Goal: Task Accomplishment & Management: Use online tool/utility

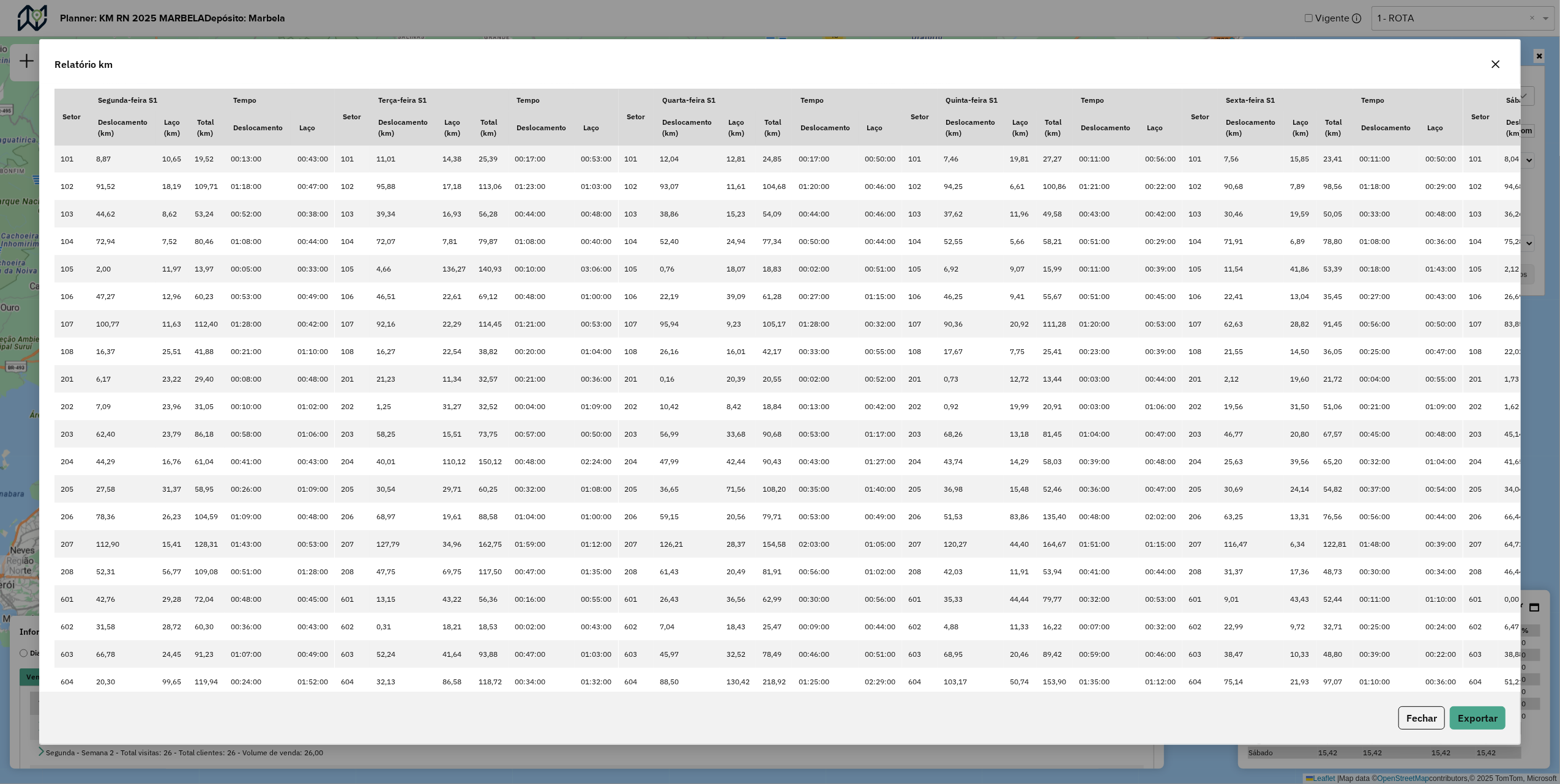
scroll to position [6, 45]
click at [1499, 66] on icon "button" at bounding box center [1496, 63] width 10 height 10
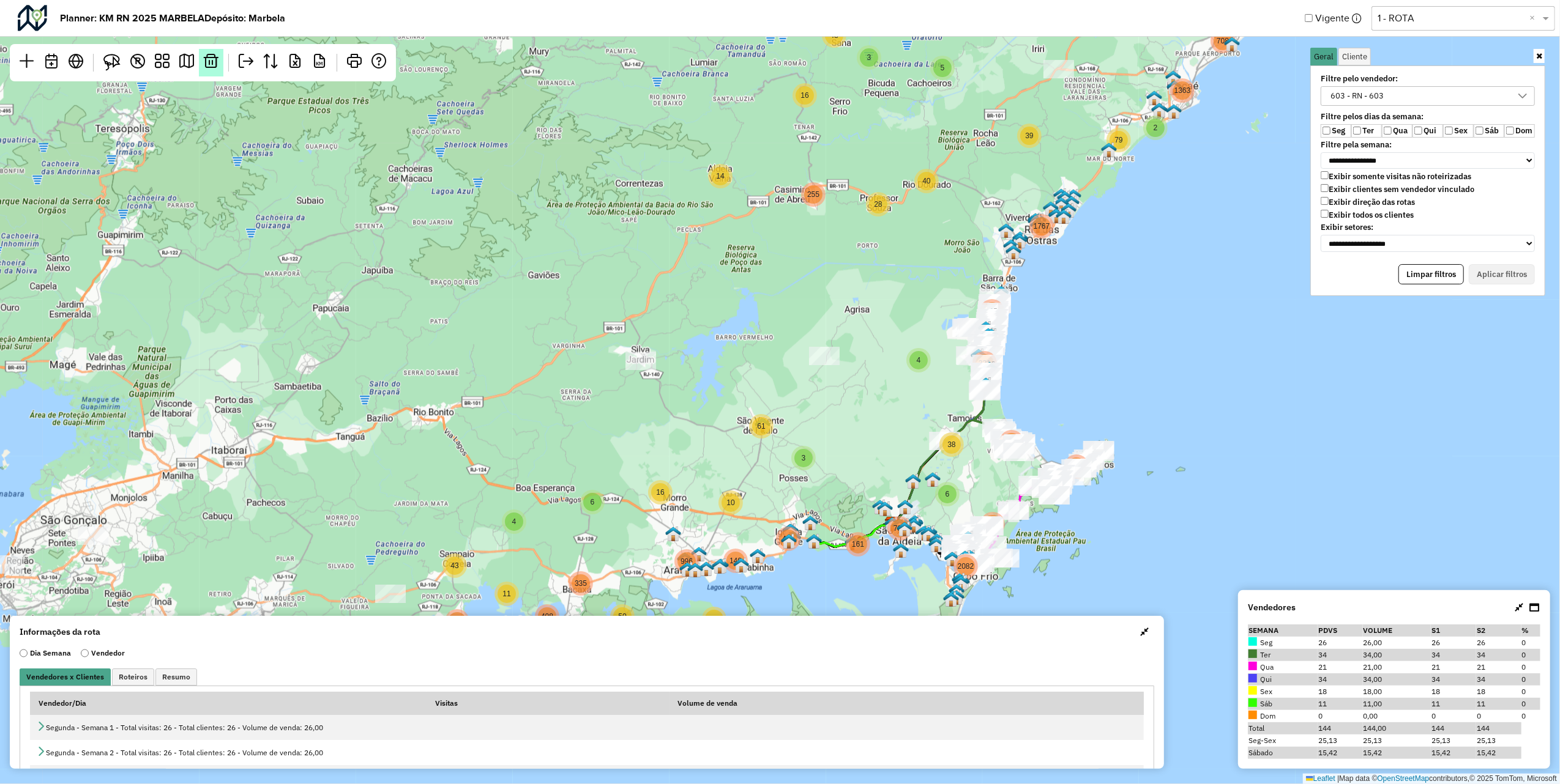
click at [206, 70] on link at bounding box center [211, 62] width 25 height 27
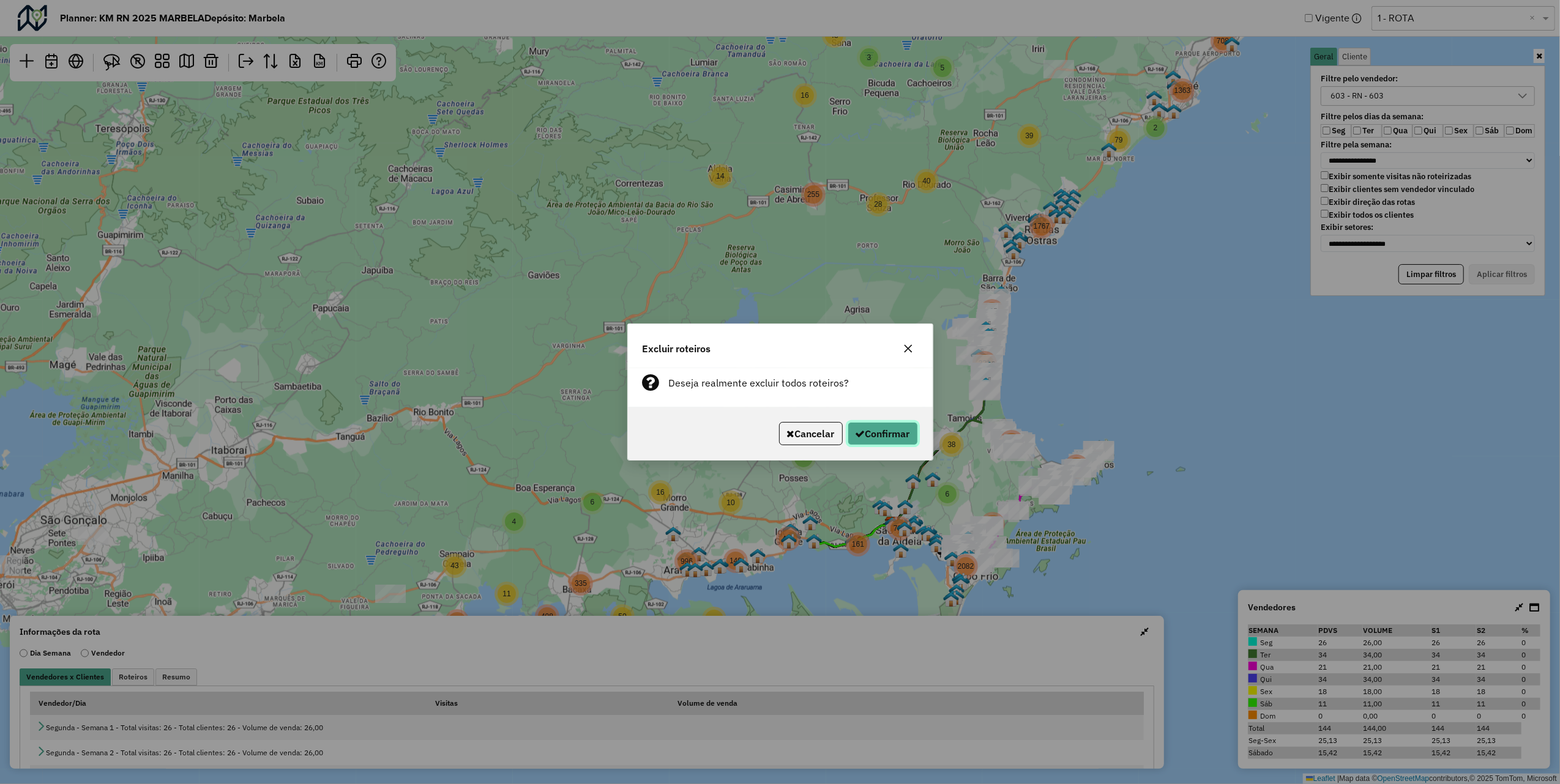
click at [903, 442] on button "Confirmar" at bounding box center [883, 434] width 71 height 23
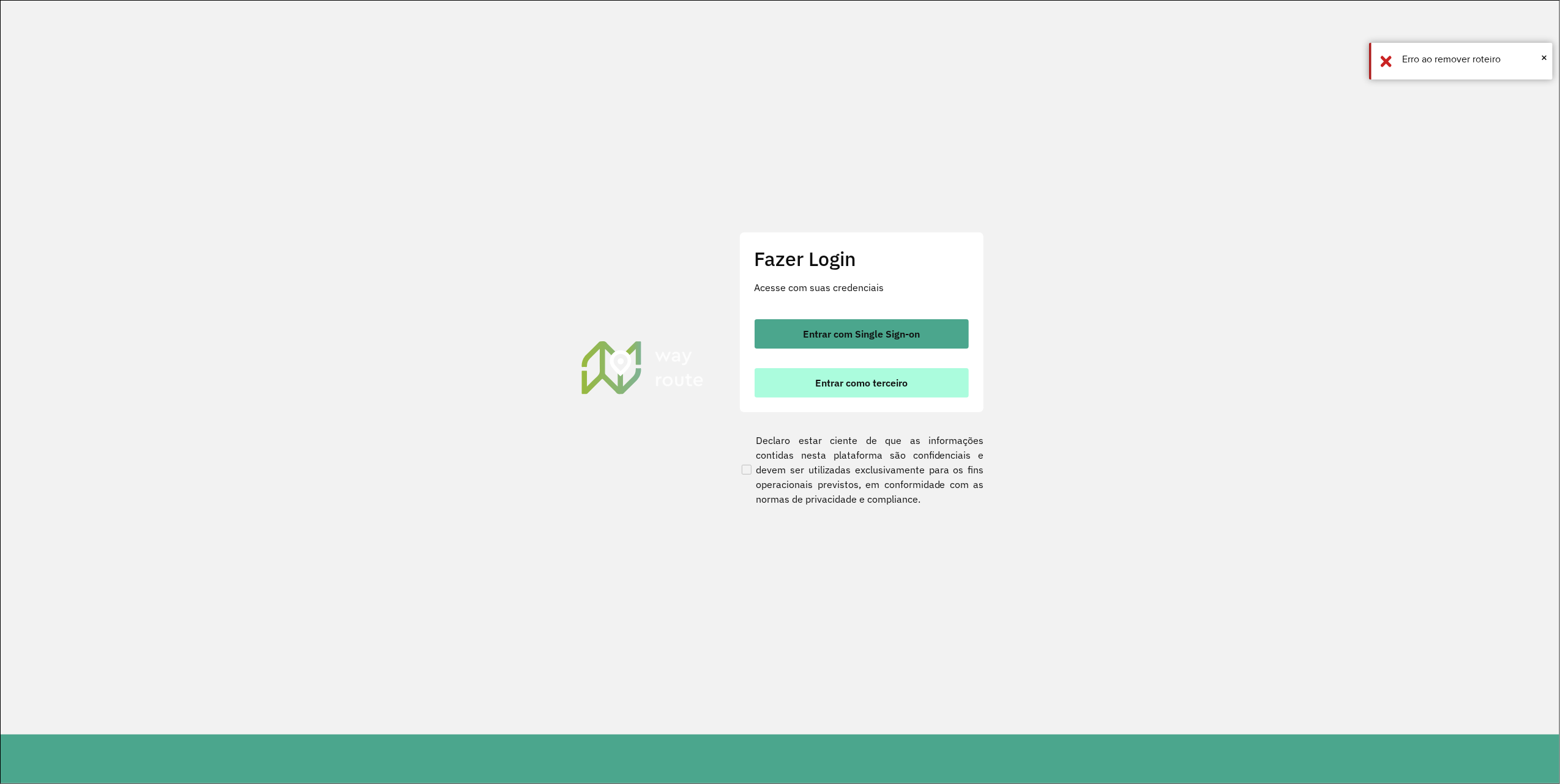
click at [897, 385] on span "Entrar como terceiro" at bounding box center [861, 383] width 93 height 10
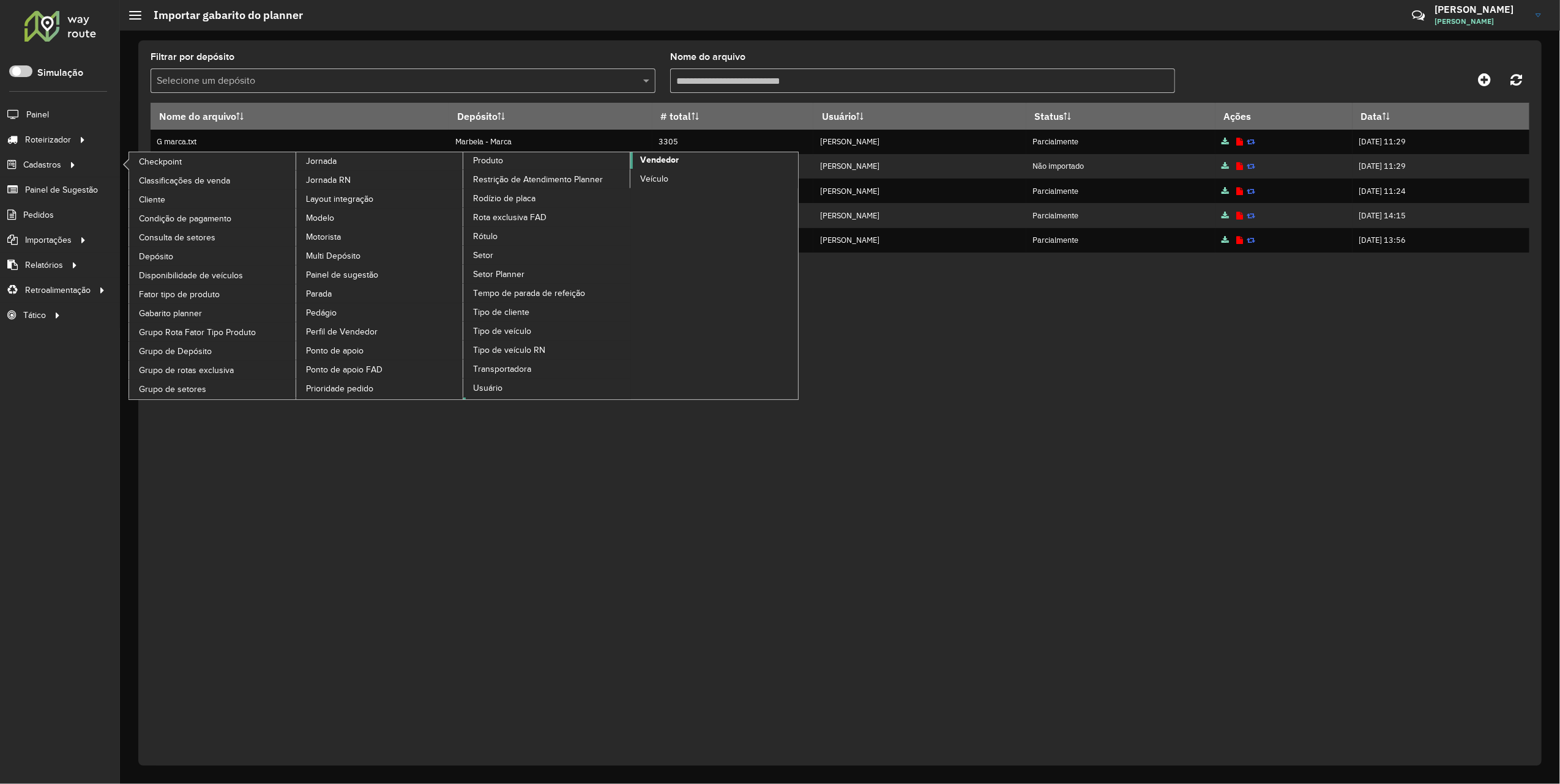
click at [664, 167] on span "Vendedor" at bounding box center [660, 160] width 39 height 13
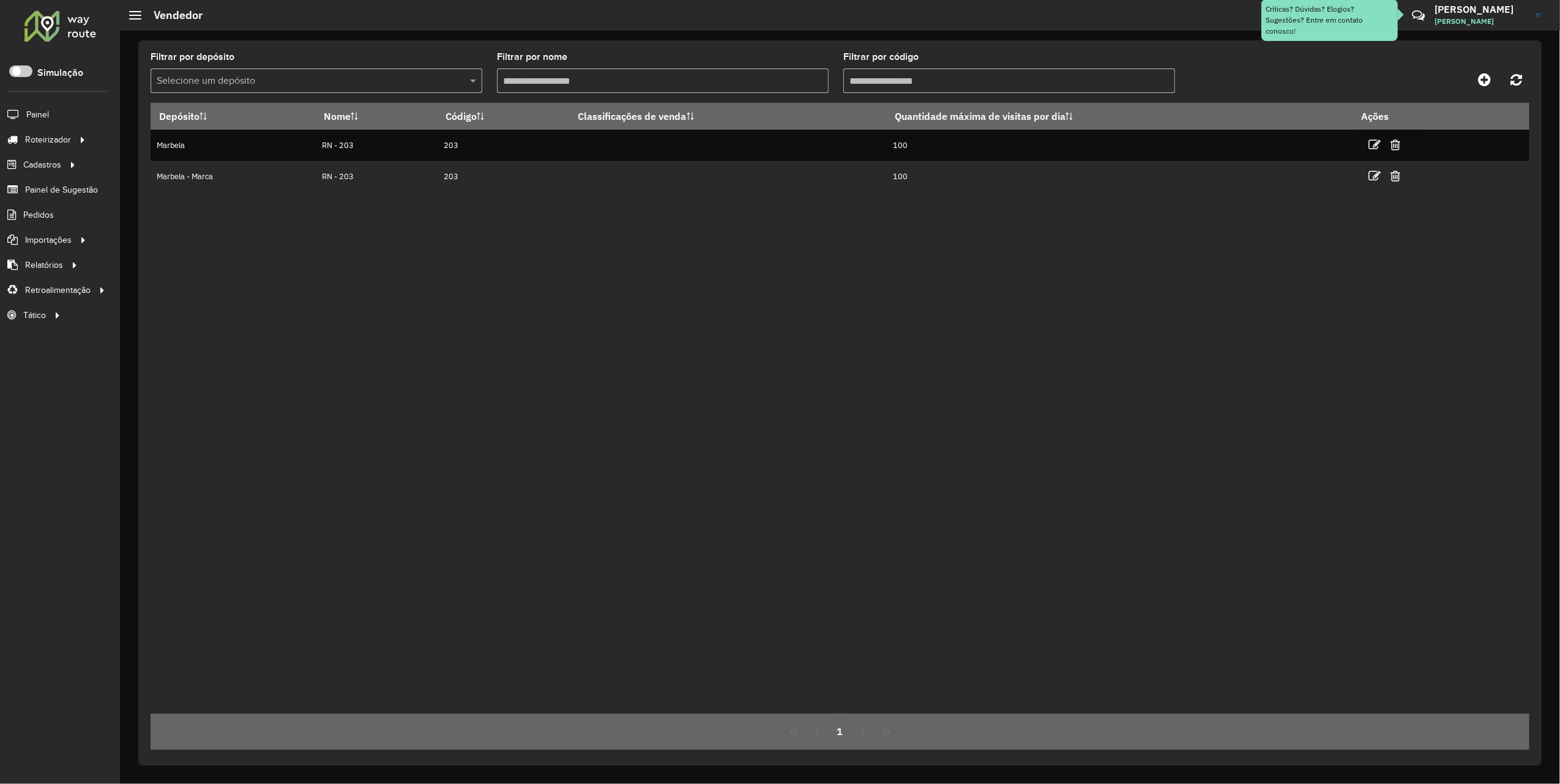
click at [874, 75] on input "Filtrar por código" at bounding box center [1009, 81] width 332 height 25
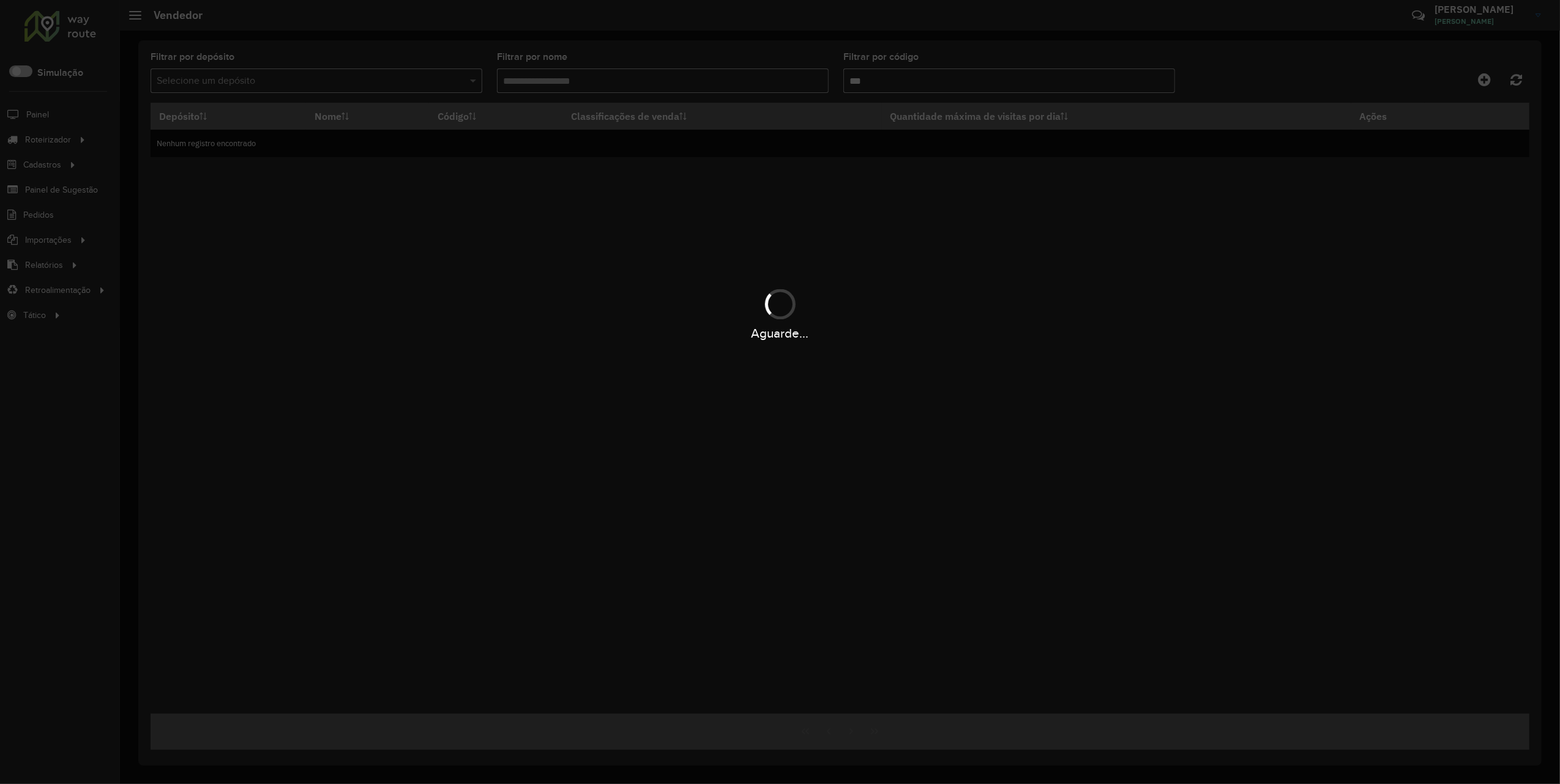
type input "***"
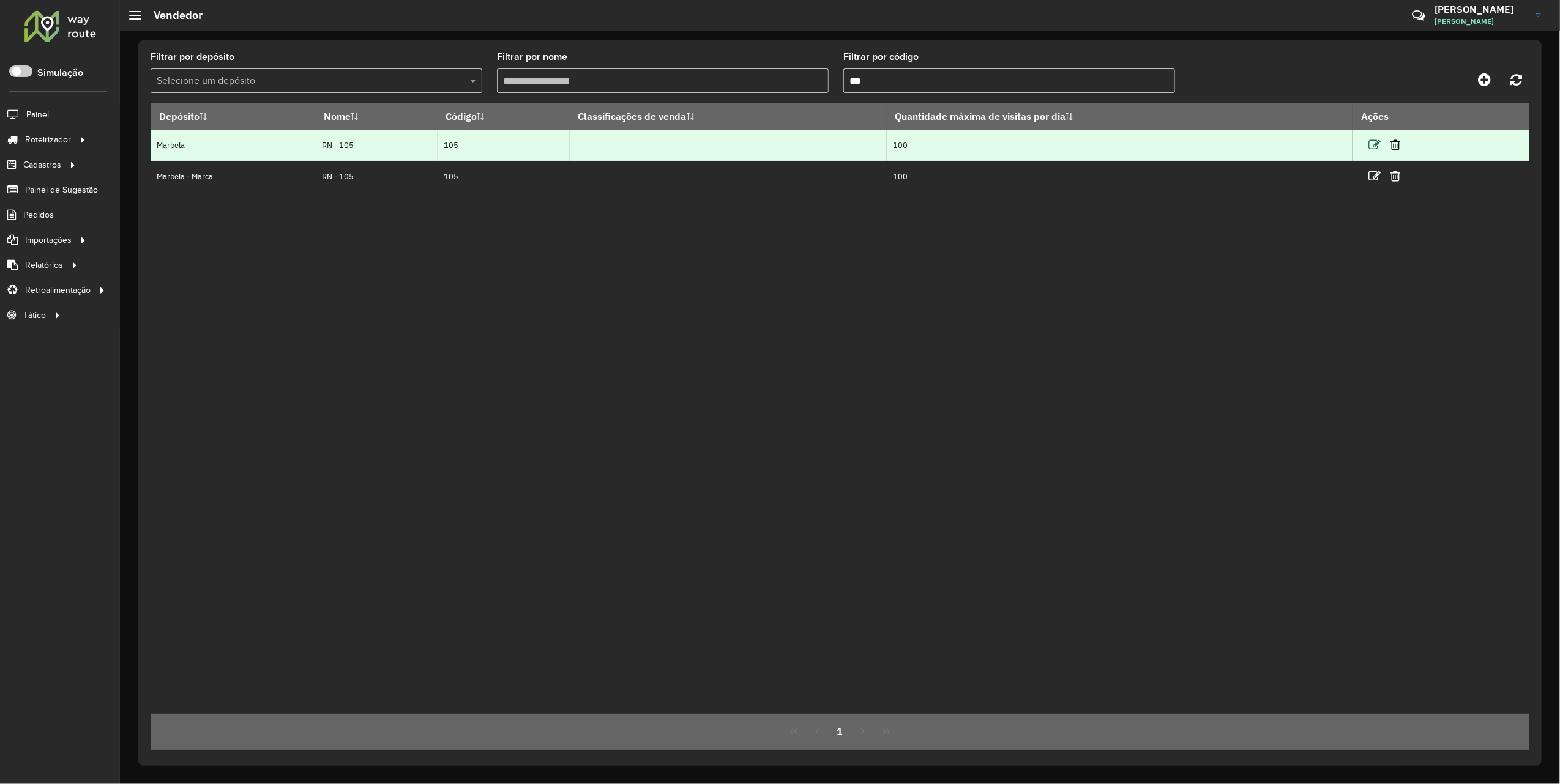
click at [1376, 143] on icon at bounding box center [1375, 145] width 12 height 12
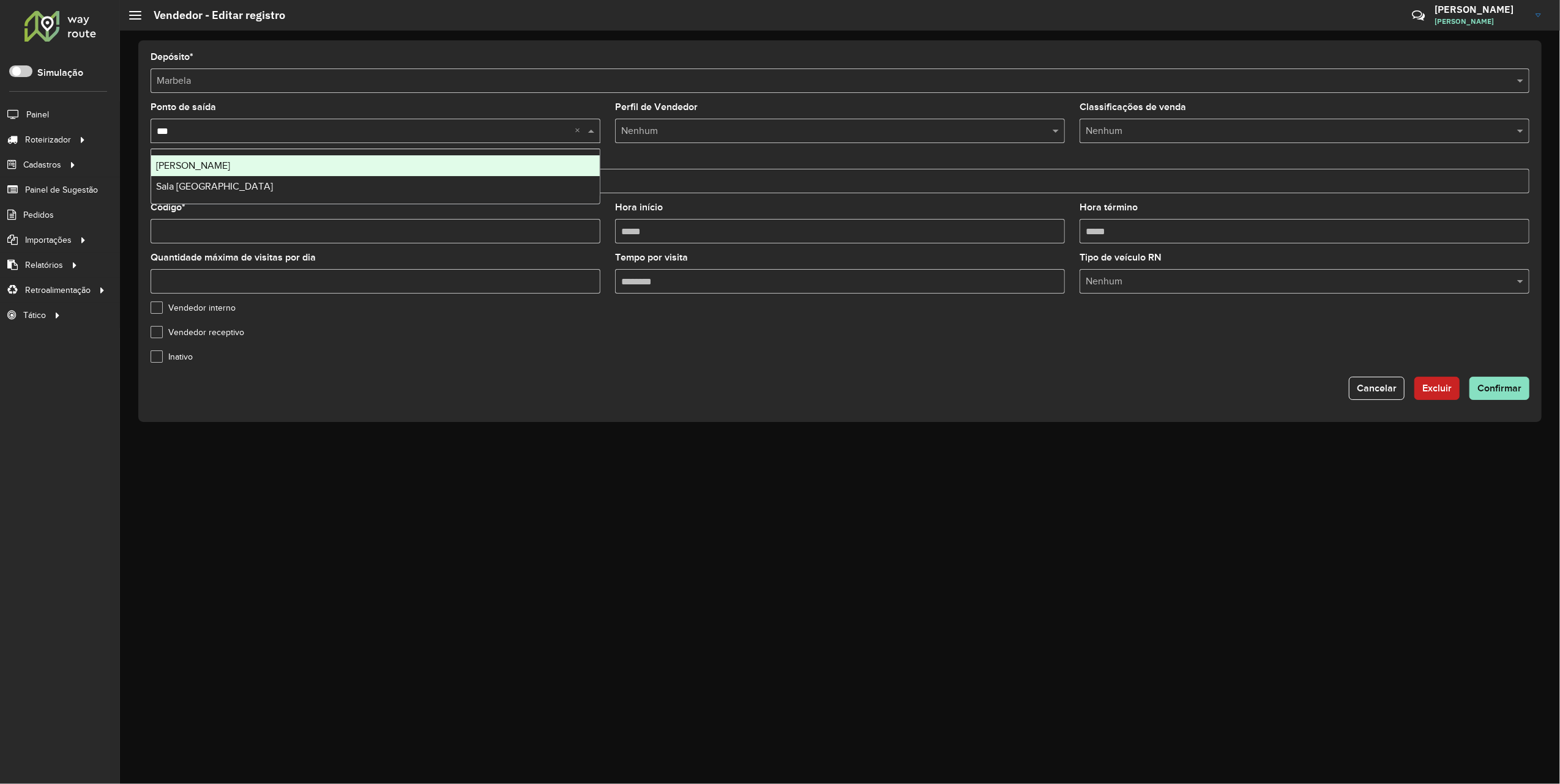
type input "****"
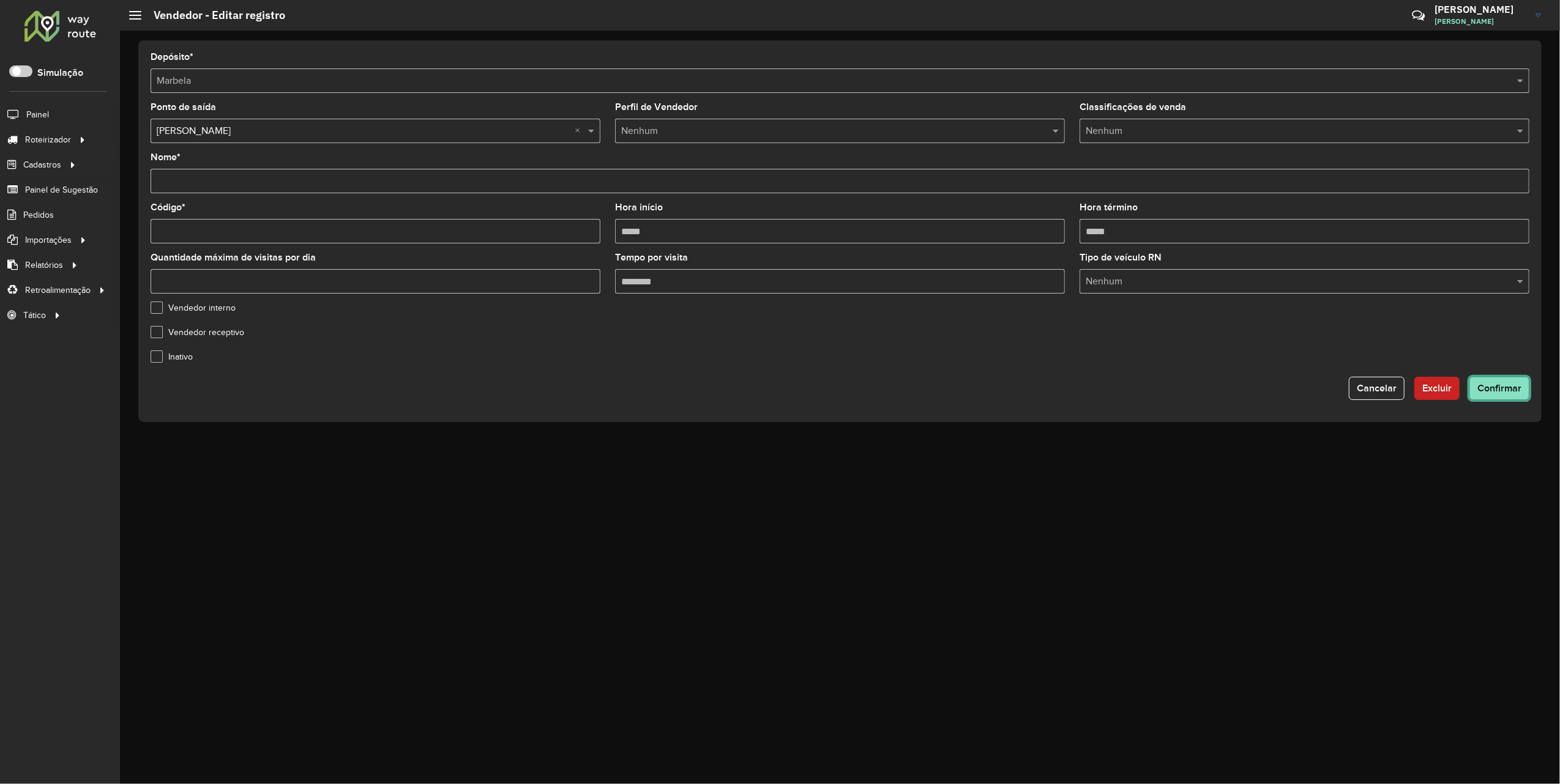
click at [1494, 390] on span "Confirmar" at bounding box center [1500, 388] width 44 height 11
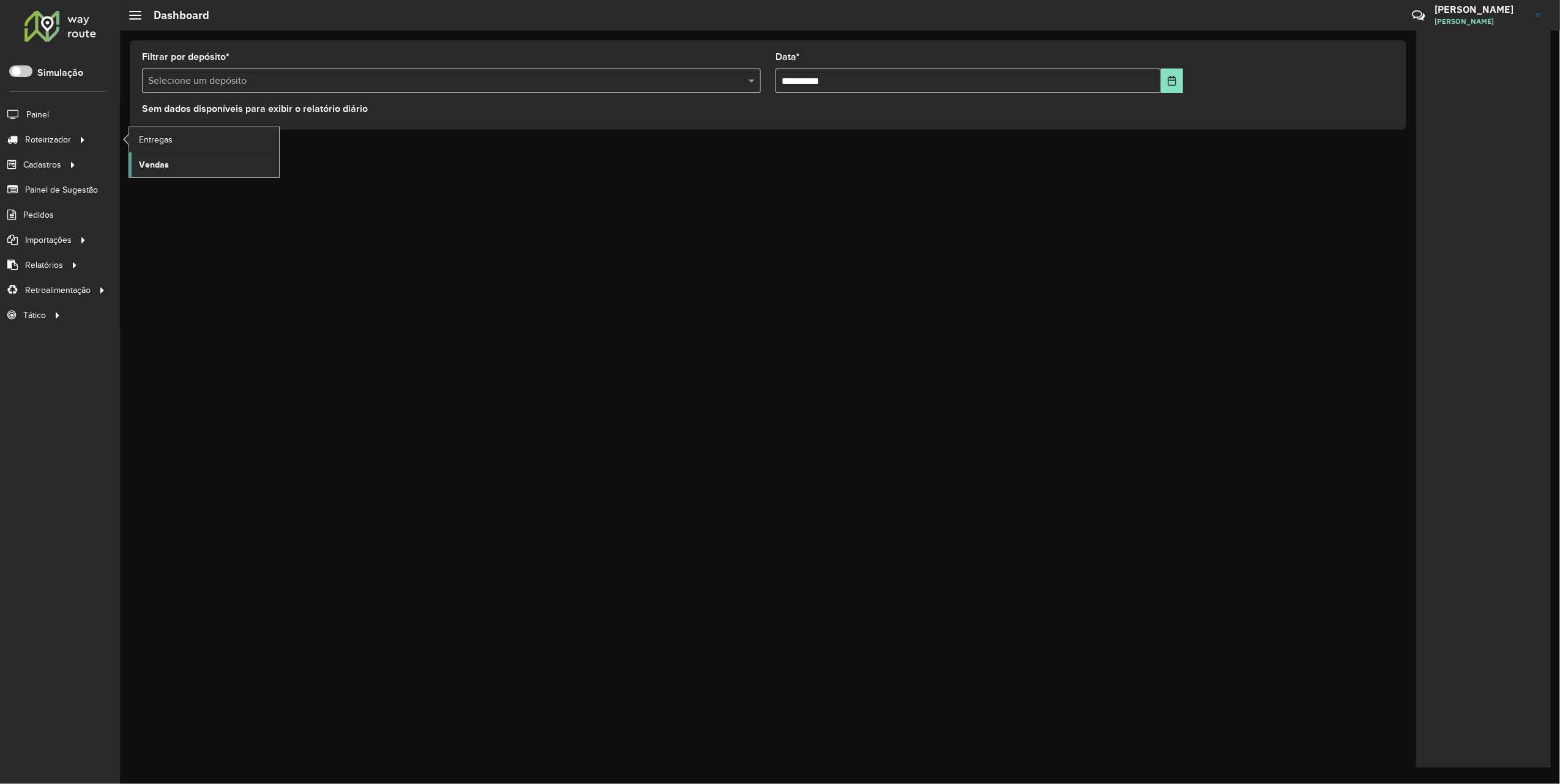
click at [164, 163] on span "Vendas" at bounding box center [154, 165] width 30 height 13
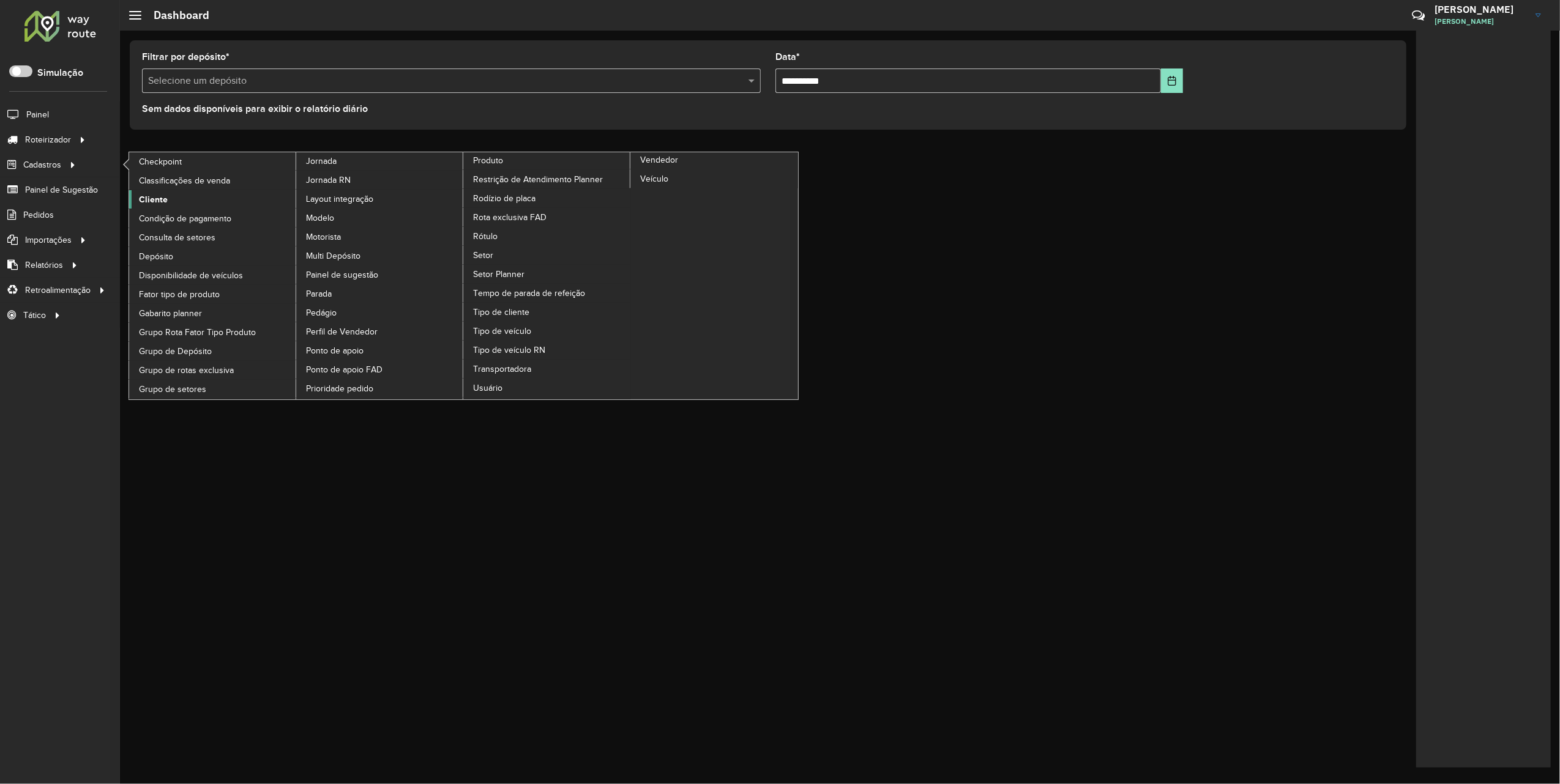
click at [175, 195] on link "Cliente" at bounding box center [213, 199] width 168 height 19
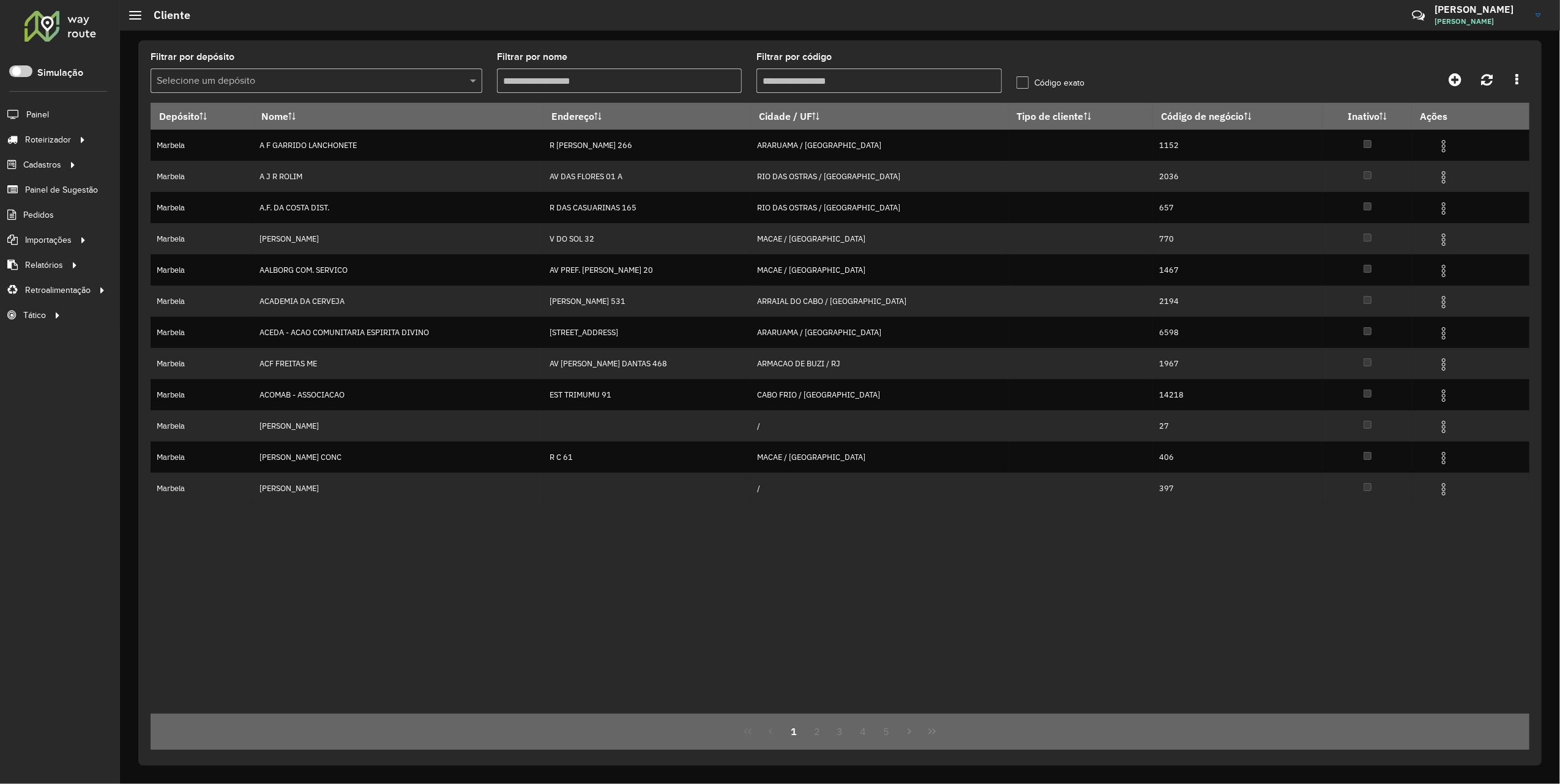
click at [816, 77] on input "Filtrar por código" at bounding box center [878, 81] width 244 height 25
type input "*****"
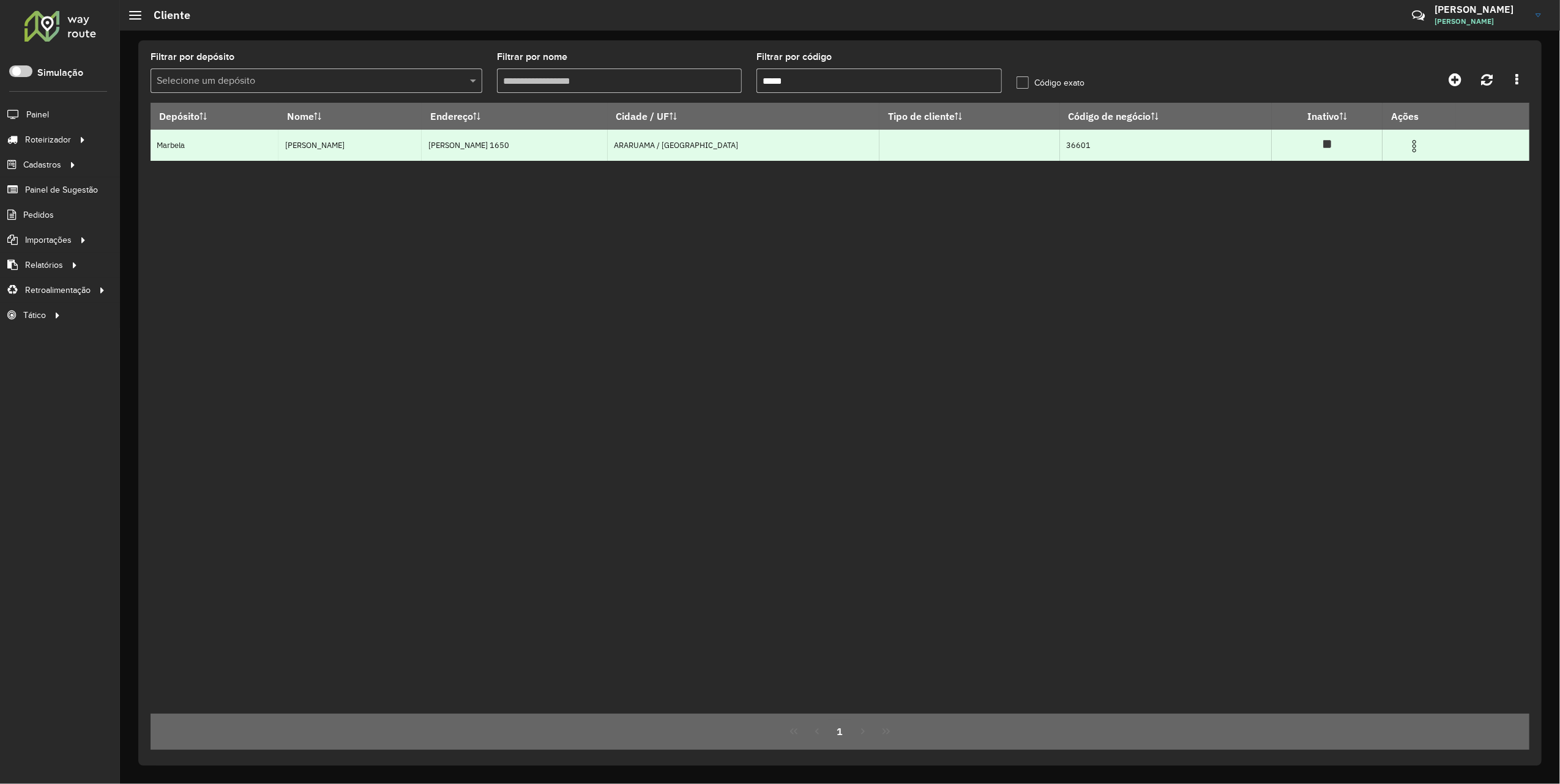
click at [1407, 146] on img at bounding box center [1414, 146] width 15 height 15
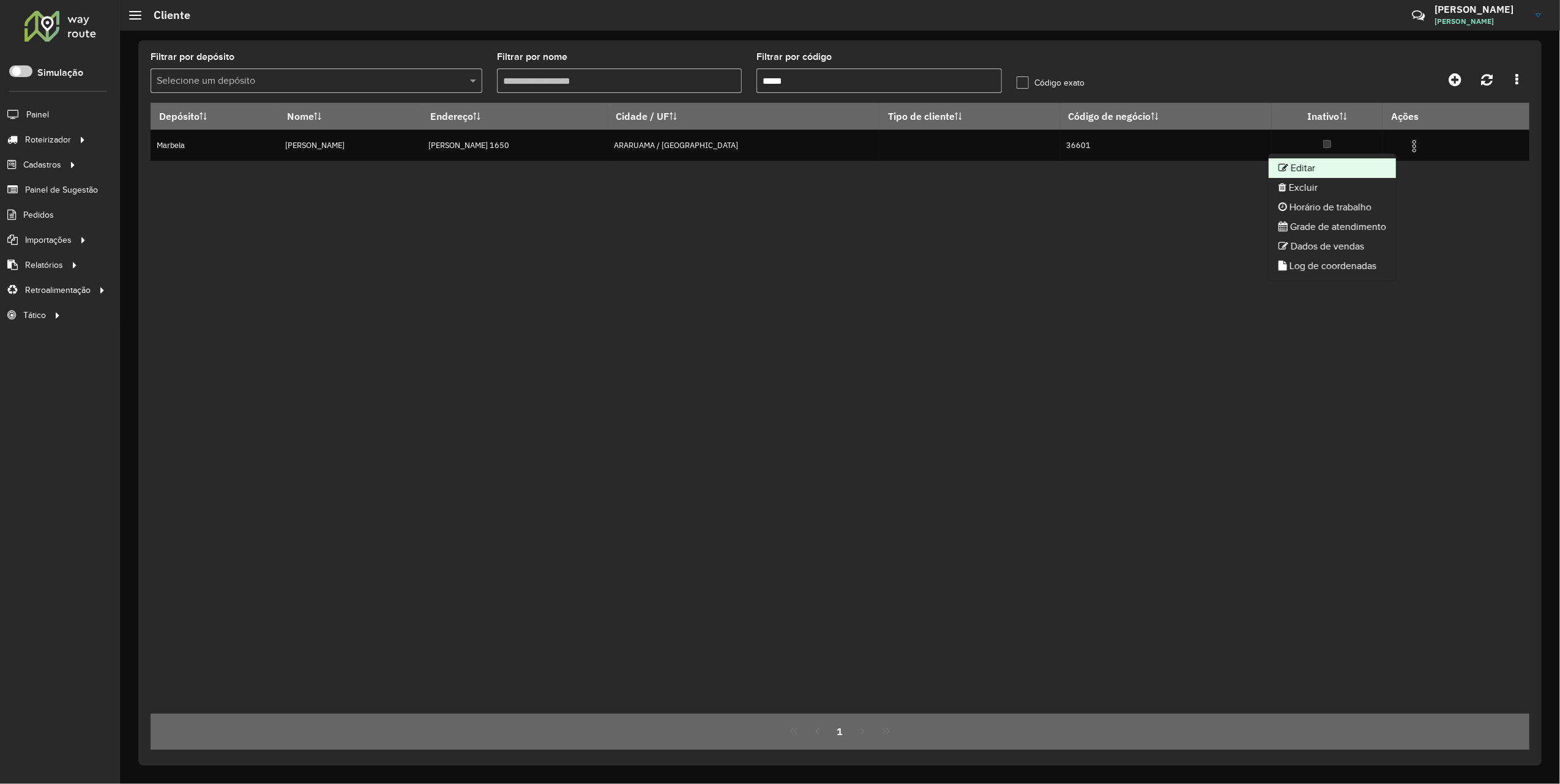
click at [1348, 168] on li "Editar" at bounding box center [1332, 168] width 127 height 19
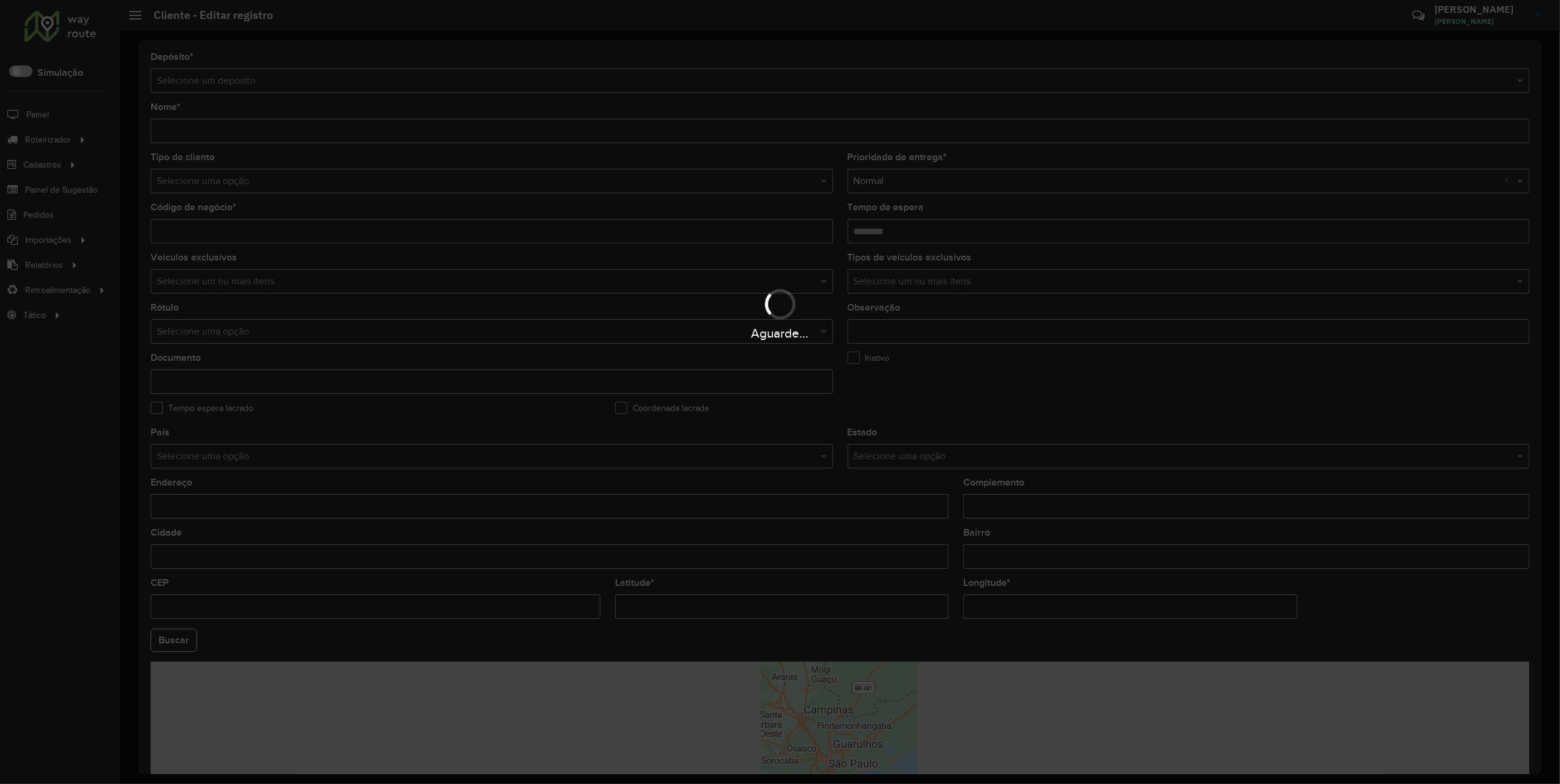
type input "**********"
type input "*****"
type input "********"
type input "**********"
type input "********"
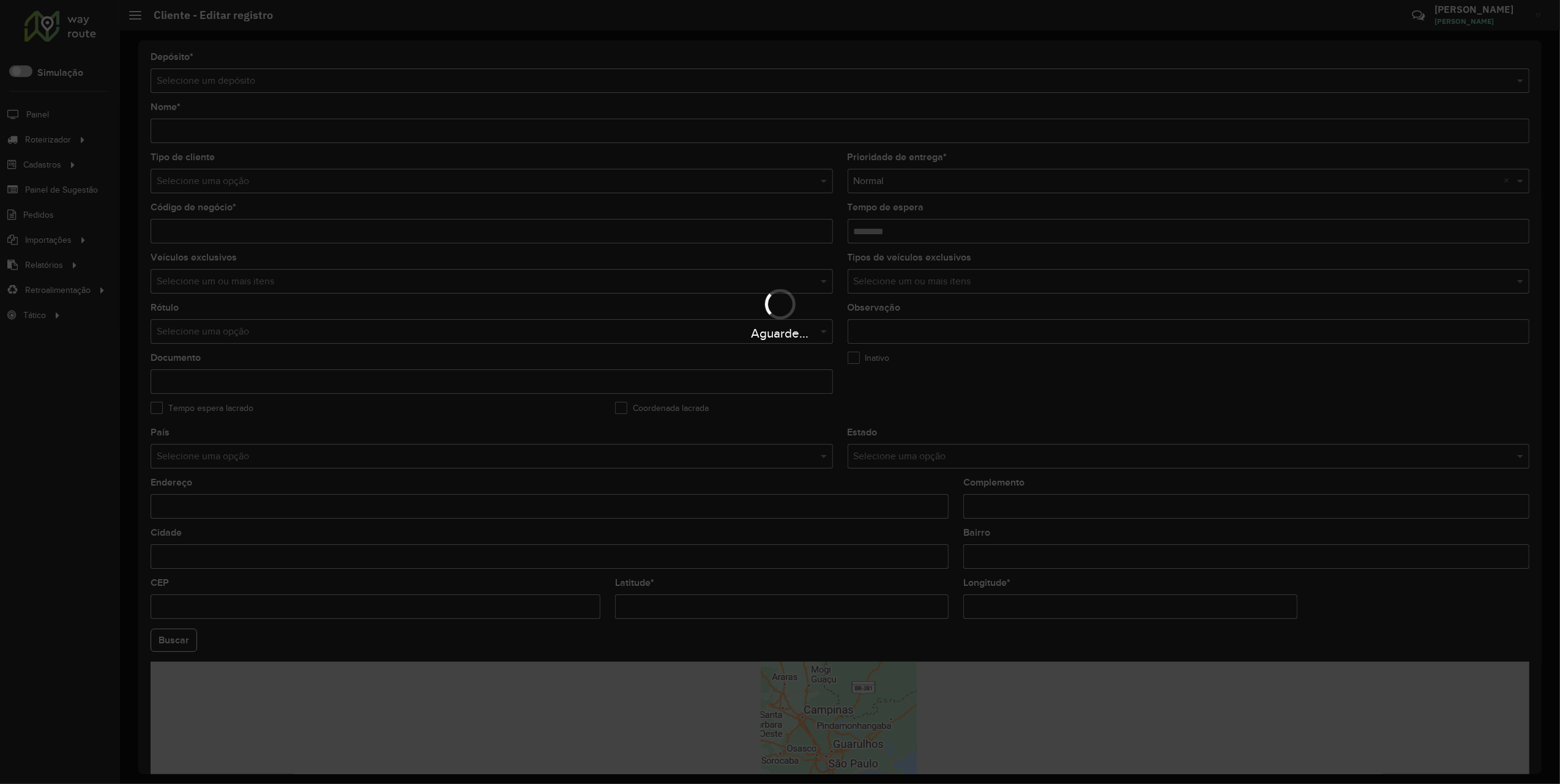
type input "******"
type input "**********"
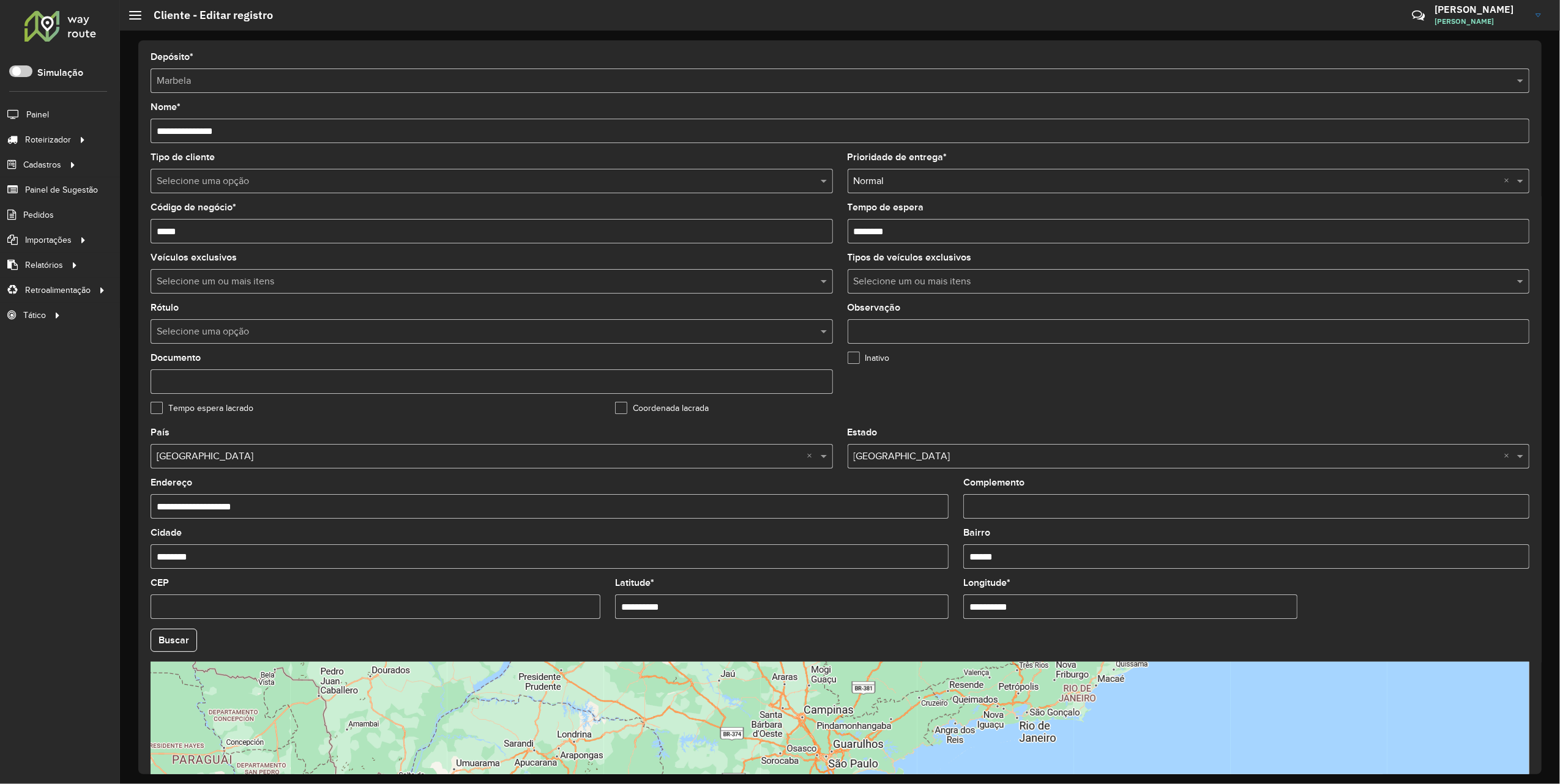
click at [227, 277] on input "text" at bounding box center [485, 281] width 664 height 15
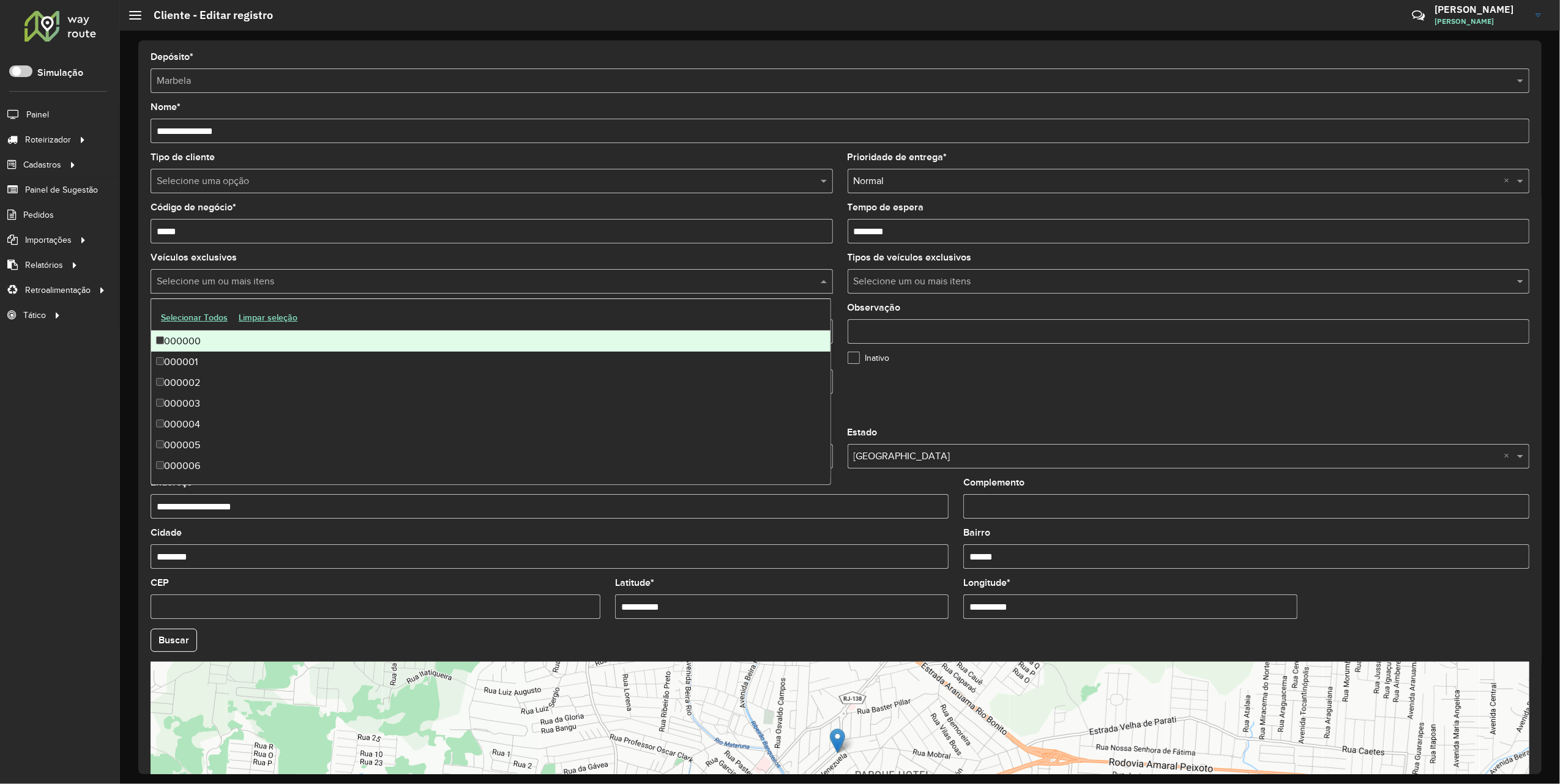
click at [217, 181] on input "text" at bounding box center [480, 182] width 646 height 15
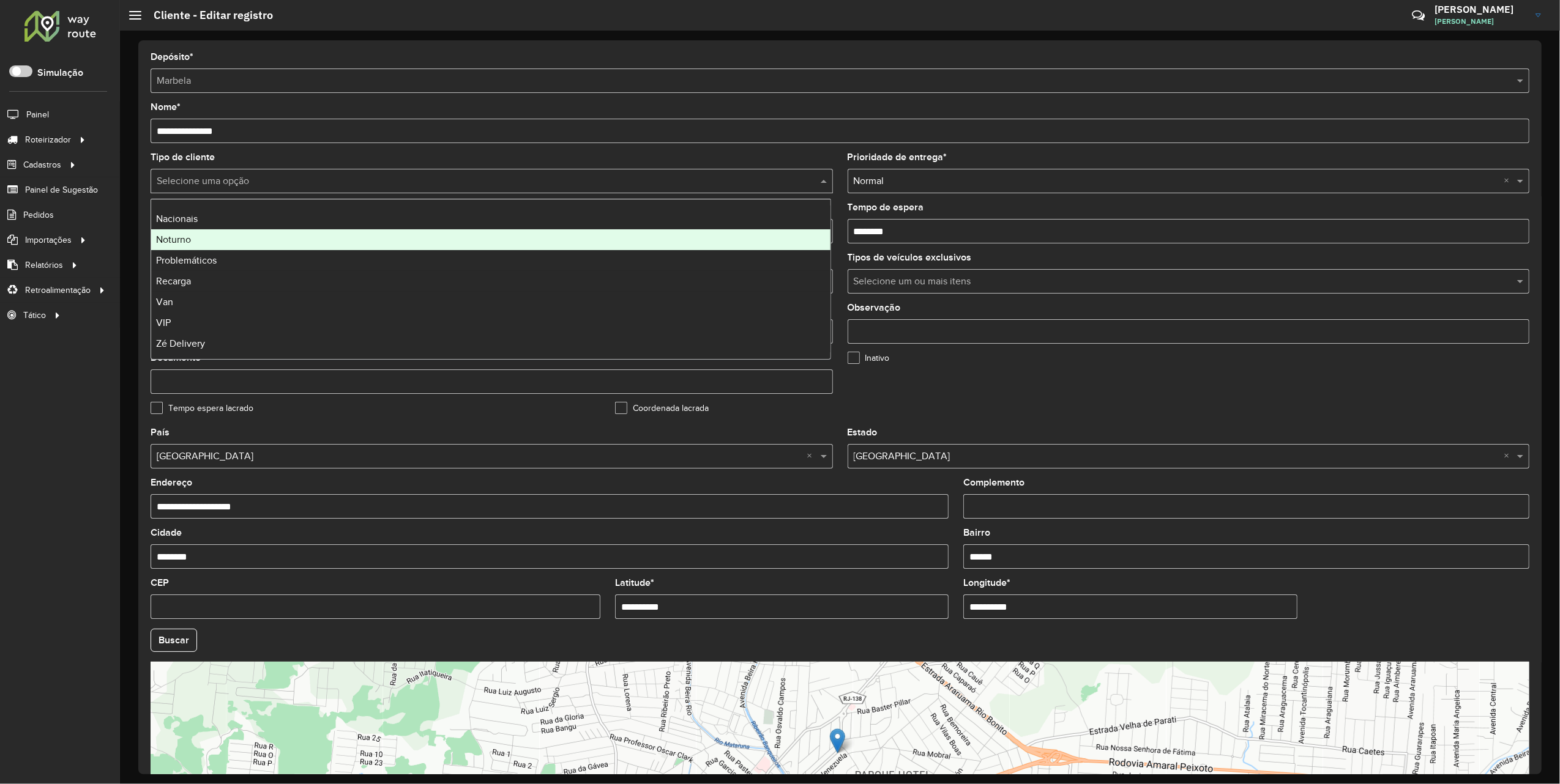
scroll to position [103, 0]
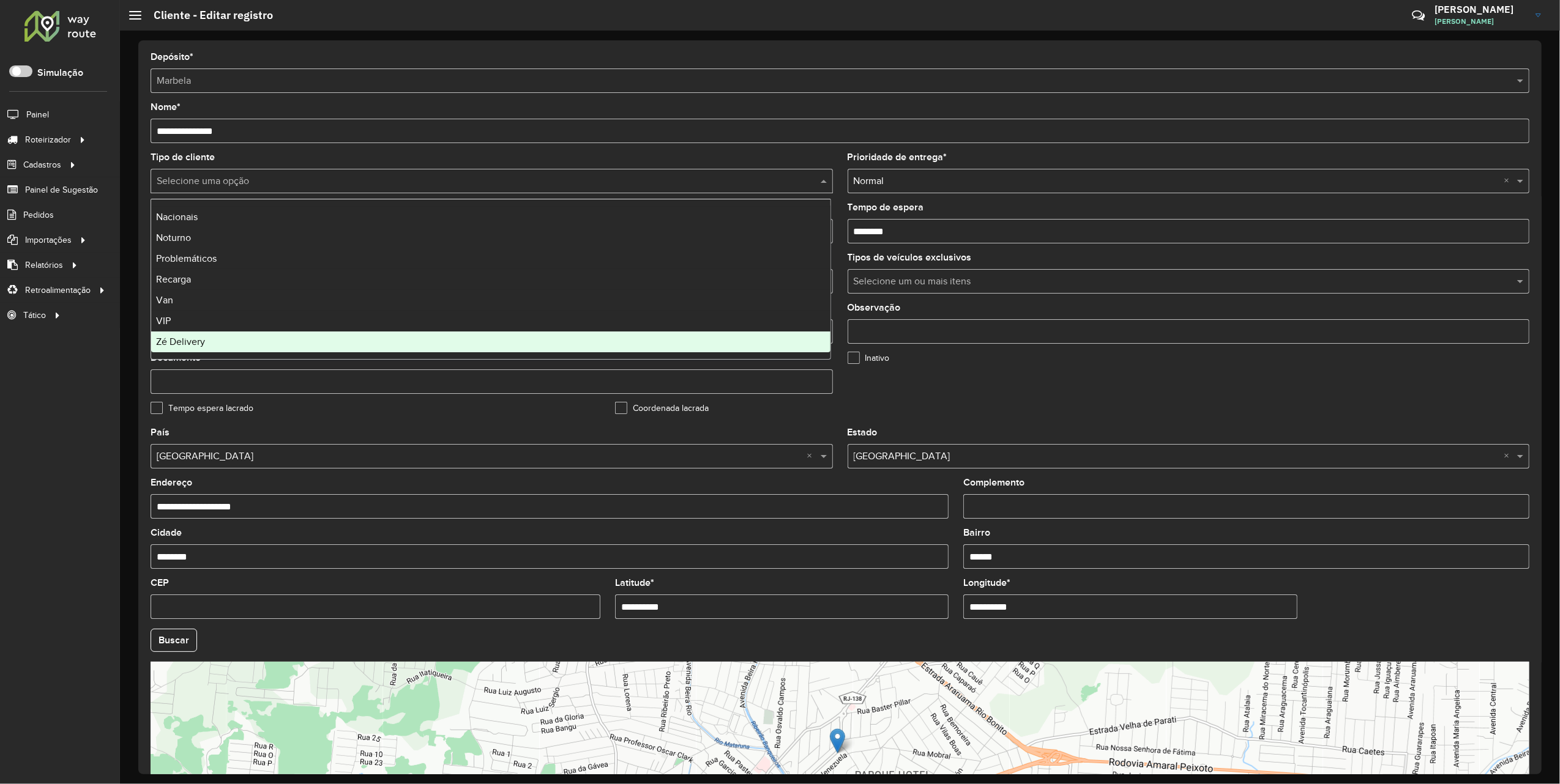
click at [197, 340] on span "Zé Delivery" at bounding box center [180, 342] width 49 height 11
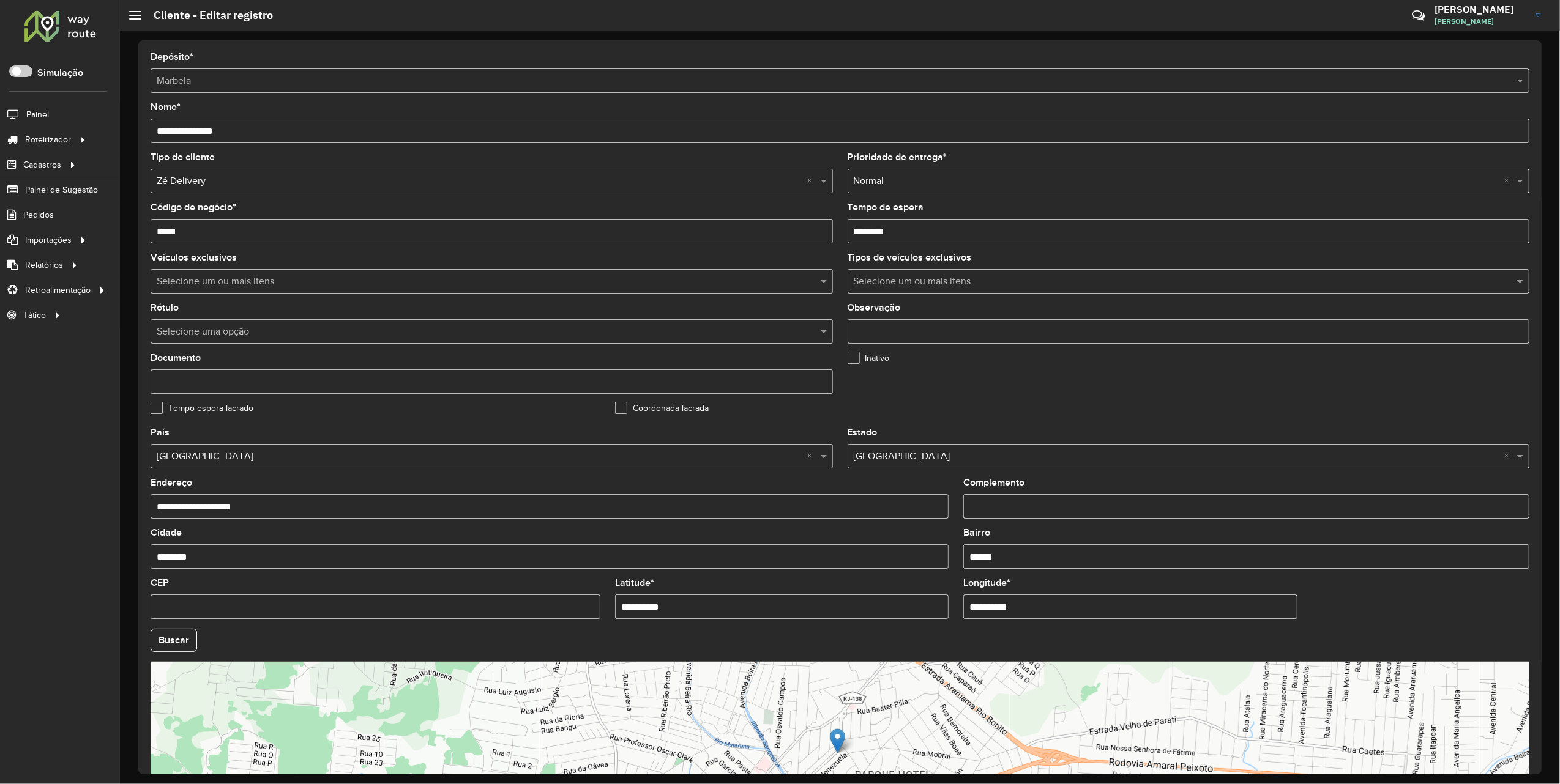
scroll to position [123, 0]
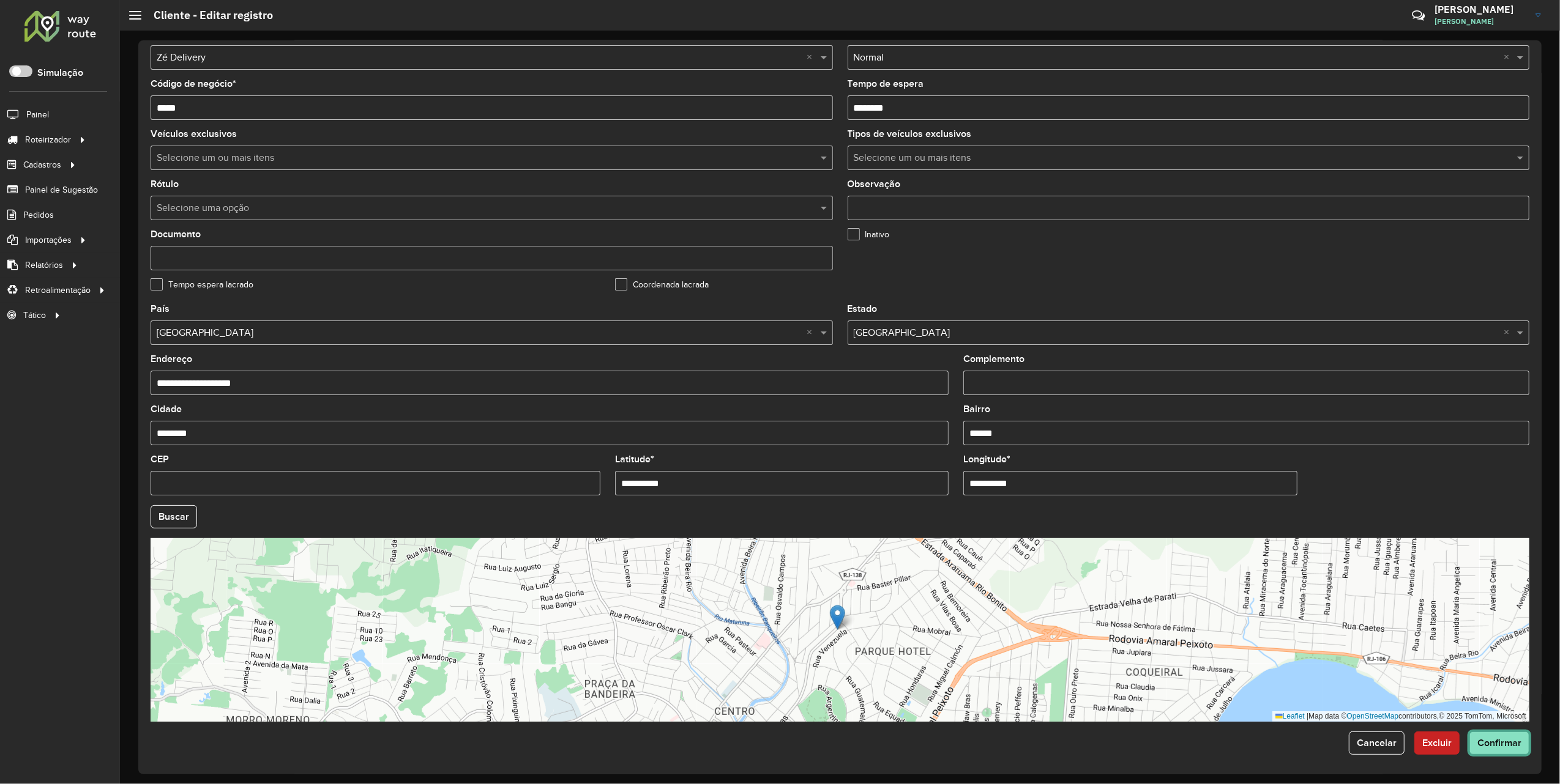
click at [1480, 738] on span "Confirmar" at bounding box center [1500, 743] width 44 height 11
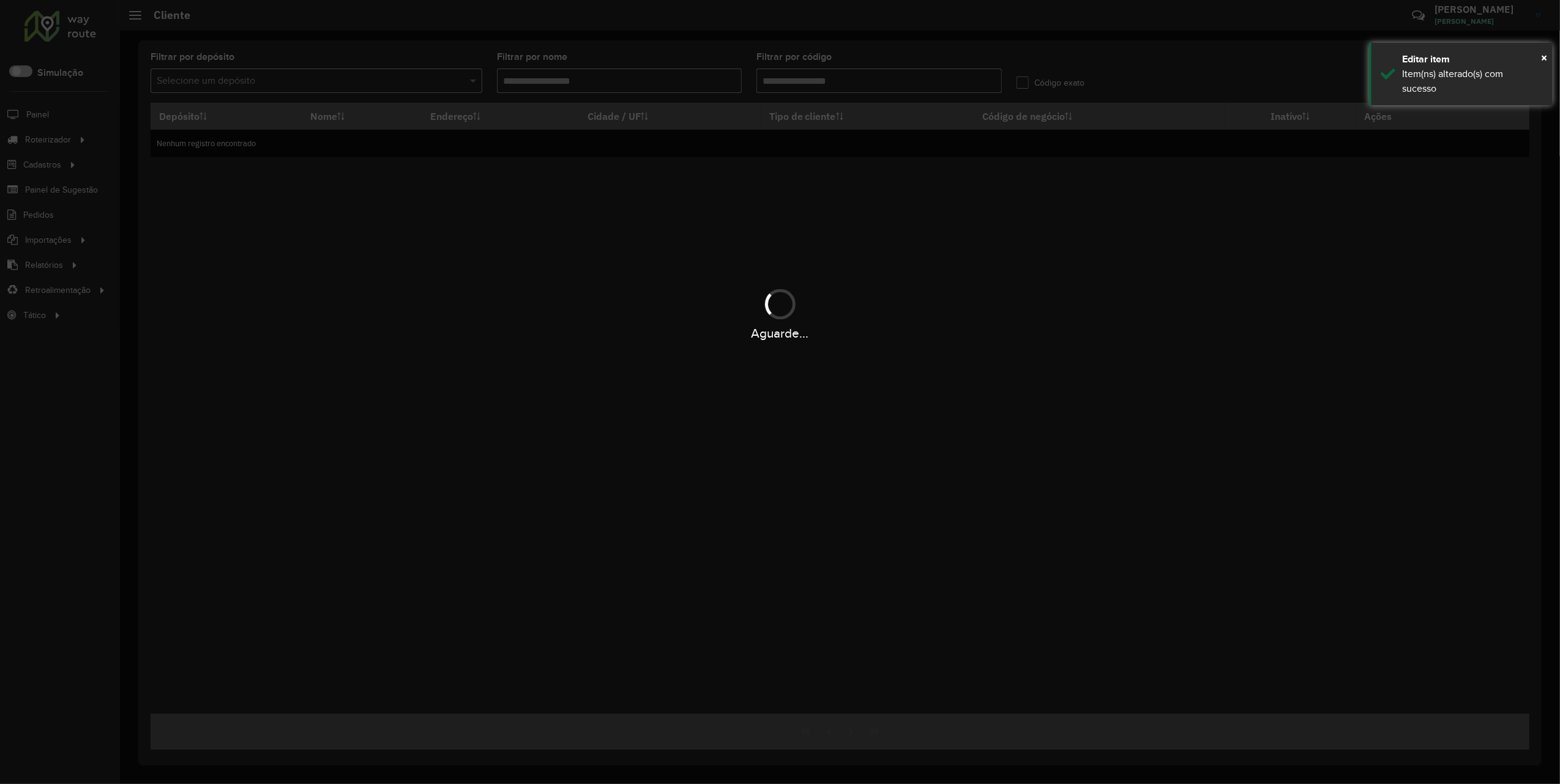
type input "*****"
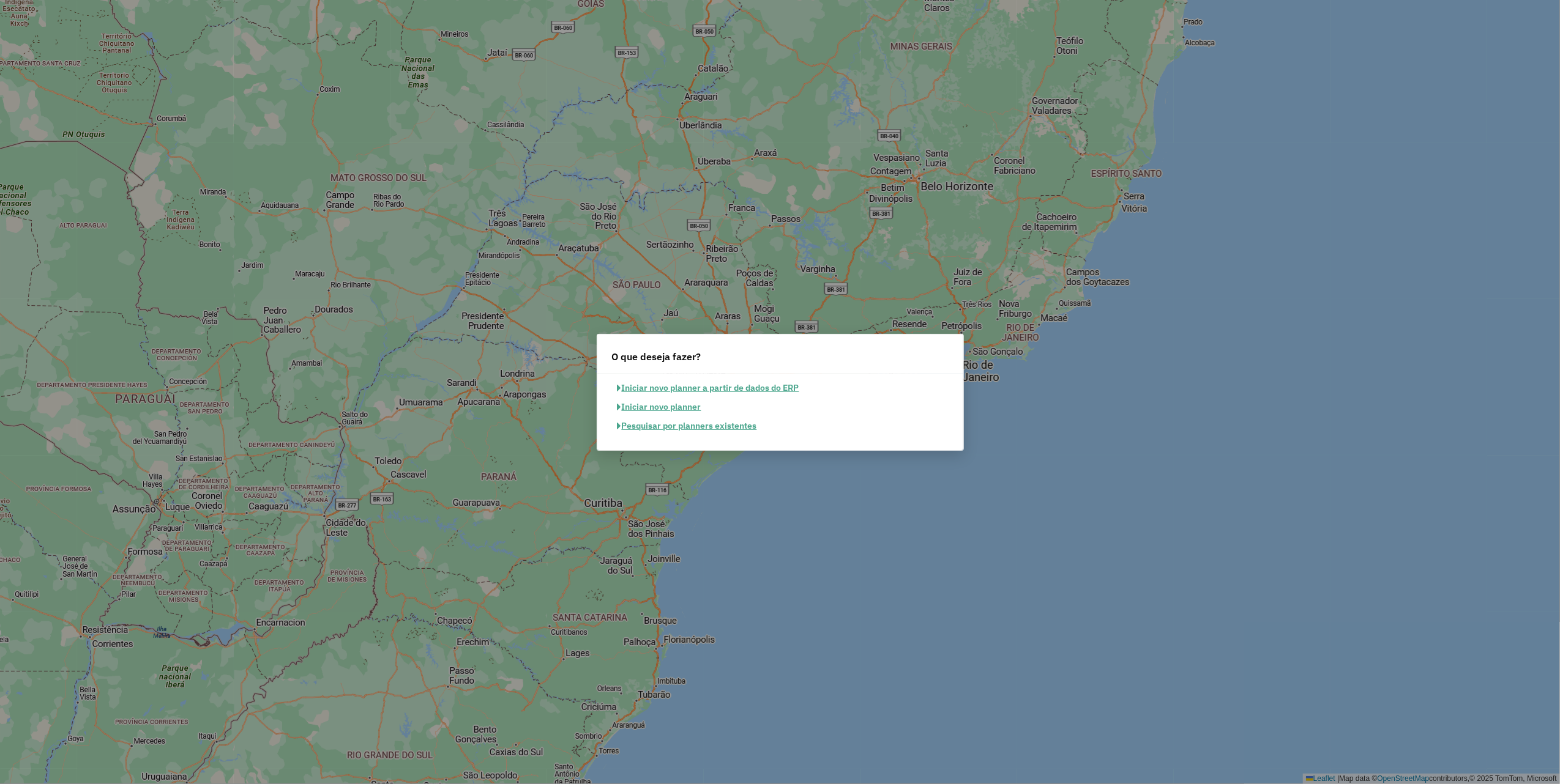
click at [688, 429] on button "Pesquisar por planners existentes" at bounding box center [687, 426] width 151 height 19
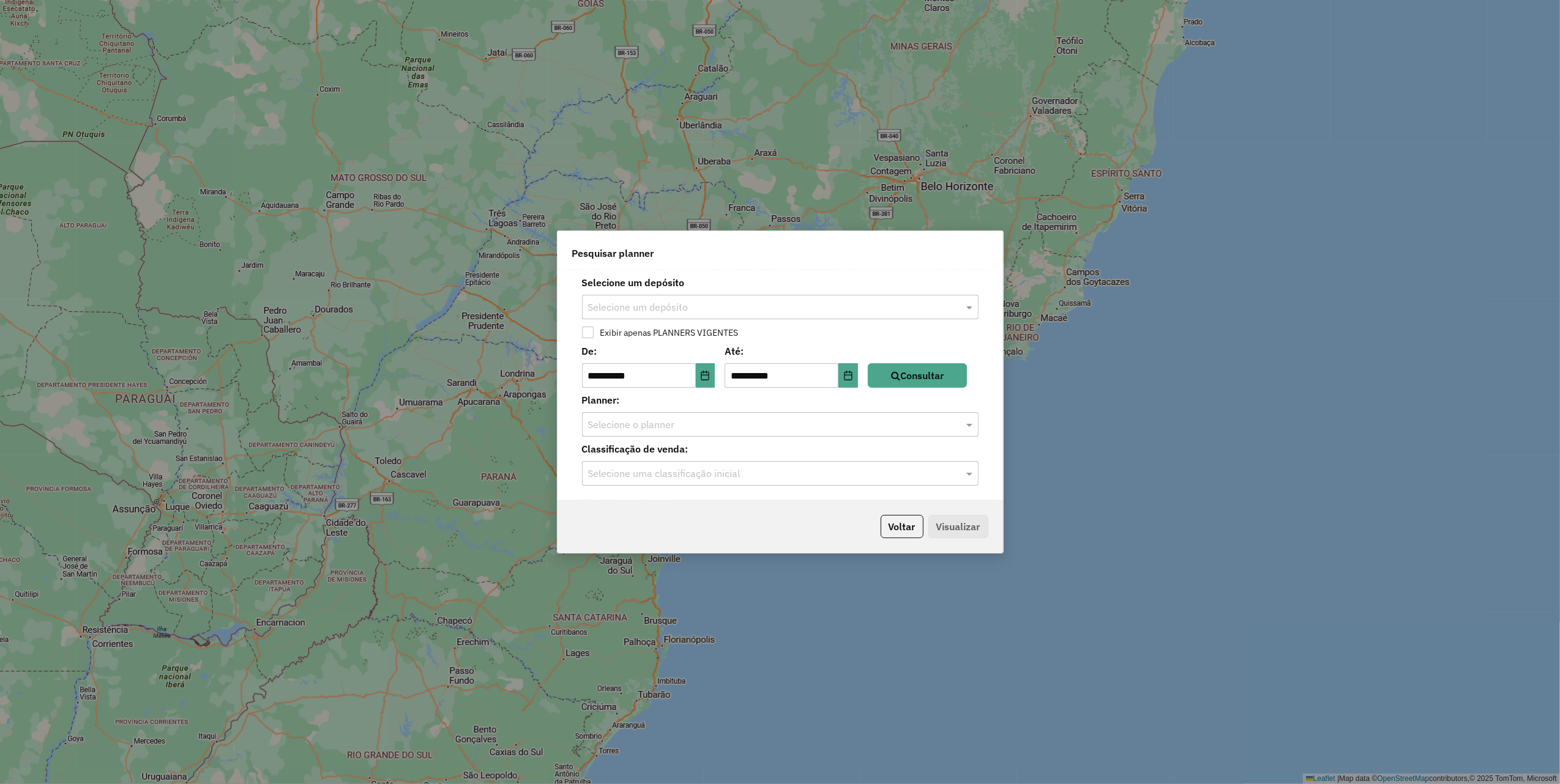
click at [680, 304] on input "text" at bounding box center [769, 308] width 360 height 15
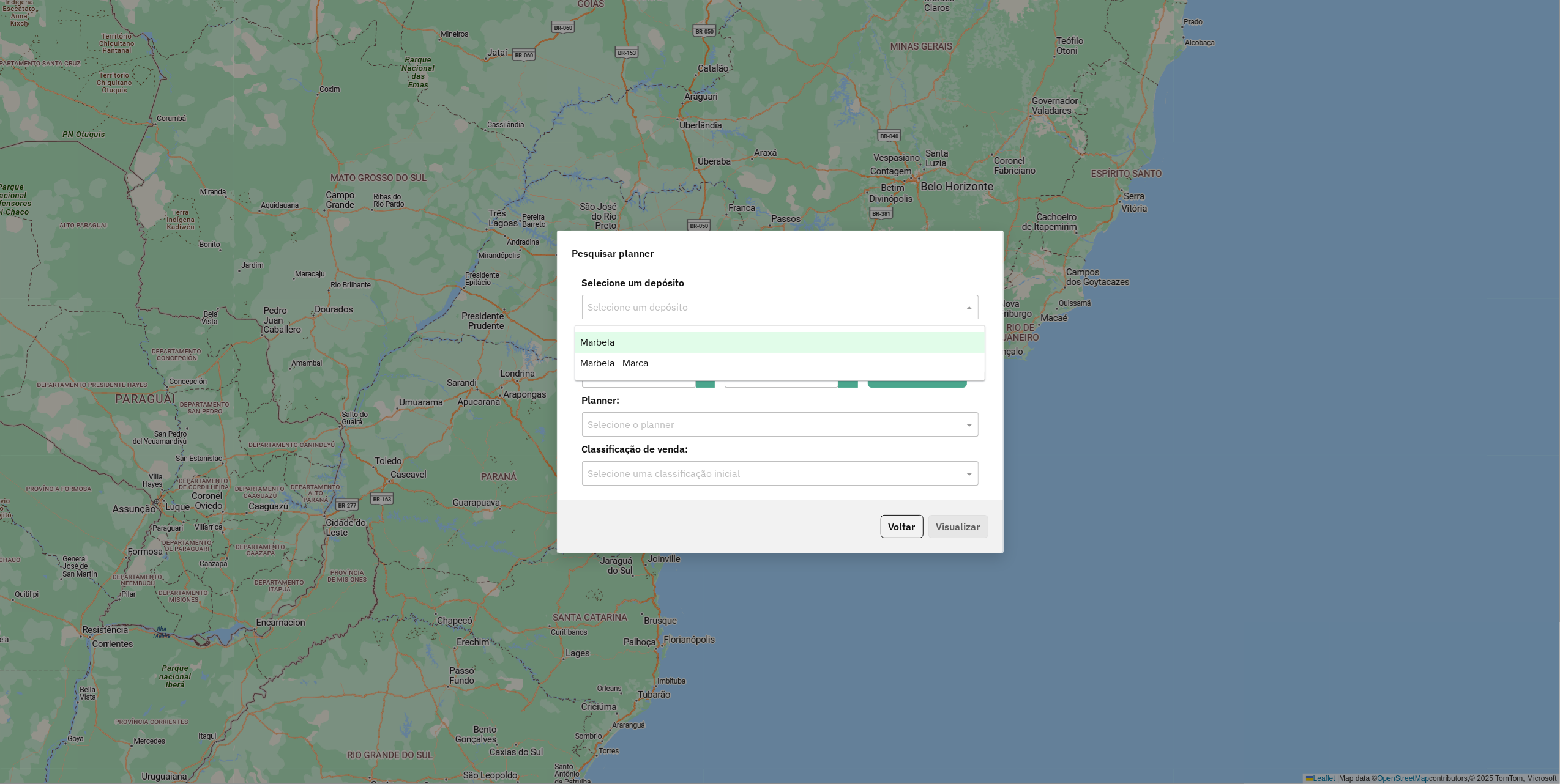
click at [656, 343] on div "Marbela" at bounding box center [780, 343] width 409 height 21
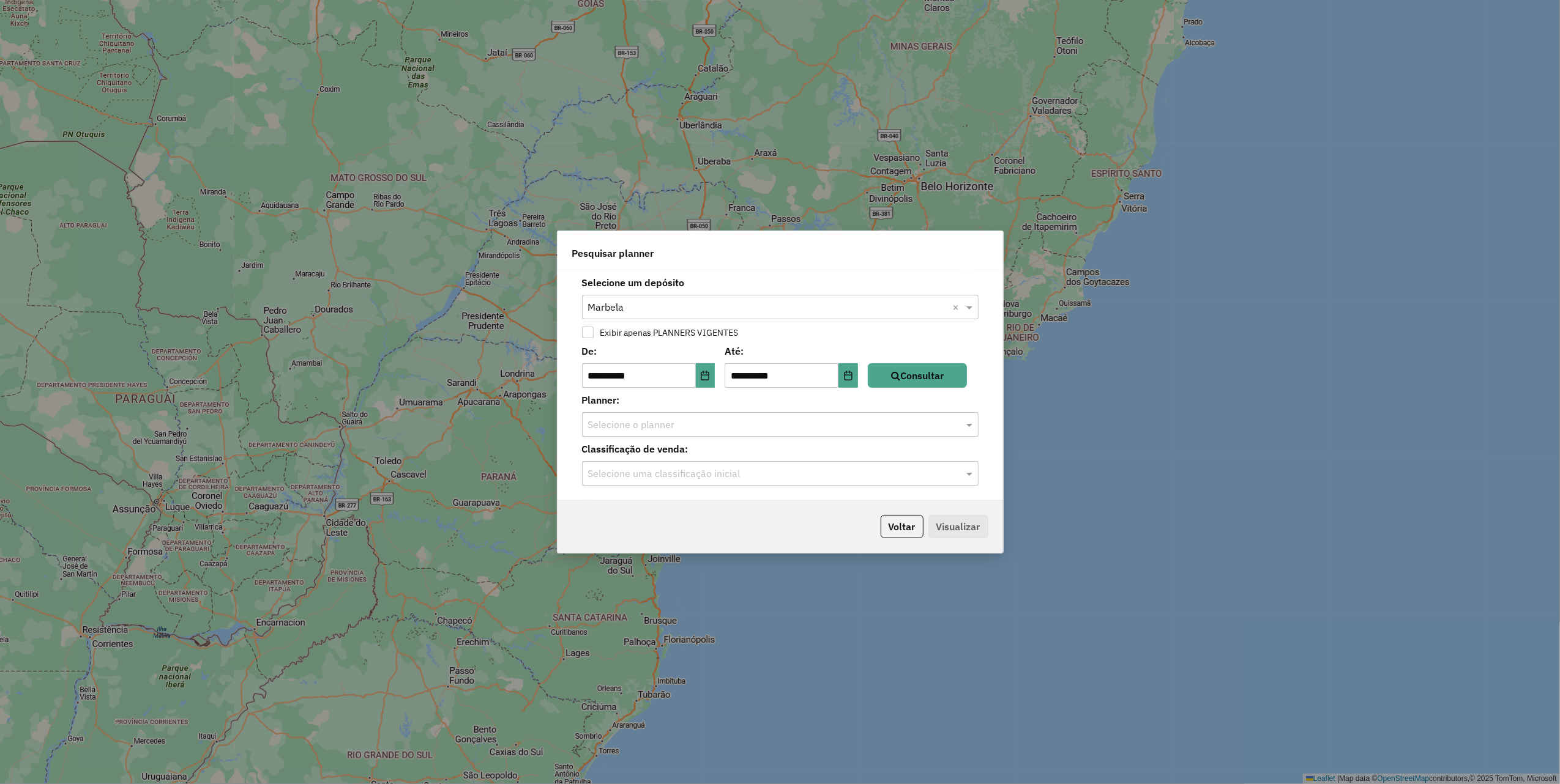
click at [911, 420] on input "text" at bounding box center [769, 425] width 360 height 15
click at [900, 377] on icon "button" at bounding box center [896, 375] width 9 height 10
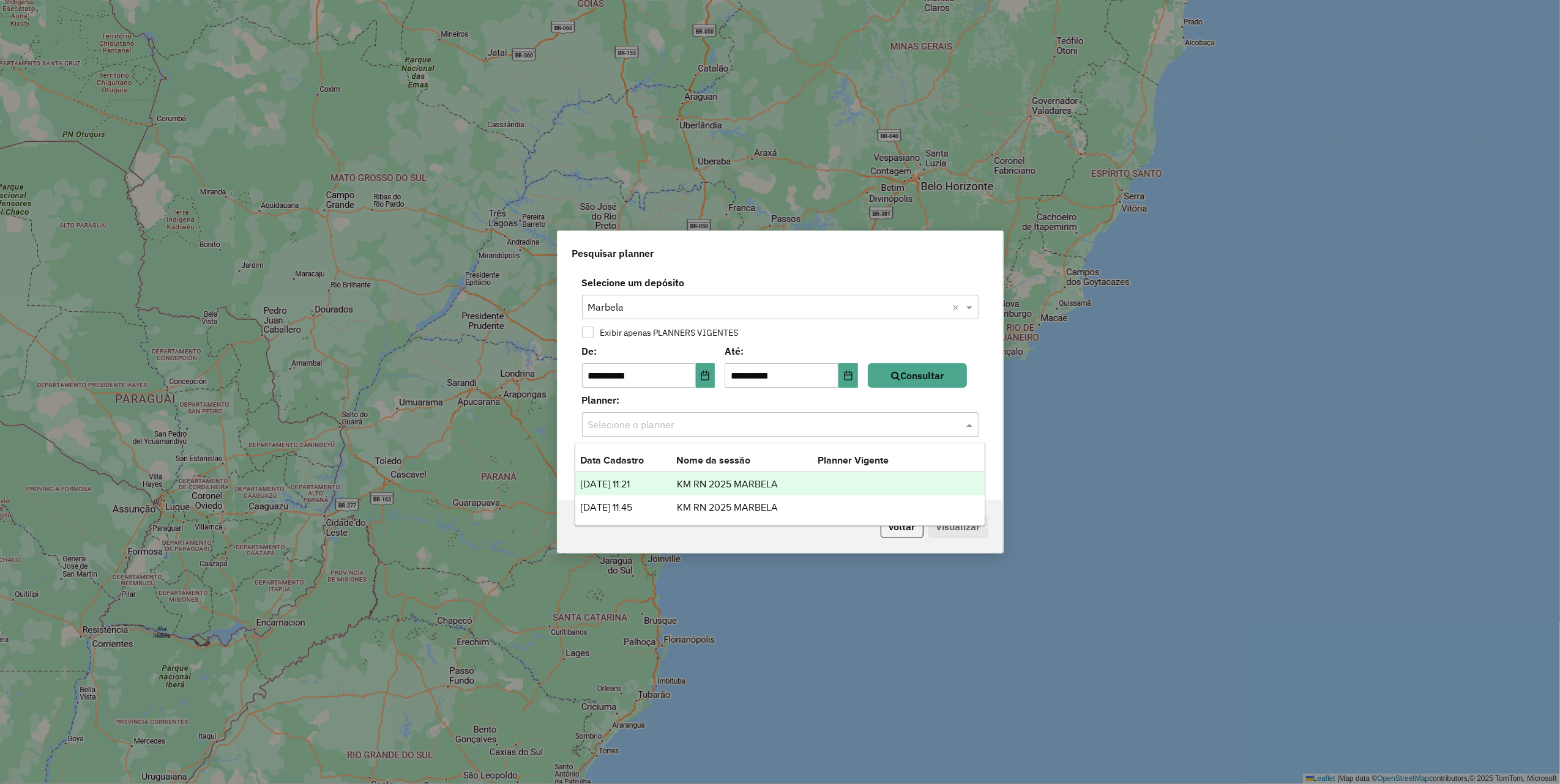
click at [679, 424] on input "text" at bounding box center [769, 425] width 360 height 15
click at [698, 505] on td "KM RN 2025 MARBELA" at bounding box center [747, 508] width 141 height 16
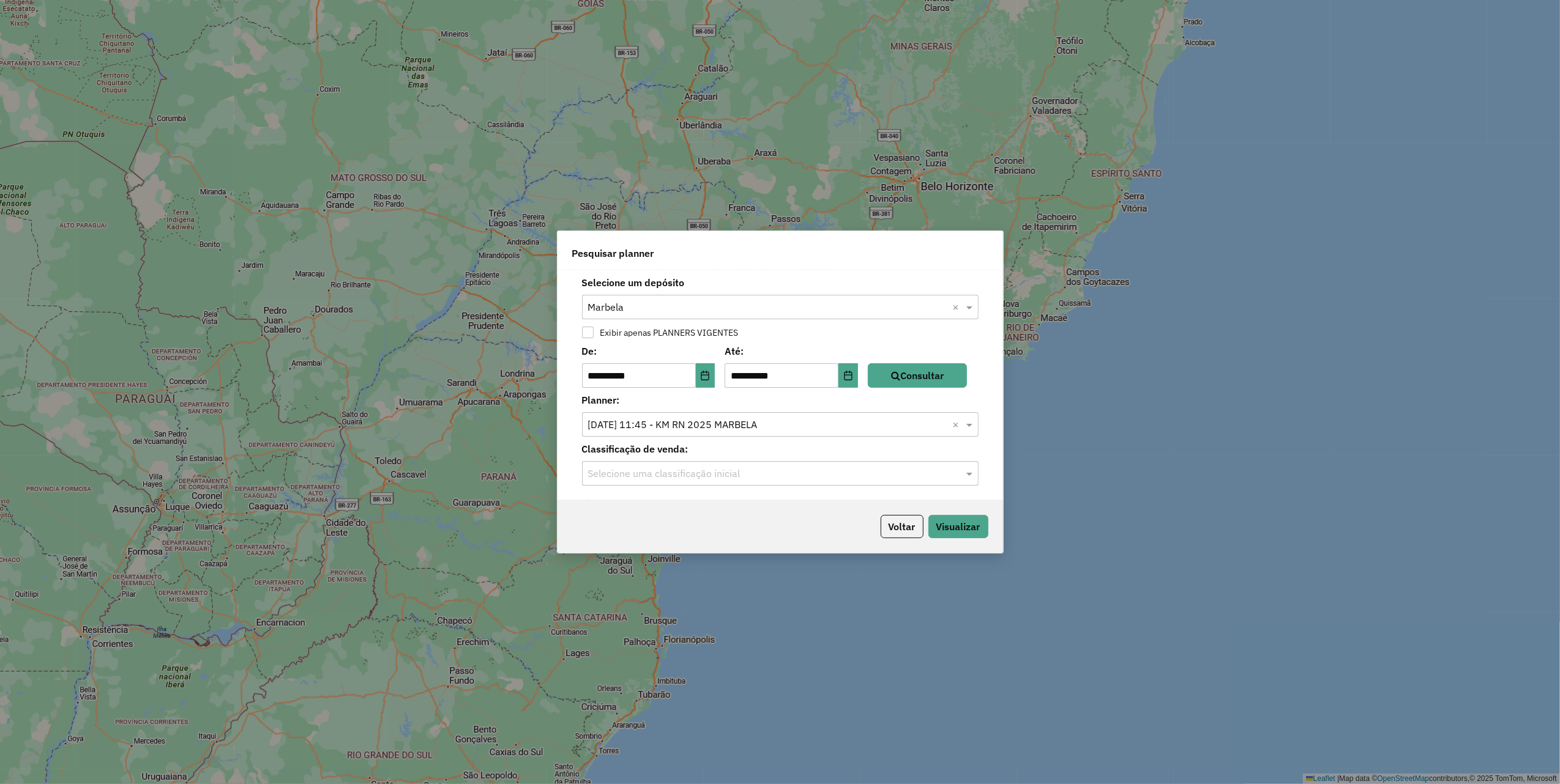
click at [865, 470] on input "text" at bounding box center [769, 474] width 360 height 15
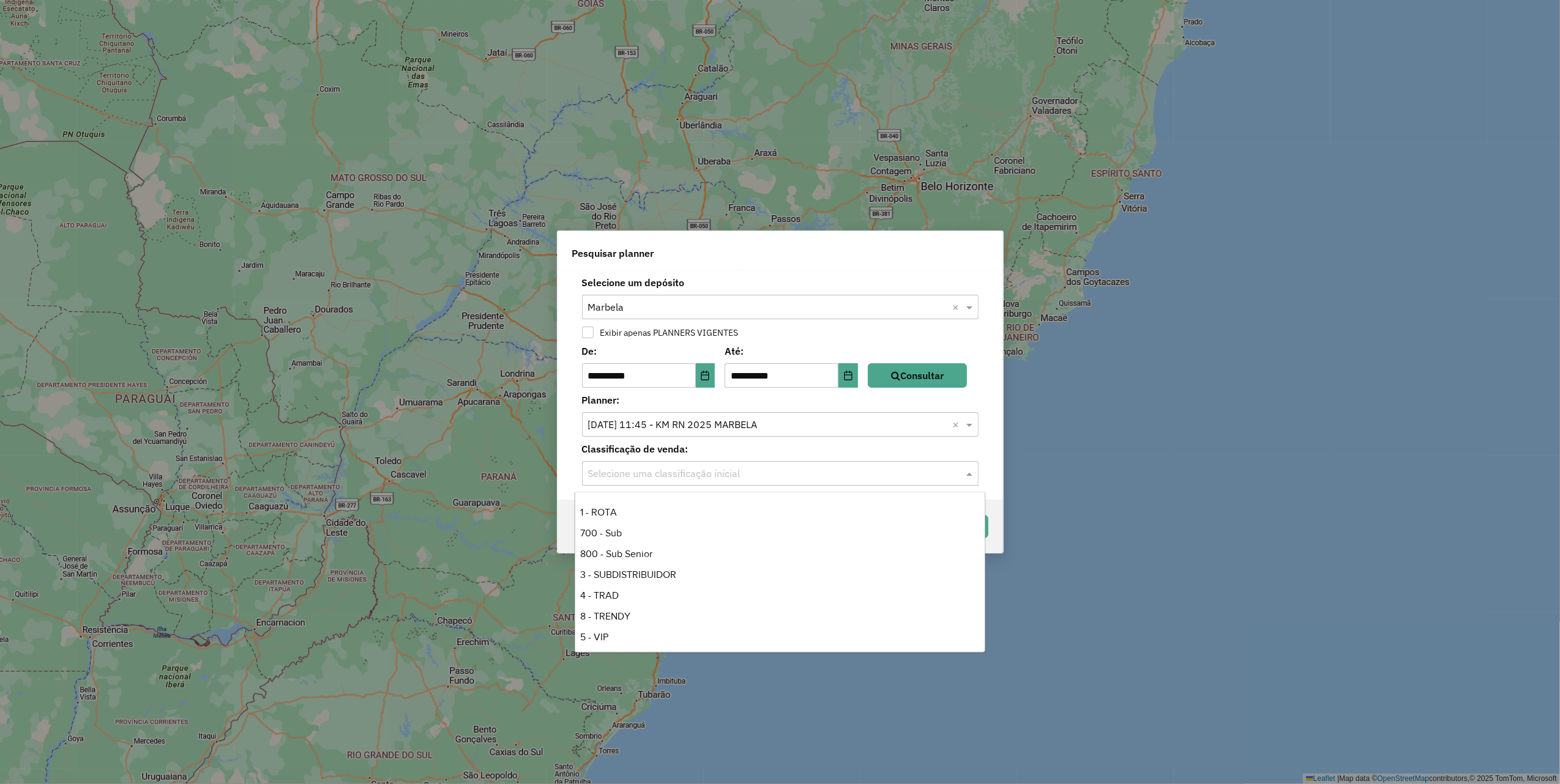
scroll to position [310, 0]
click at [632, 512] on div "1 - ROTA" at bounding box center [780, 511] width 409 height 21
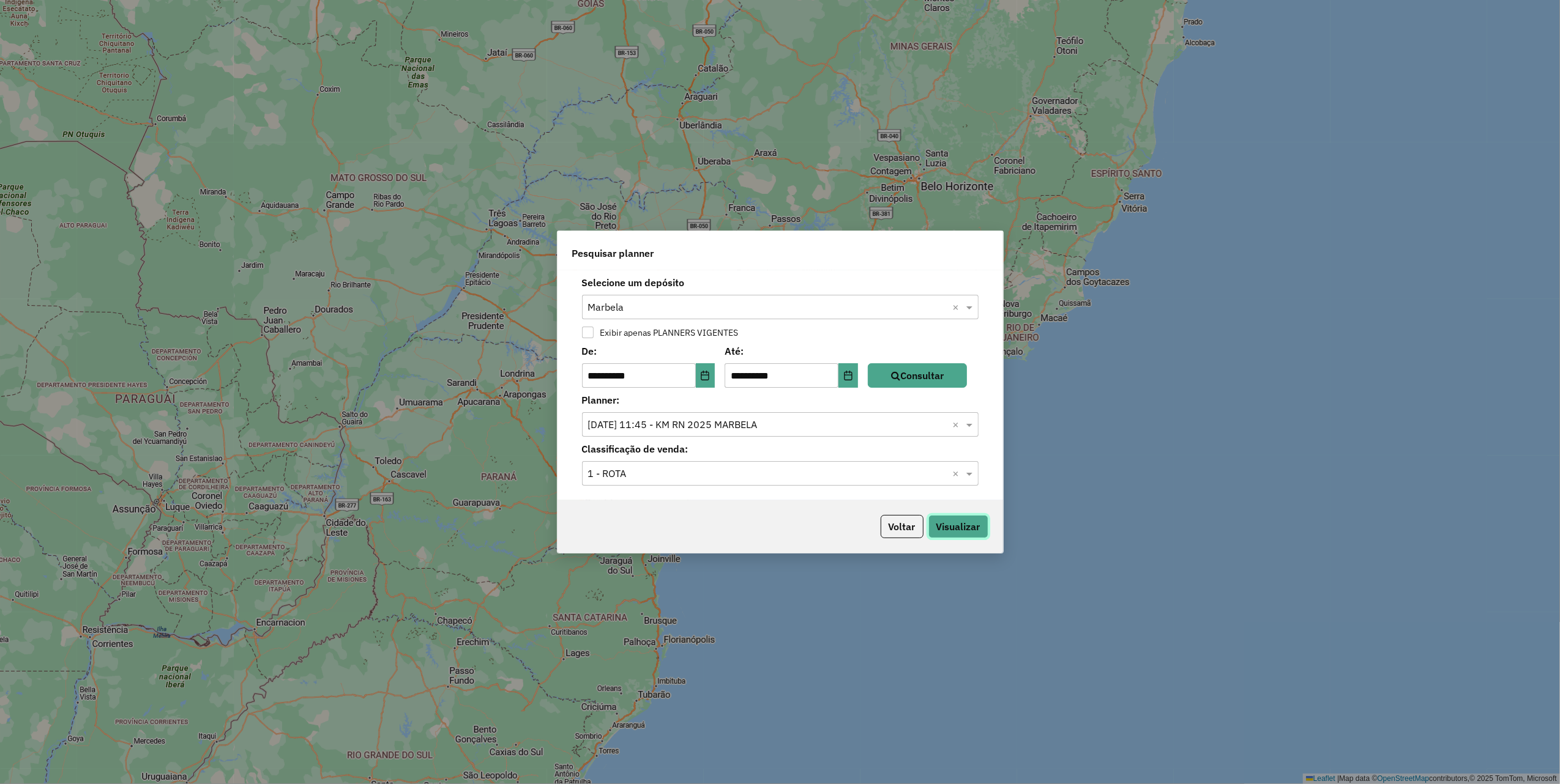
click at [963, 534] on button "Visualizar" at bounding box center [958, 526] width 60 height 23
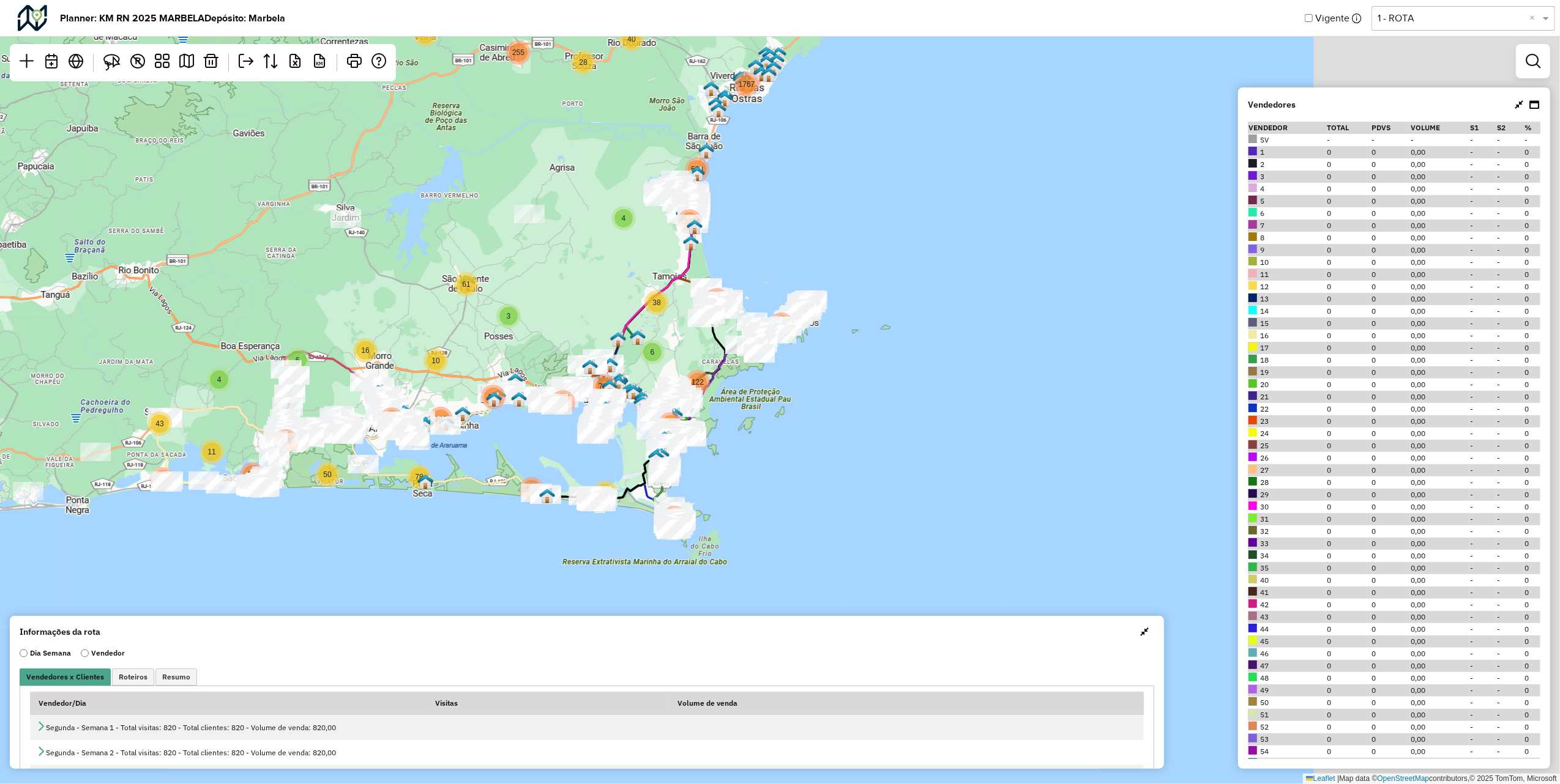
drag, startPoint x: 733, startPoint y: 309, endPoint x: 469, endPoint y: 177, distance: 295.2
click at [469, 179] on div "5 3 4 43 155 17 156 2 5 16 16 161 7 12 94 4 321 6 61 10 418 11 50 335 408 16 14…" at bounding box center [780, 392] width 1560 height 784
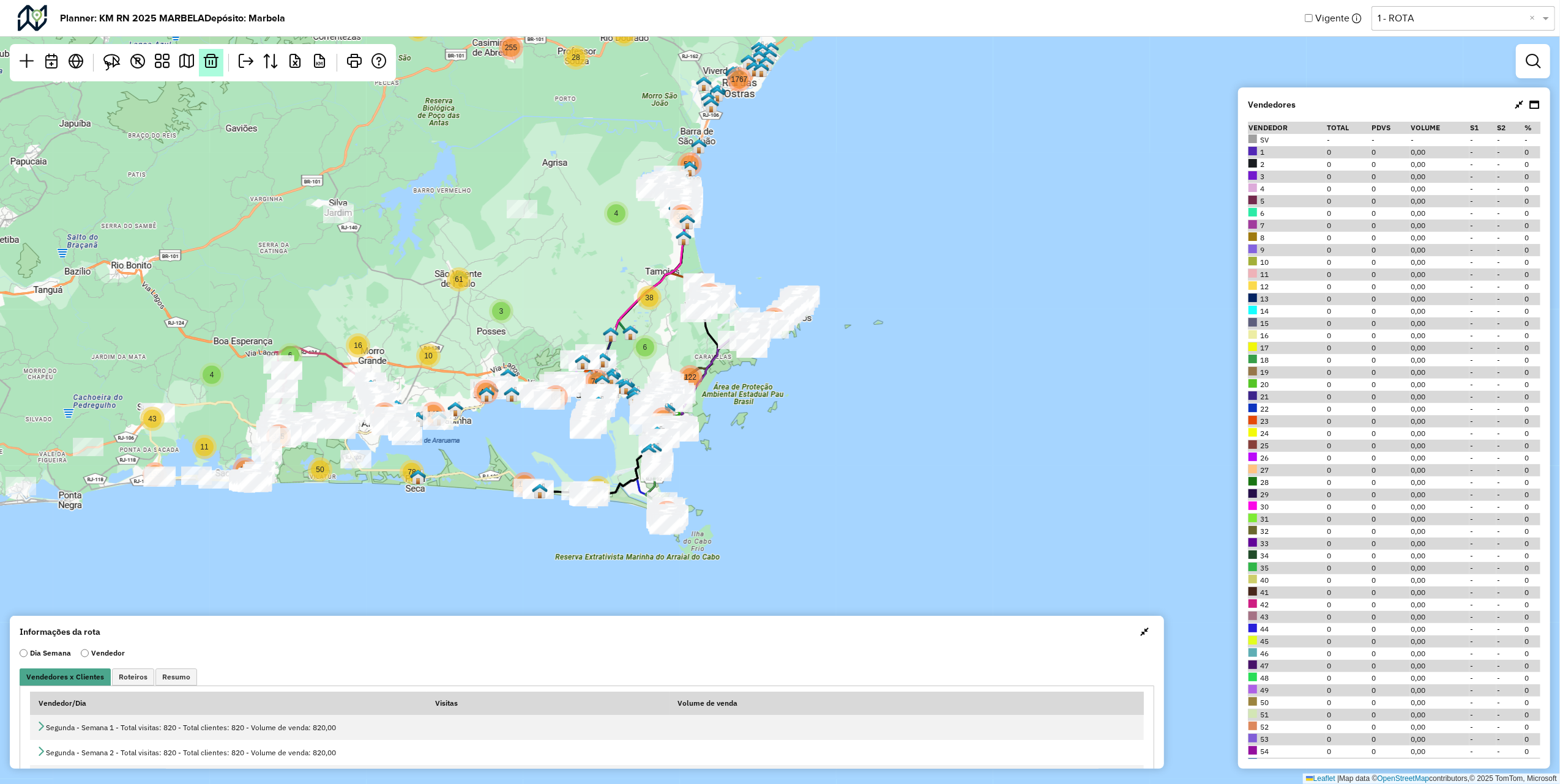
click at [206, 61] on em at bounding box center [211, 61] width 15 height 15
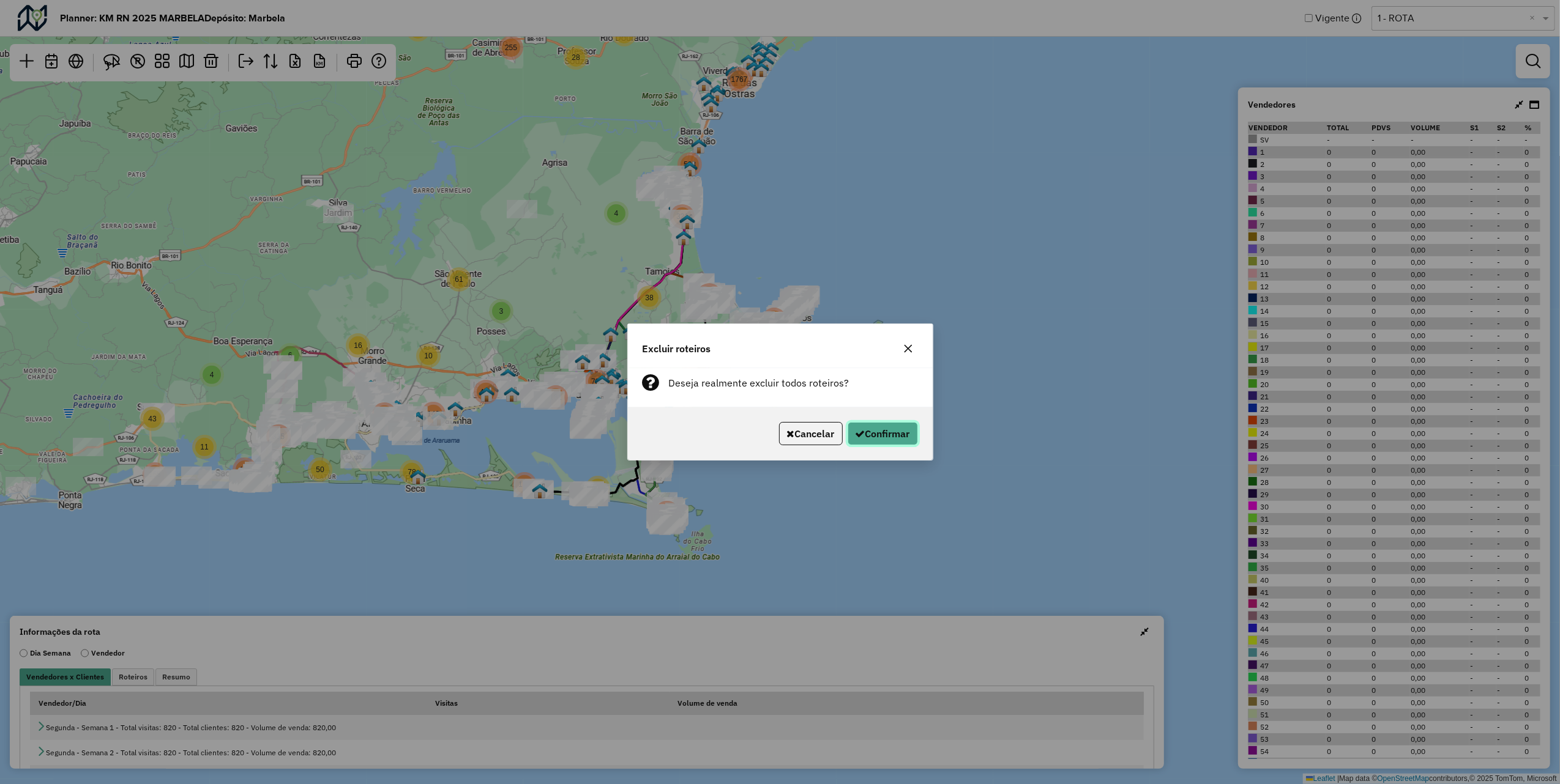
click at [884, 440] on button "Confirmar" at bounding box center [883, 434] width 71 height 23
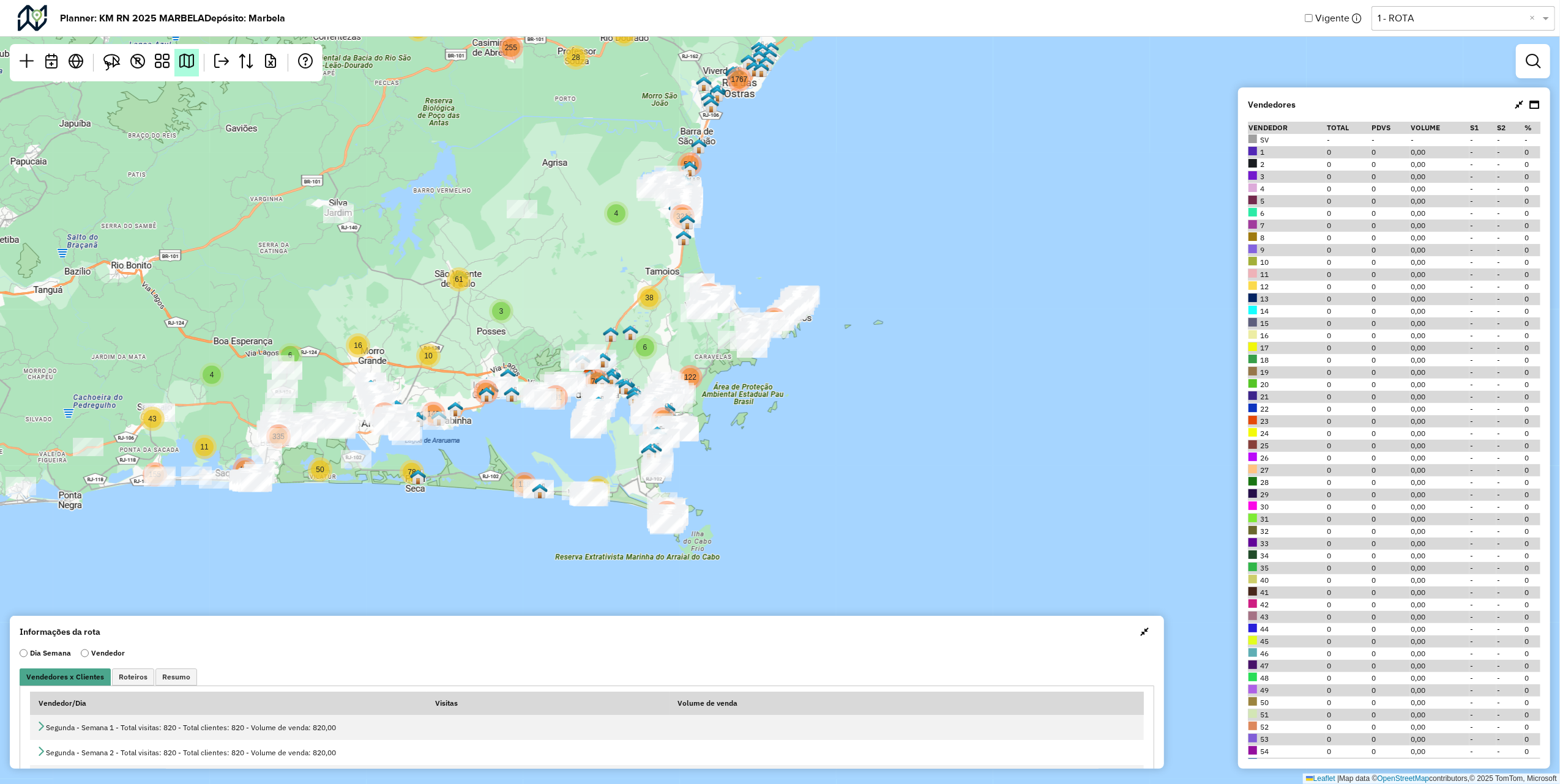
click at [181, 57] on em at bounding box center [186, 61] width 15 height 15
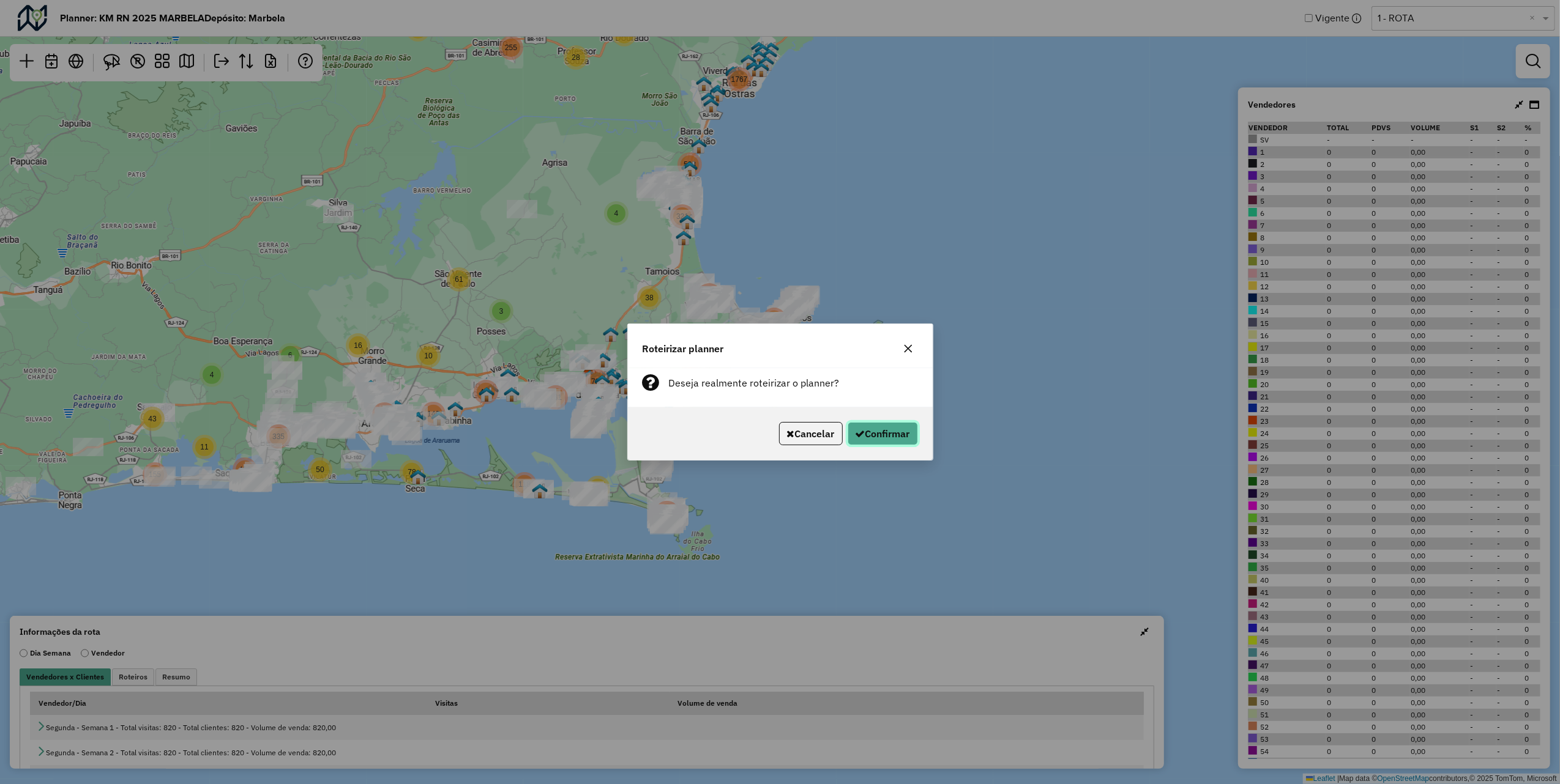
click at [898, 437] on button "Confirmar" at bounding box center [883, 434] width 71 height 23
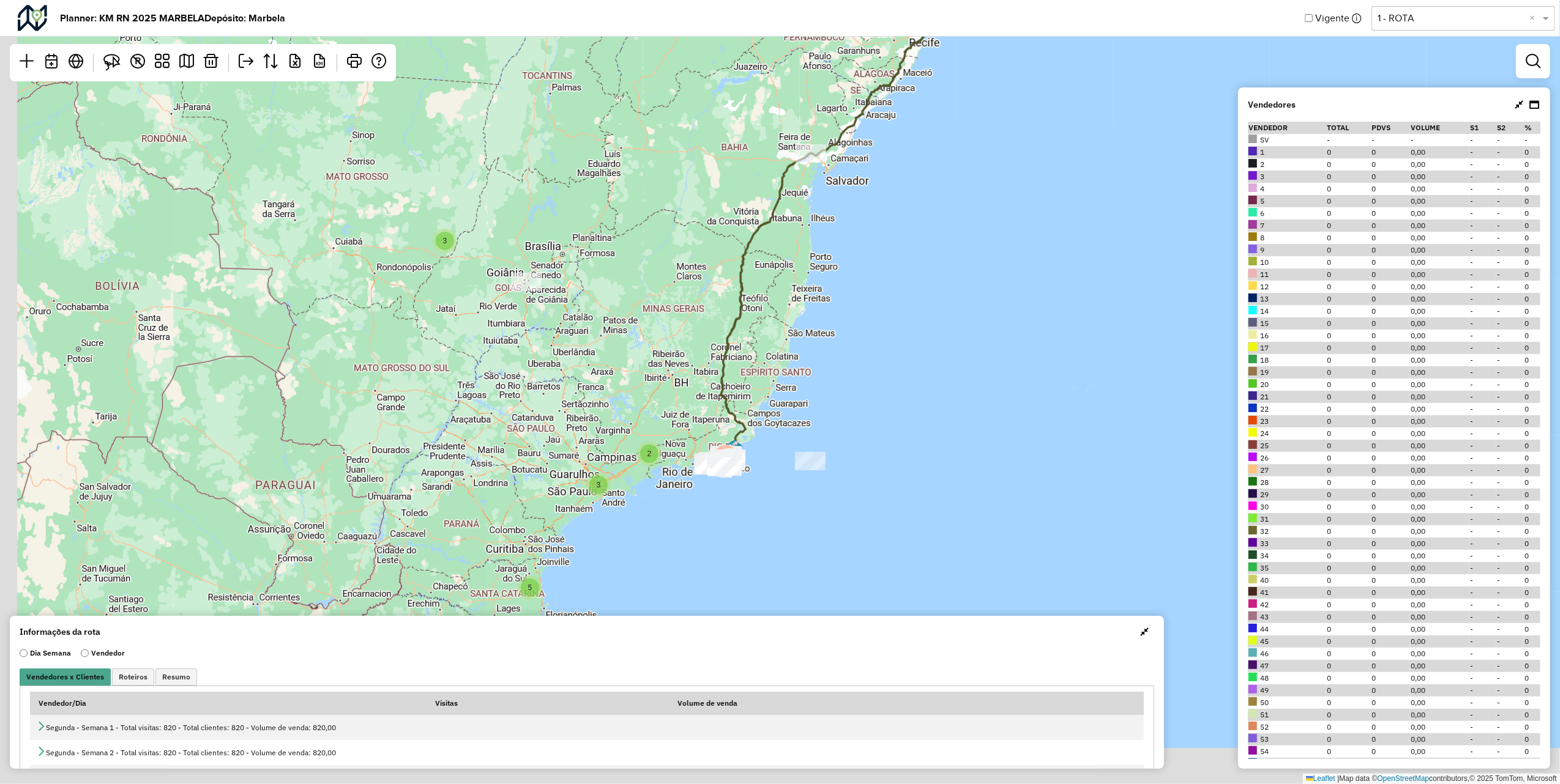
drag, startPoint x: 782, startPoint y: 351, endPoint x: 843, endPoint y: 116, distance: 242.8
click at [844, 103] on div "3 5 2 3 2 5 13358 Leaflet | Map data © OpenStreetMap contributors,© 2025 TomTom…" at bounding box center [780, 392] width 1560 height 784
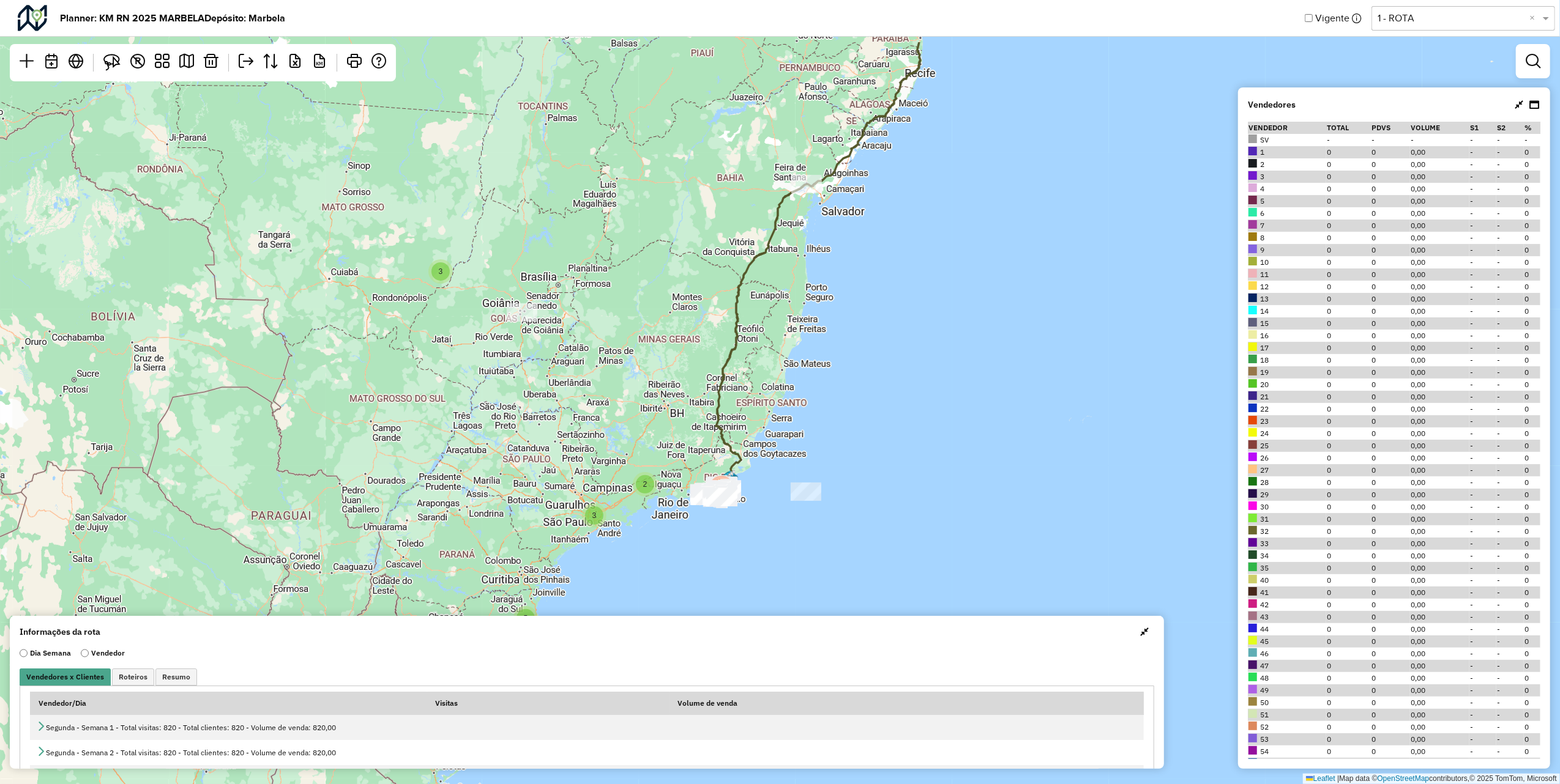
drag, startPoint x: 857, startPoint y: 155, endPoint x: 811, endPoint y: 313, distance: 164.6
click at [811, 317] on div "3 5 2 3 2 5 13358 Leaflet | Map data © OpenStreetMap contributors,© 2025 TomTom…" at bounding box center [780, 392] width 1560 height 784
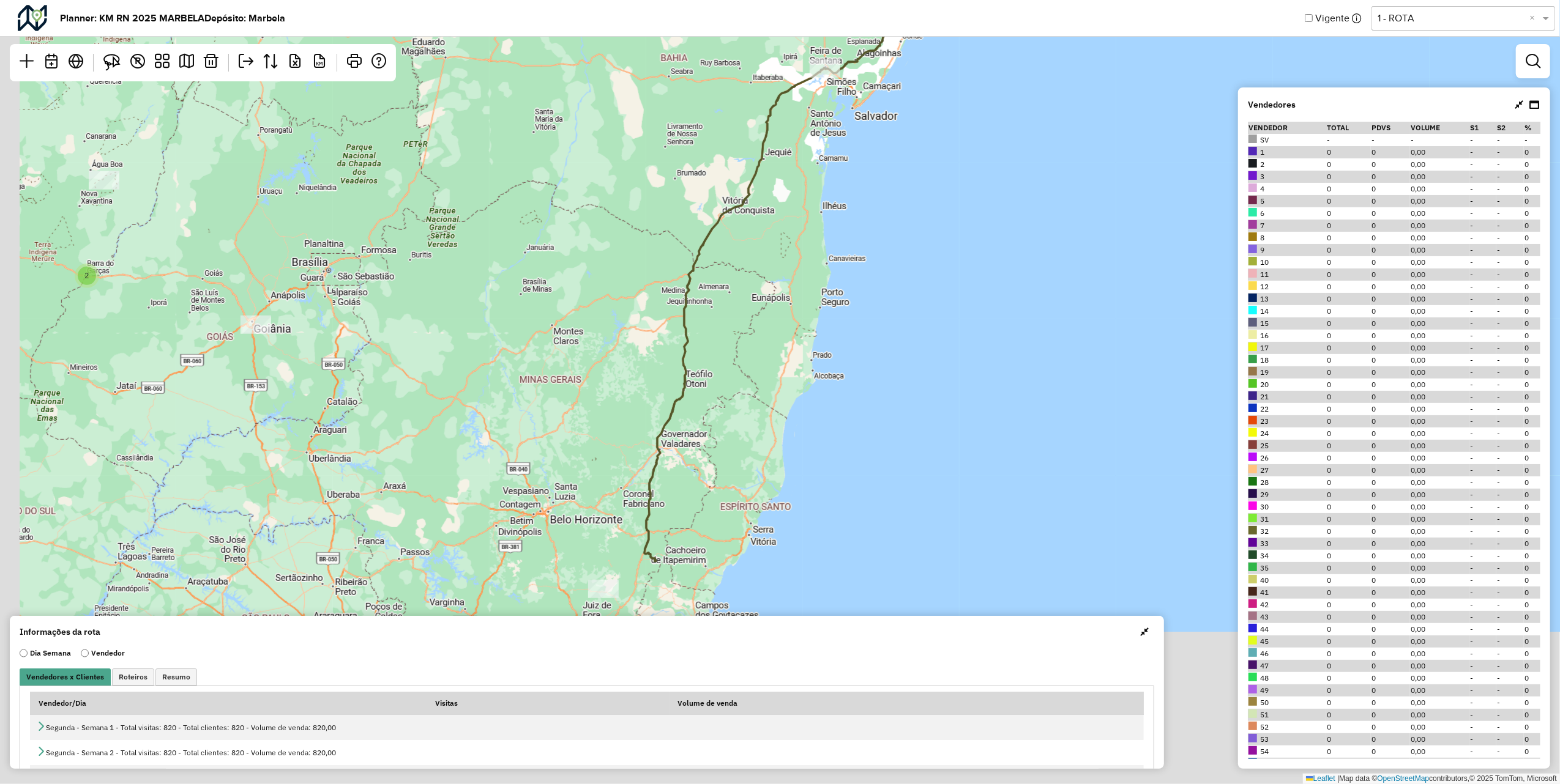
drag, startPoint x: 771, startPoint y: 357, endPoint x: 872, endPoint y: 179, distance: 204.7
click at [948, 34] on hb-planner "Planner: KM RN 2025 MARBELA Depósito: Marbela Vigente Selecione uma opção 1 - R…" at bounding box center [780, 392] width 1560 height 784
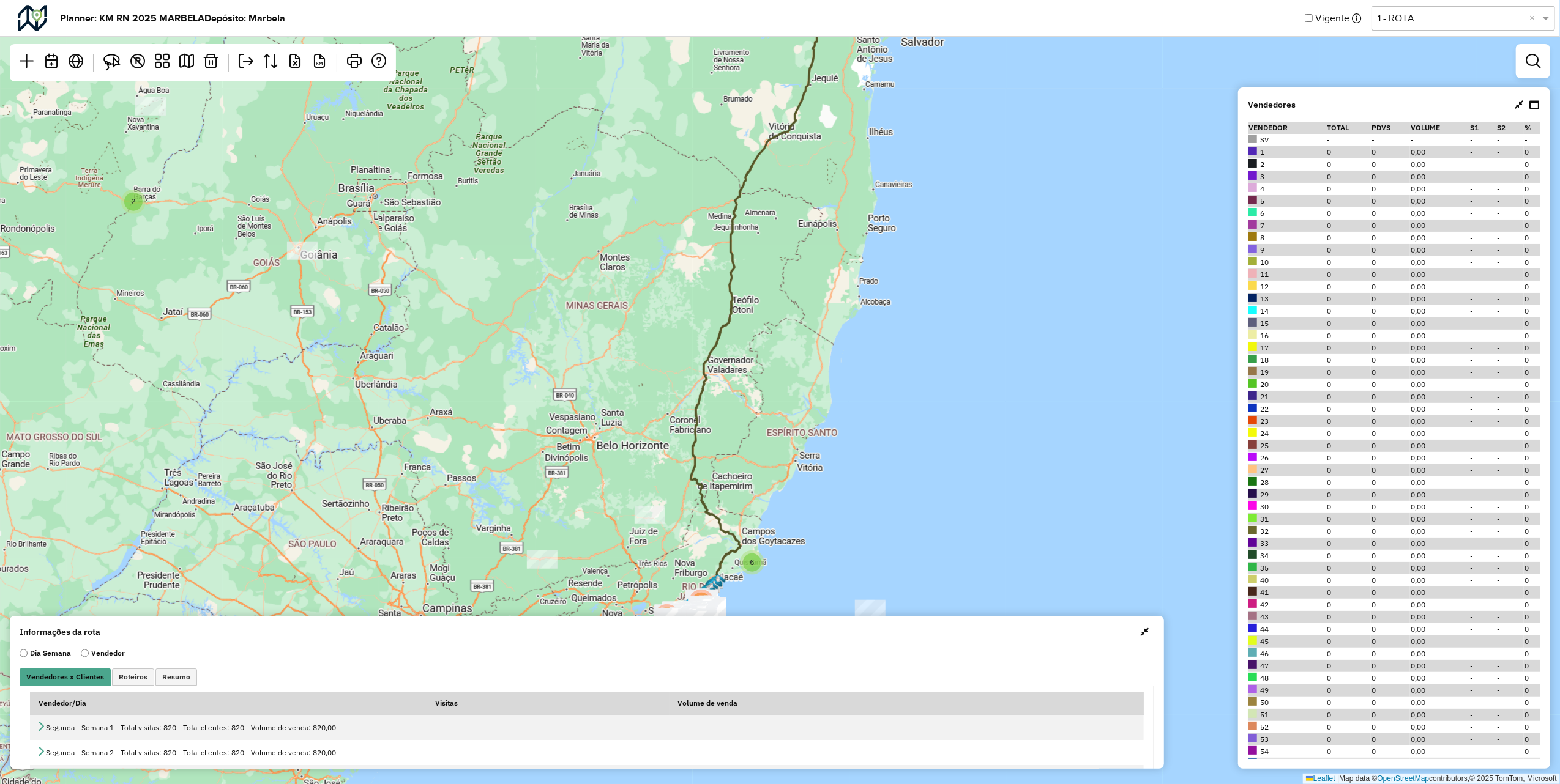
drag, startPoint x: 753, startPoint y: 427, endPoint x: 724, endPoint y: 223, distance: 206.1
click at [742, 140] on div "2 5 3 2 5 6 218 13133 Leaflet | Map data © OpenStreetMap contributors,© 2025 To…" at bounding box center [780, 392] width 1560 height 784
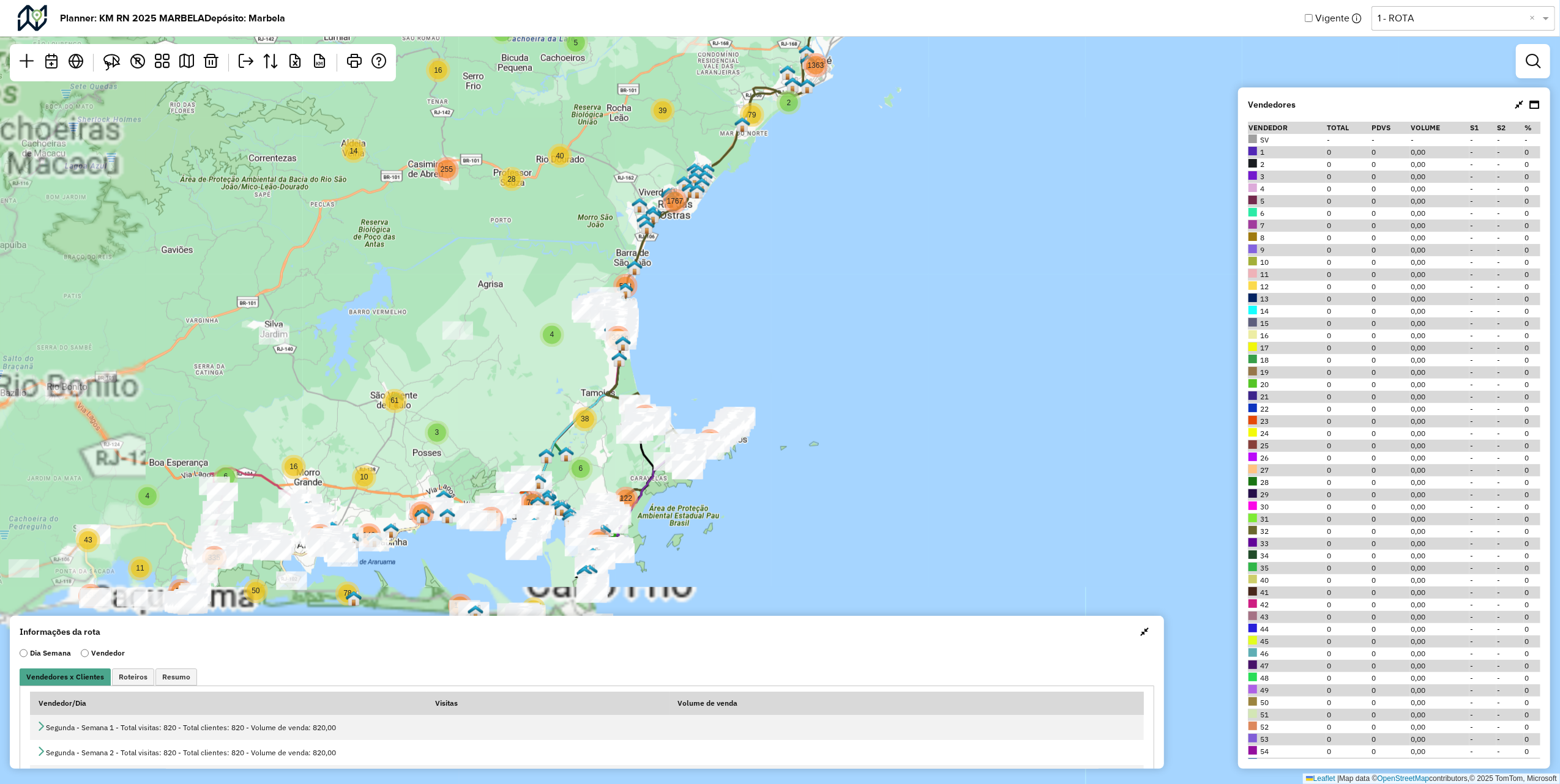
drag, startPoint x: 730, startPoint y: 324, endPoint x: 791, endPoint y: 128, distance: 205.3
click at [824, 92] on div "5 3 4 43 155 17 156 2 5 16 16 161 7 12 94 4 321 6 61 10 418 11 50 335 408 16 14…" at bounding box center [780, 392] width 1560 height 784
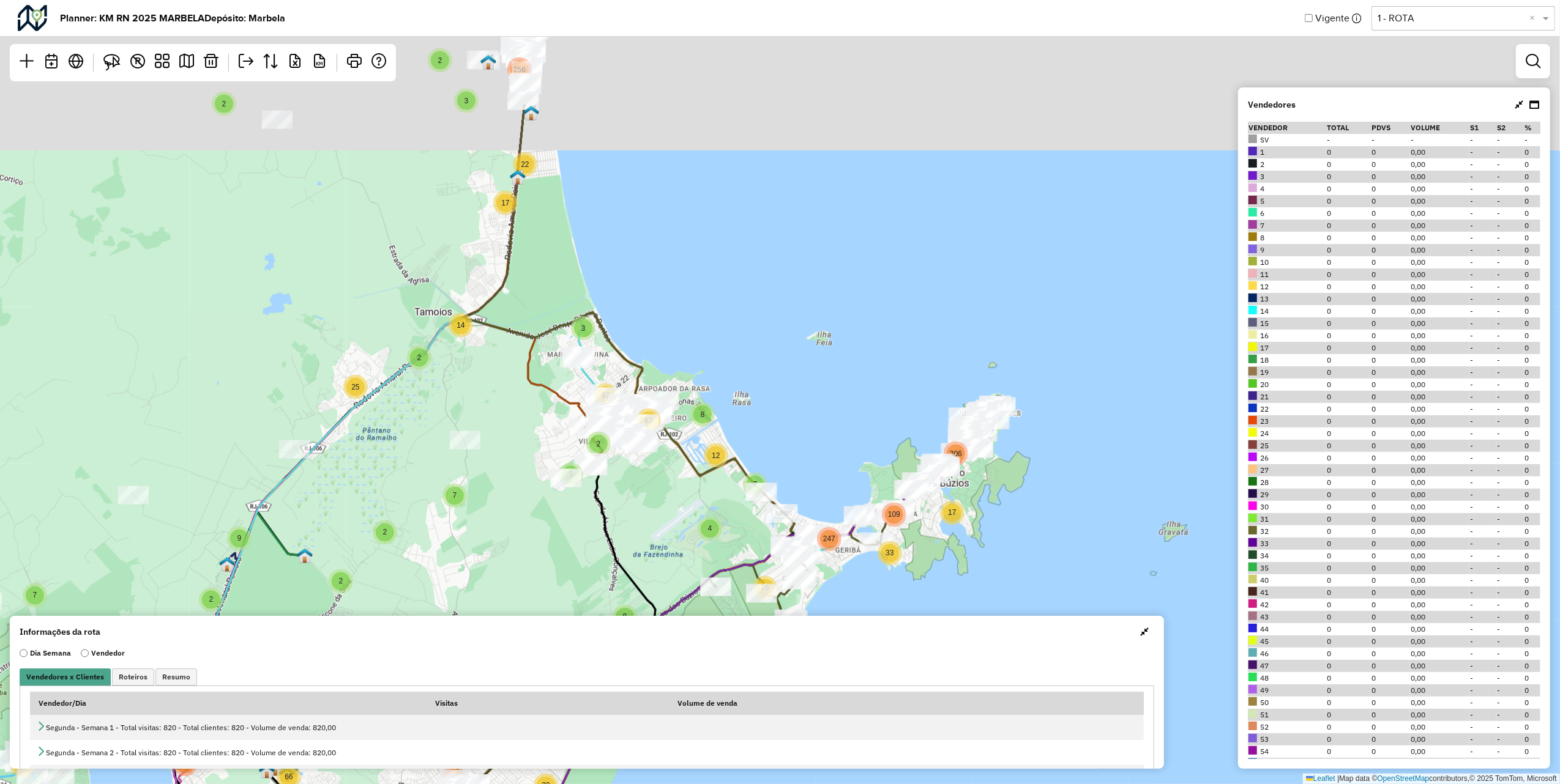
drag, startPoint x: 517, startPoint y: 197, endPoint x: 1110, endPoint y: 217, distance: 593.3
click at [493, 381] on div "4 2 25 18 83 2 7 22 14 17 3 2 256 2 2 11 48 2 3 2 11 5 44 36 51 93 175 7 3 12 3…" at bounding box center [780, 392] width 1560 height 784
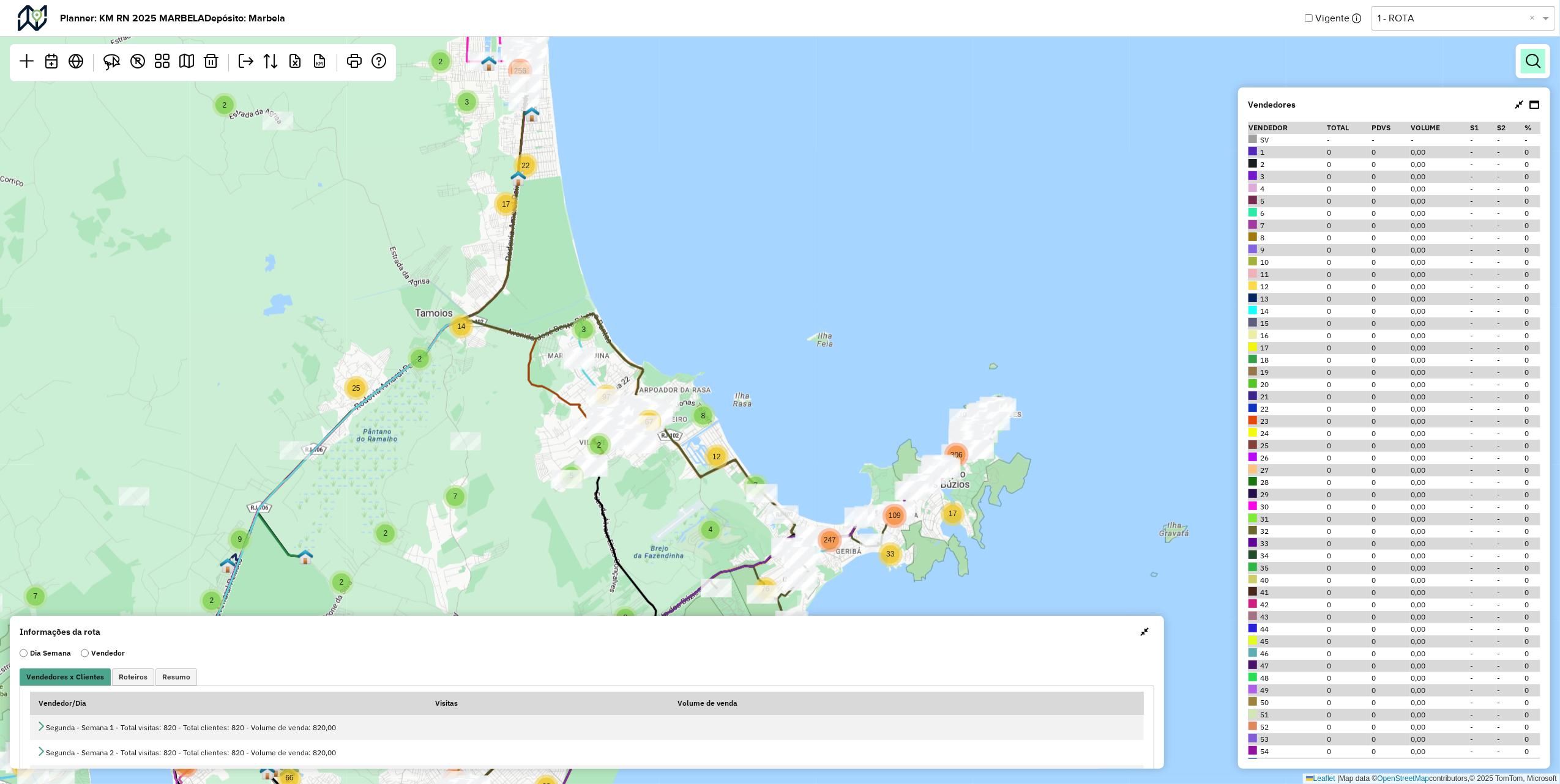
click at [1526, 63] on em at bounding box center [1534, 61] width 15 height 15
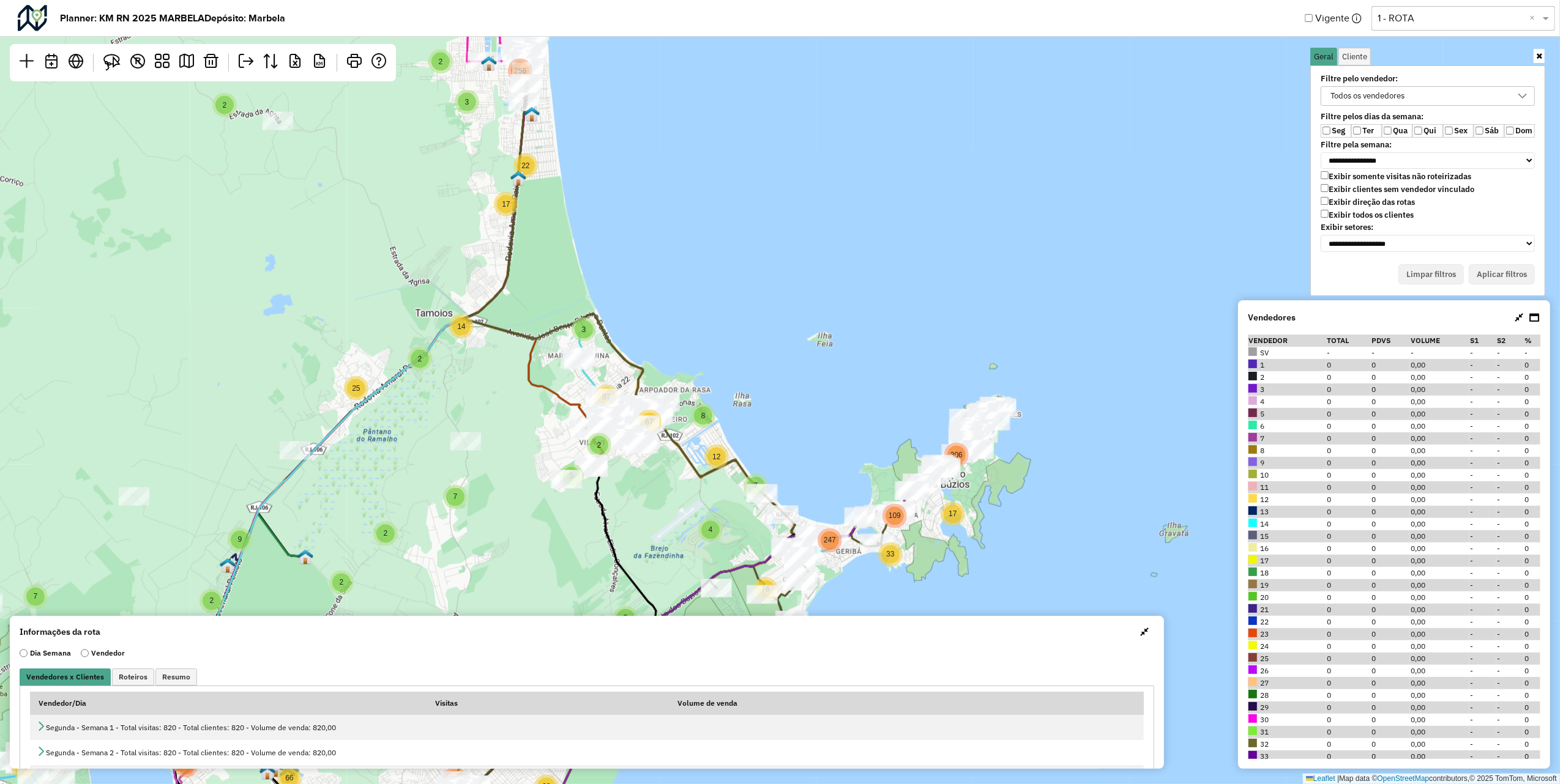
click at [1382, 94] on div "Todos os vendedores" at bounding box center [1368, 96] width 83 height 19
type input "***"
click at [1375, 143] on span "603 - RN - 603" at bounding box center [1379, 146] width 53 height 10
click at [1504, 273] on button "Aplicar filtros" at bounding box center [1502, 275] width 66 height 21
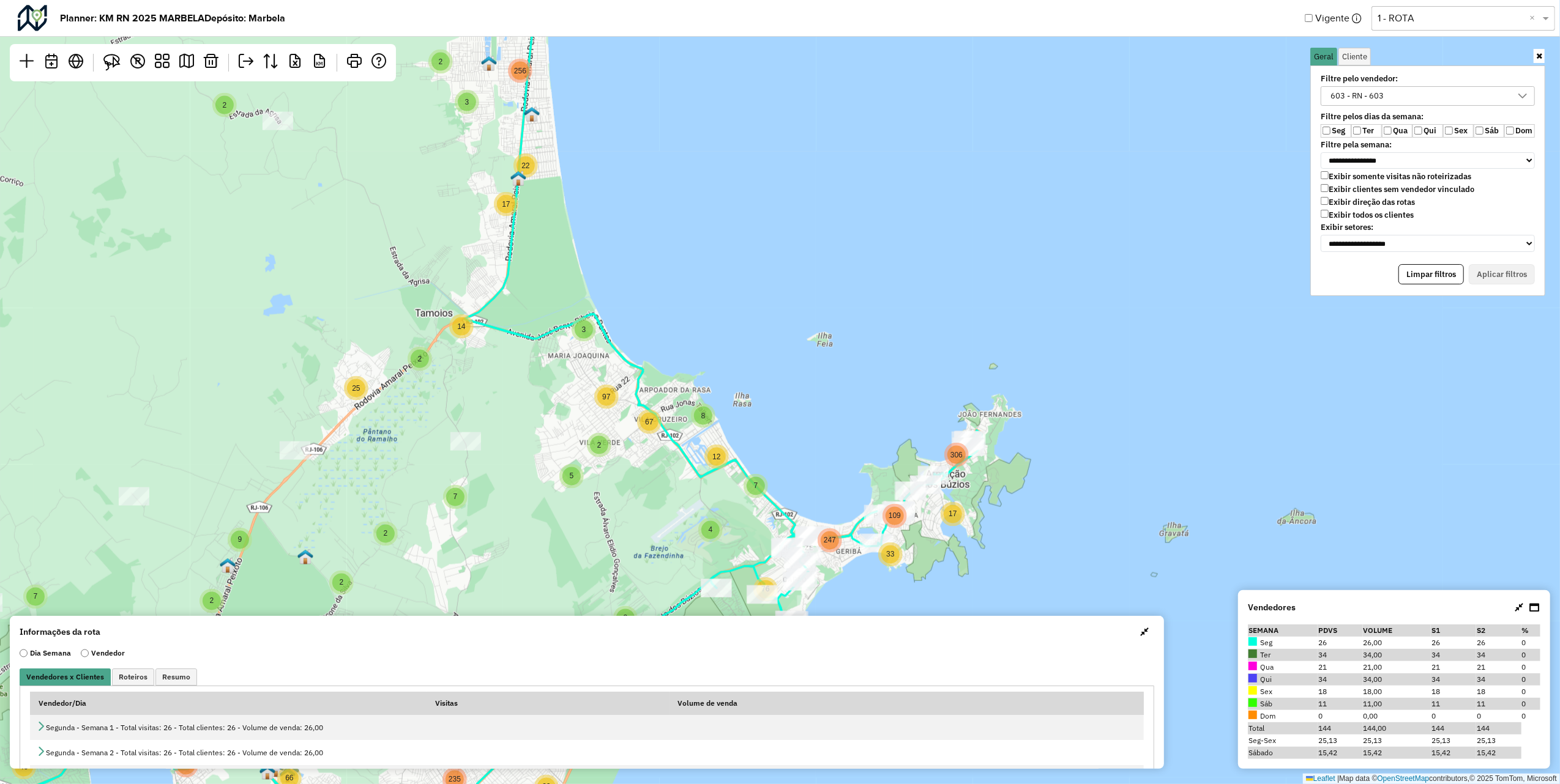
click at [1332, 131] on label "Seg" at bounding box center [1336, 131] width 31 height 13
drag, startPoint x: 1489, startPoint y: 271, endPoint x: 923, endPoint y: 224, distance: 567.9
click at [1489, 272] on button "Aplicar filtros" at bounding box center [1502, 275] width 66 height 21
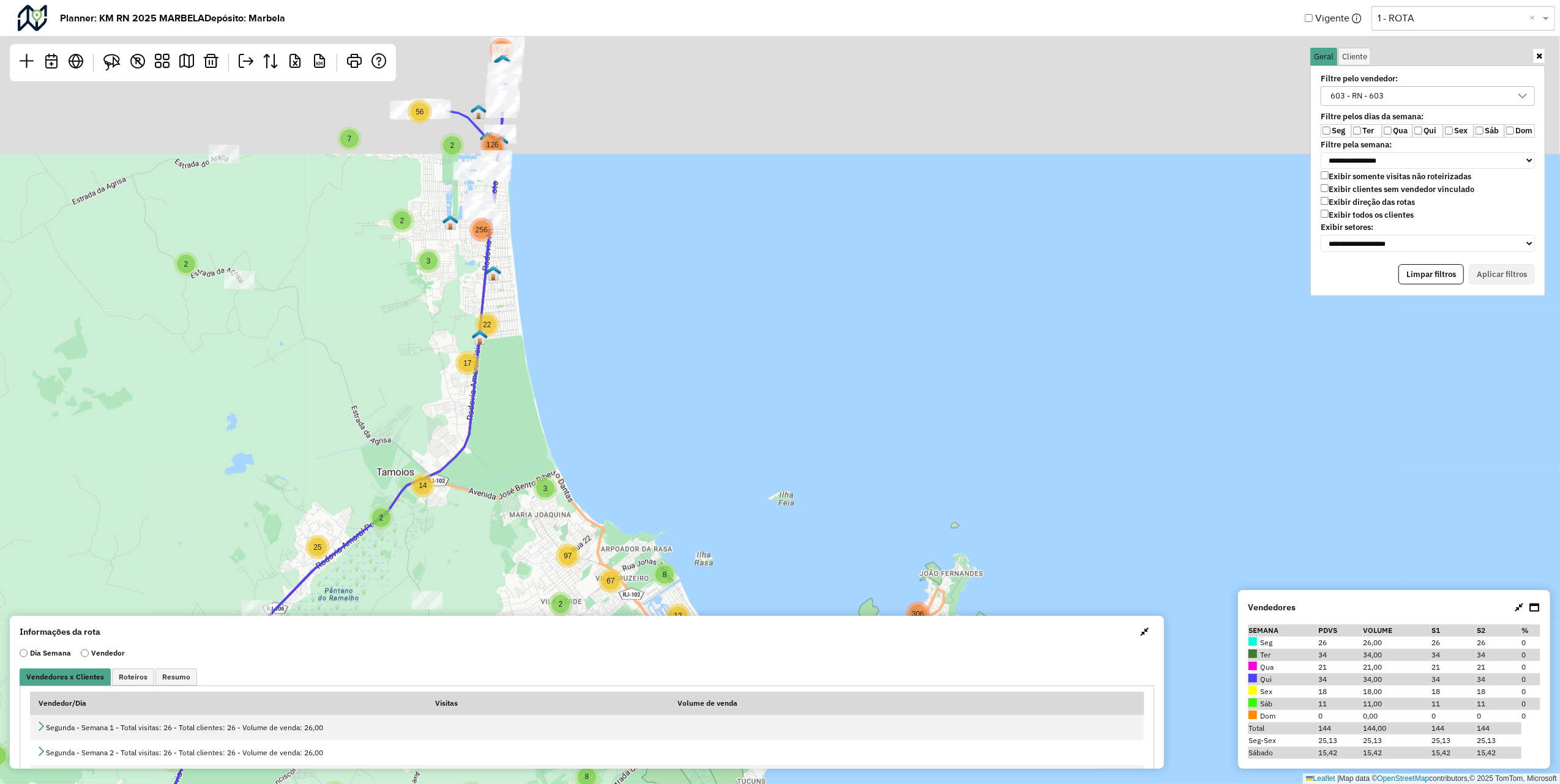
drag, startPoint x: 813, startPoint y: 145, endPoint x: 757, endPoint y: 431, distance: 291.4
click at [764, 414] on div "4 2 2 2 3 2 2 3 5 3 9 13 9 6 2 2 3 22 31 33 2 153 4 2 3 2 403 2 2 6 3 7 6 2 2 9…" at bounding box center [780, 392] width 1560 height 784
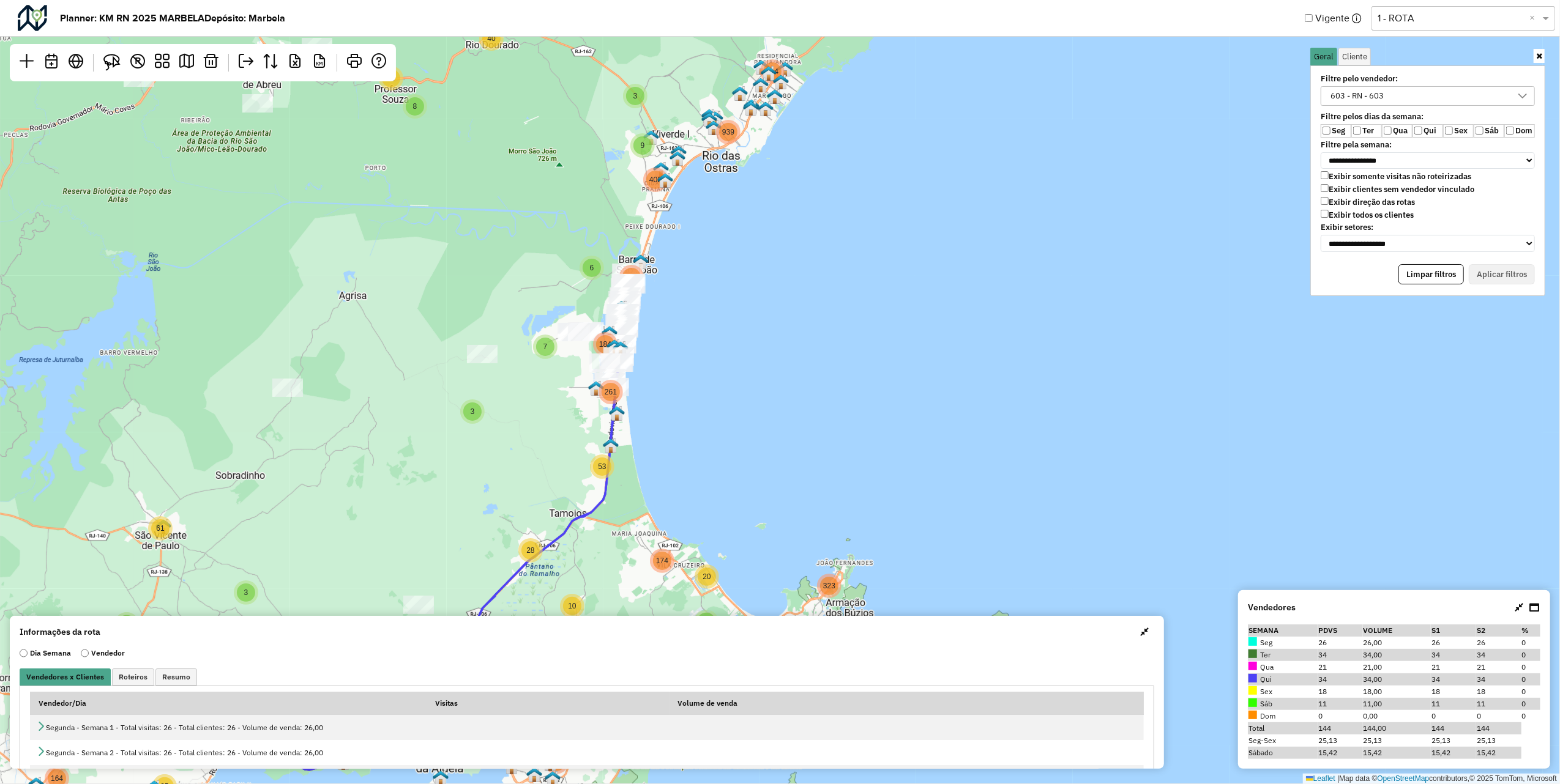
click at [1419, 97] on div "603 - RN - 603" at bounding box center [1419, 96] width 185 height 19
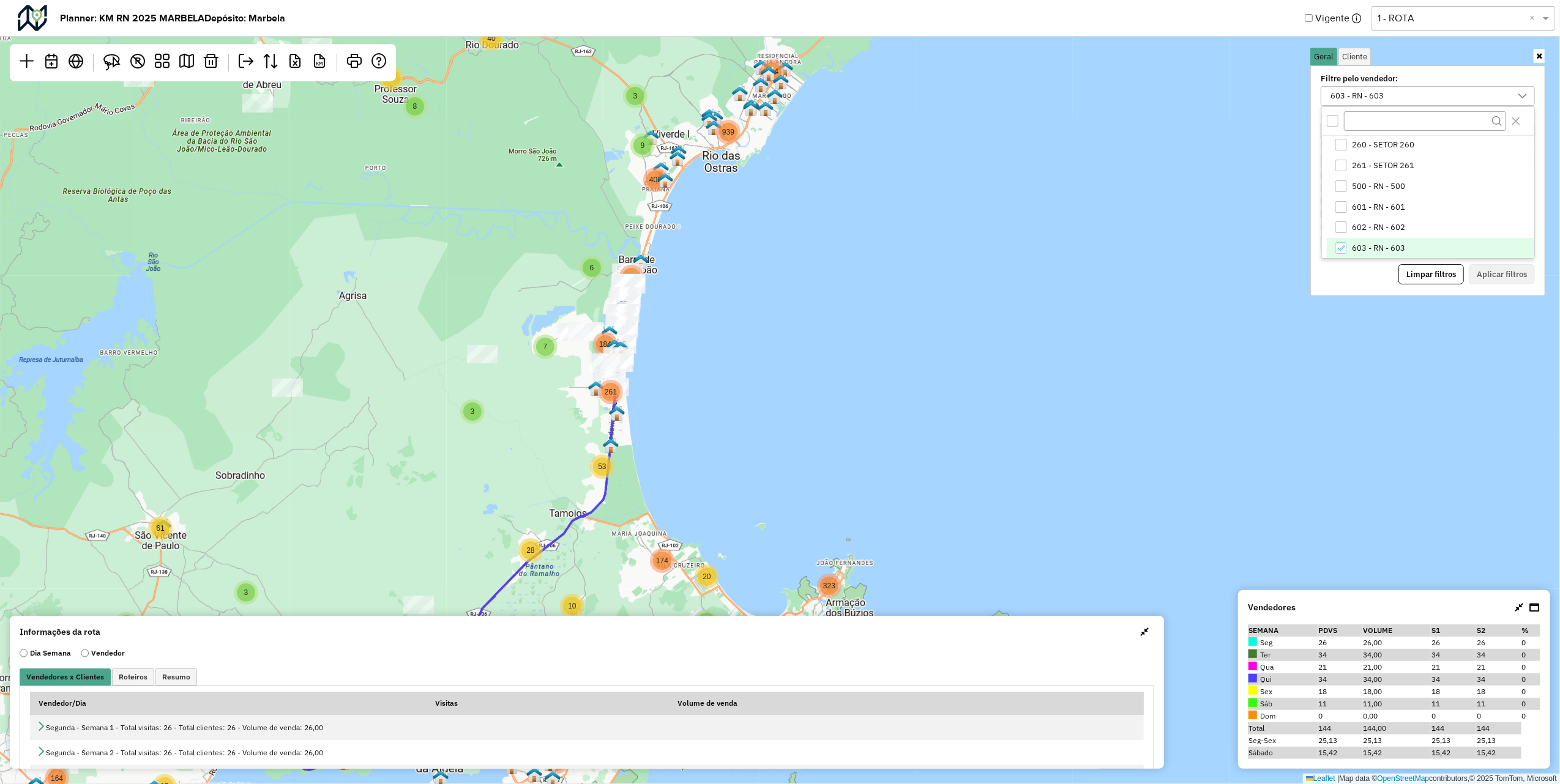
click at [1370, 285] on div "Limpar filtros Aplicar filtros" at bounding box center [1428, 275] width 214 height 21
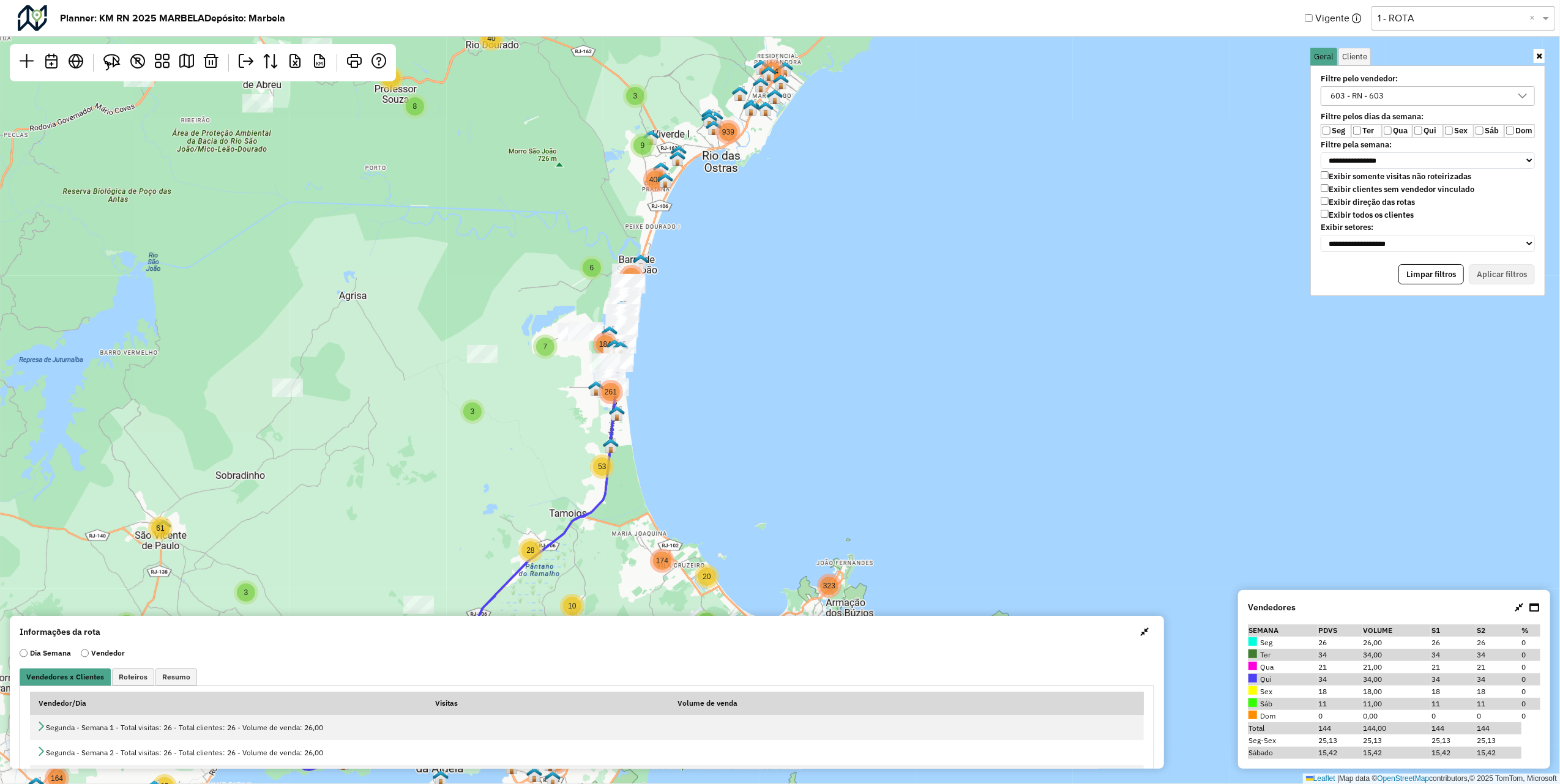
click at [1345, 128] on label "Seg" at bounding box center [1336, 131] width 31 height 13
click at [1352, 129] on label "Ter" at bounding box center [1367, 131] width 31 height 13
click at [1381, 130] on label "Ter" at bounding box center [1367, 131] width 31 height 13
click at [1495, 279] on button "Aplicar filtros" at bounding box center [1502, 275] width 66 height 21
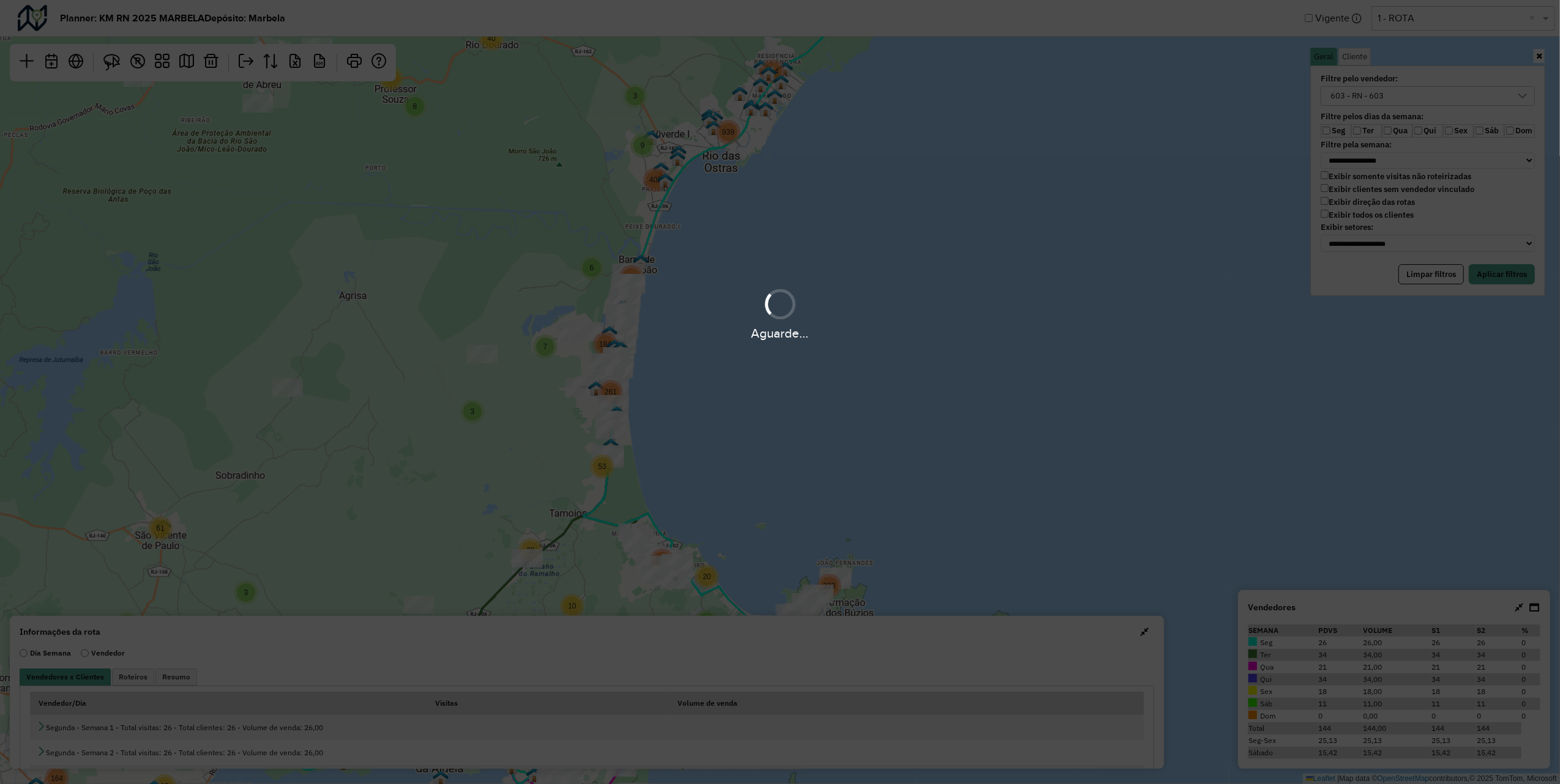
click at [1486, 266] on div "Aguarde..." at bounding box center [780, 392] width 1560 height 784
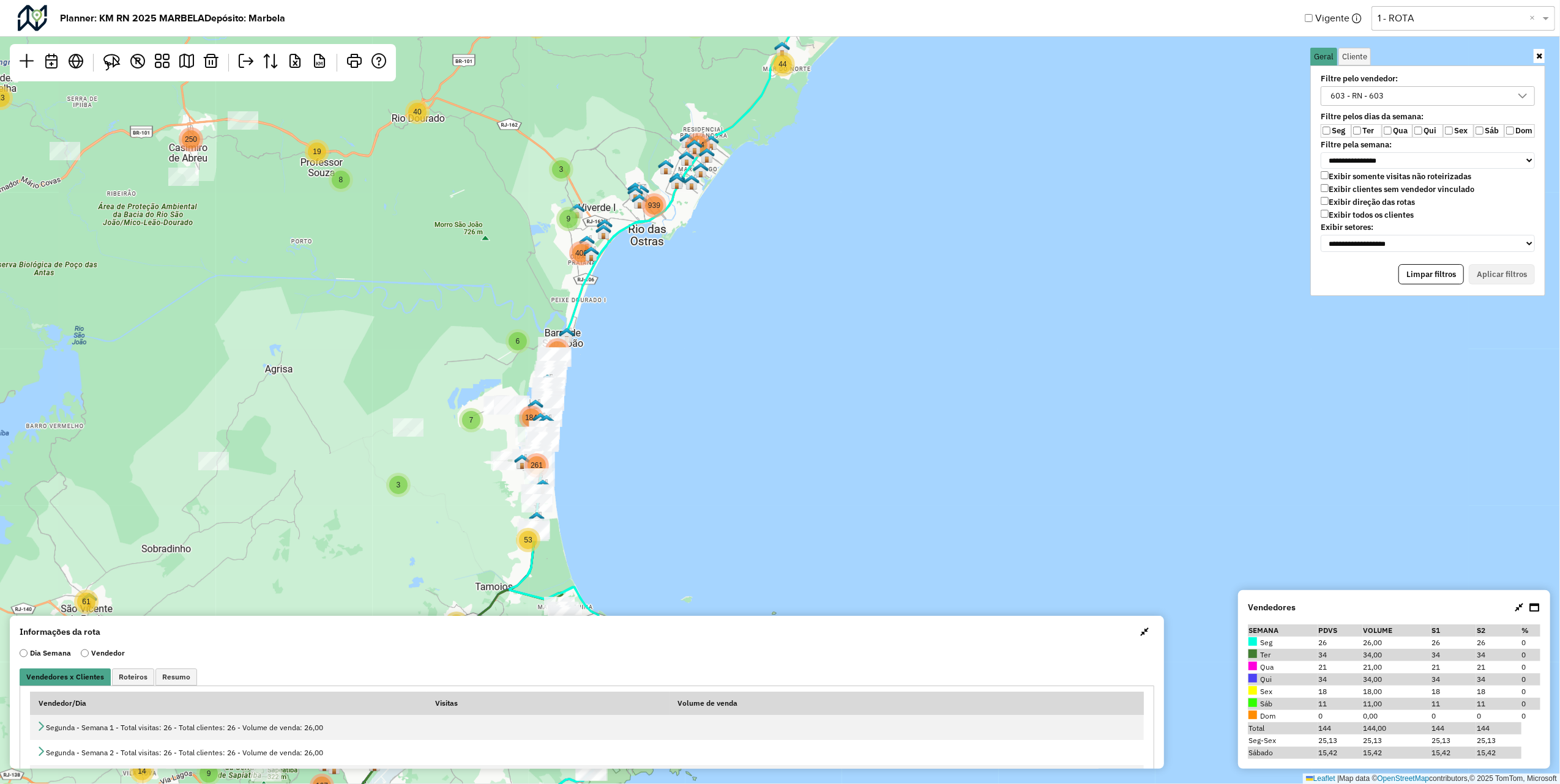
drag, startPoint x: 847, startPoint y: 325, endPoint x: 537, endPoint y: 601, distance: 415.1
click at [538, 600] on div "4 7 4 5 3 2 13 10 3 2 24 3 2 3 9 11 5 13 13 2 20 11 5 14 2 14 8 2 3 3 8 19 14 1…" at bounding box center [780, 392] width 1560 height 784
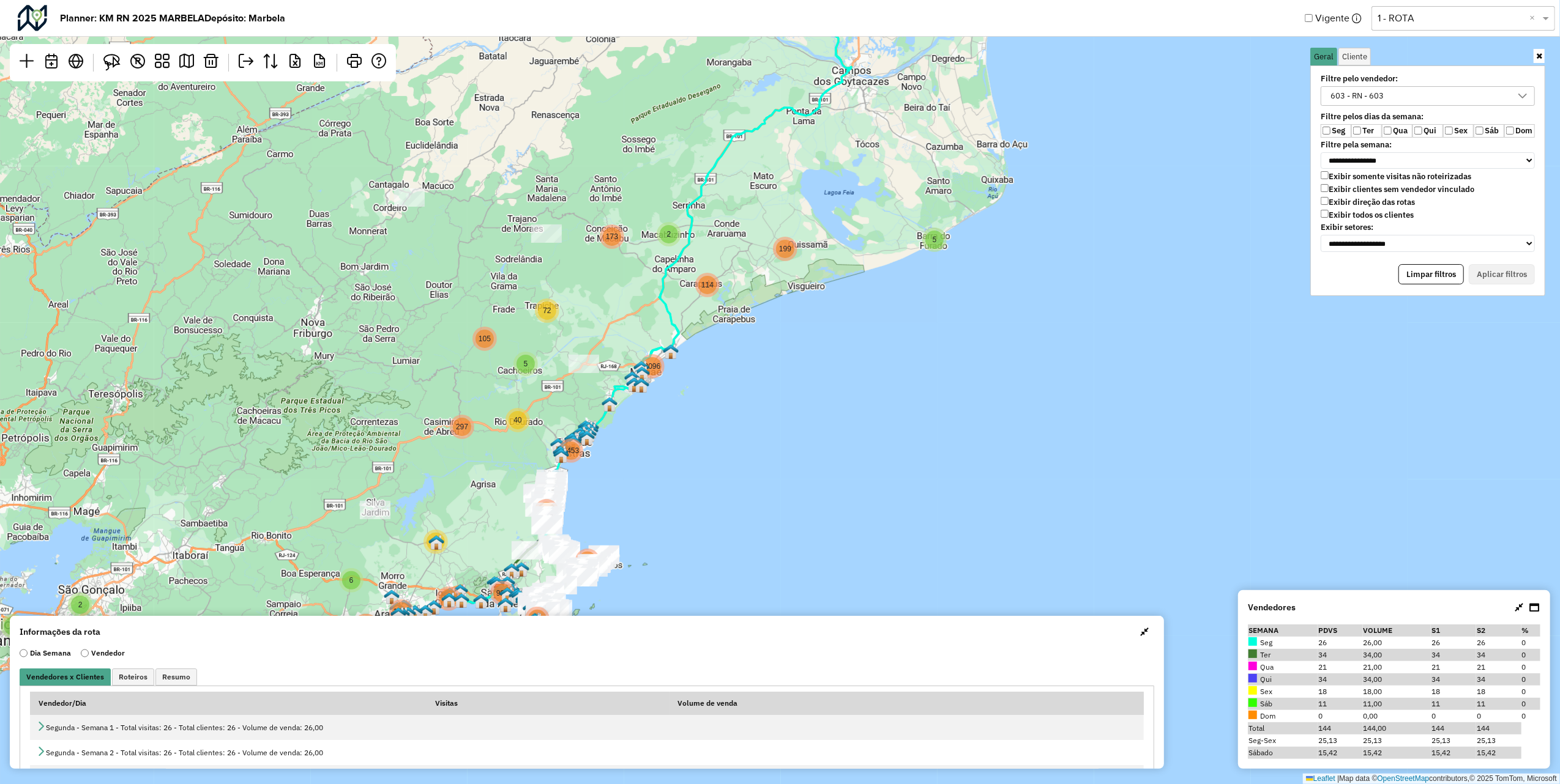
drag, startPoint x: 664, startPoint y: 429, endPoint x: 868, endPoint y: 96, distance: 390.5
click at [868, 96] on div "5 2 4 2 2 203 173 2 199 114 325 6 62 428 804 1230 118 993 2617 990 5 72 40 105 …" at bounding box center [780, 392] width 1560 height 784
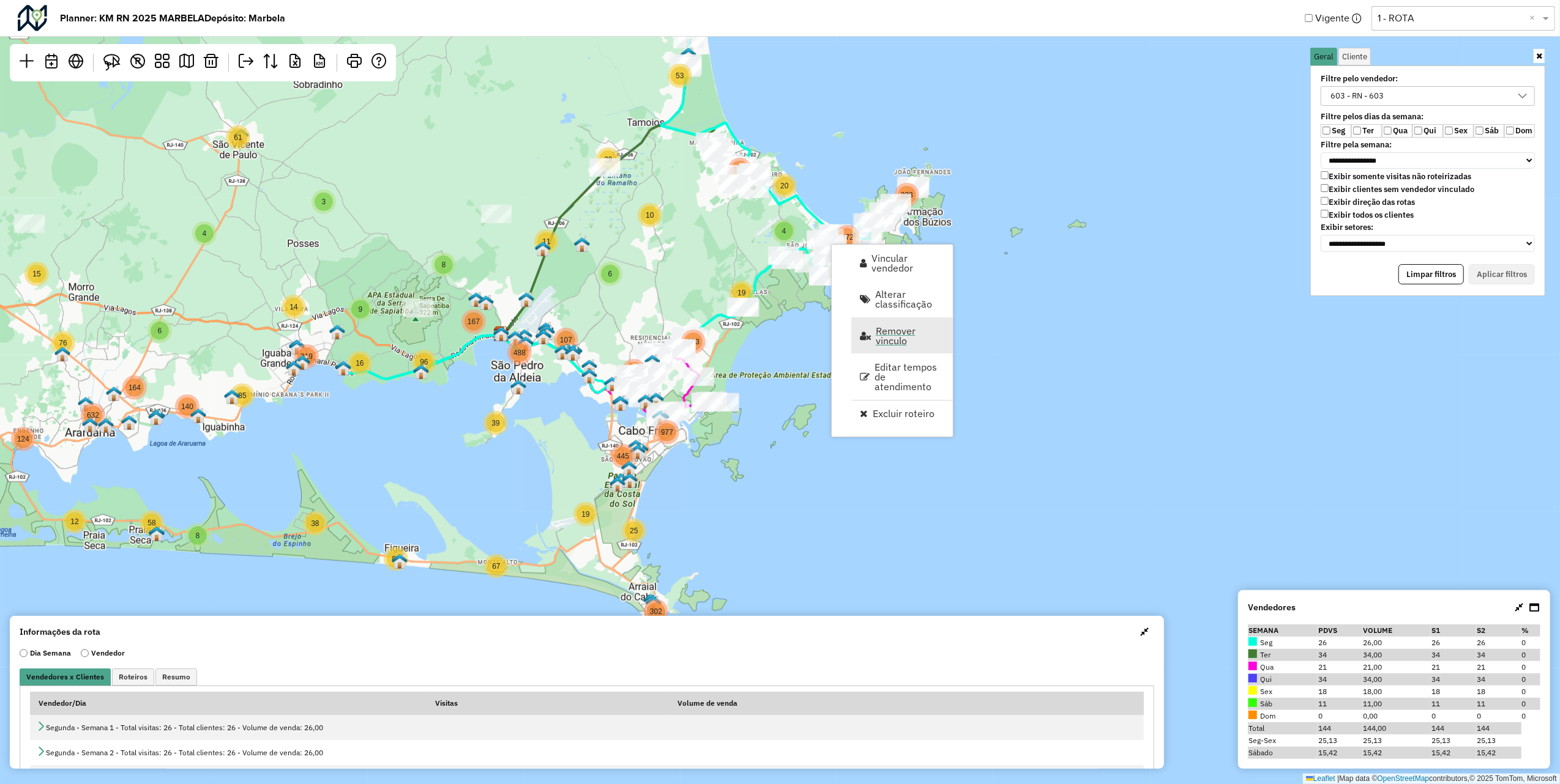
click at [882, 335] on span "Remover vinculo" at bounding box center [911, 336] width 69 height 19
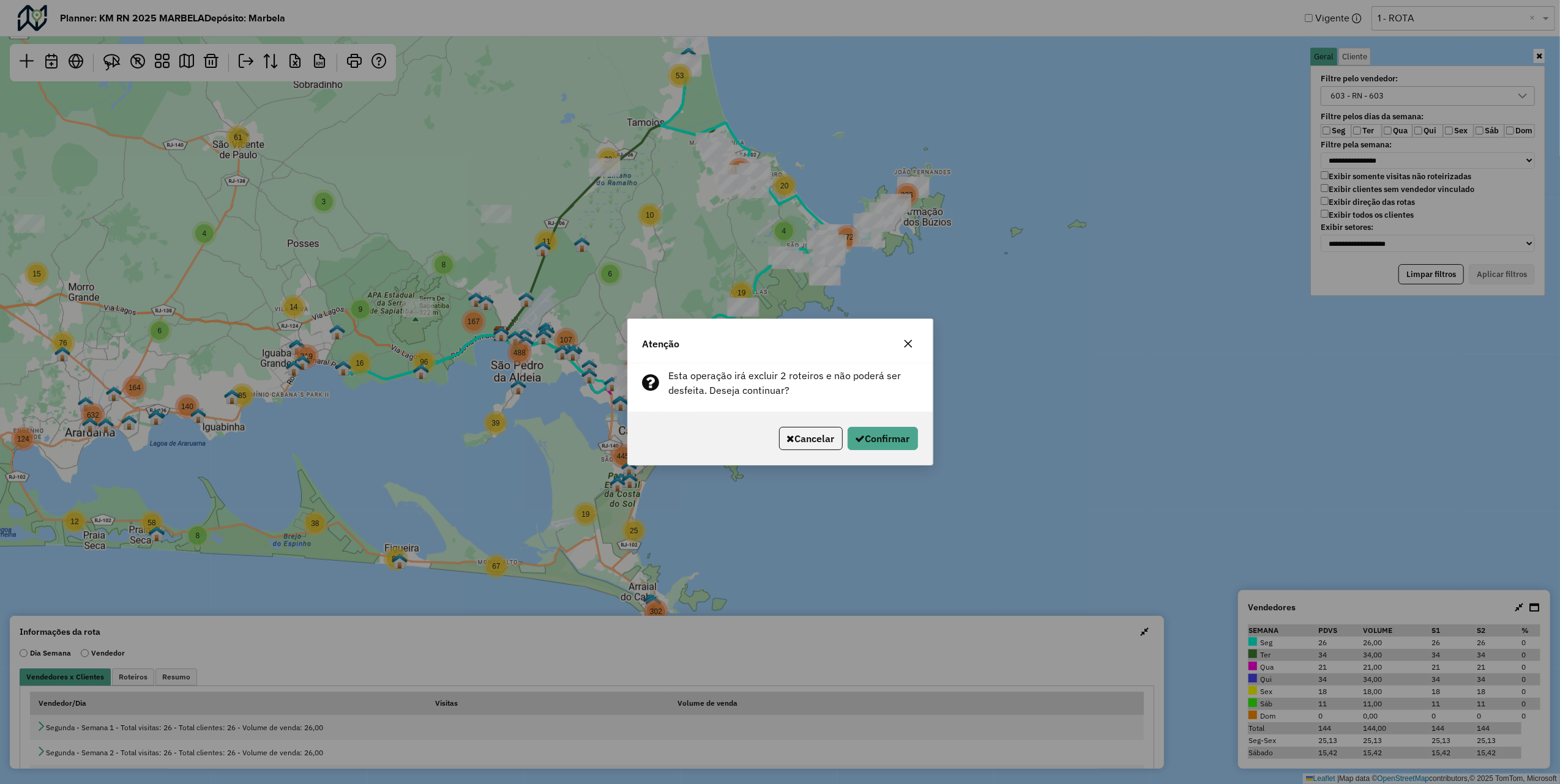
click at [911, 341] on icon "button" at bounding box center [908, 343] width 10 height 10
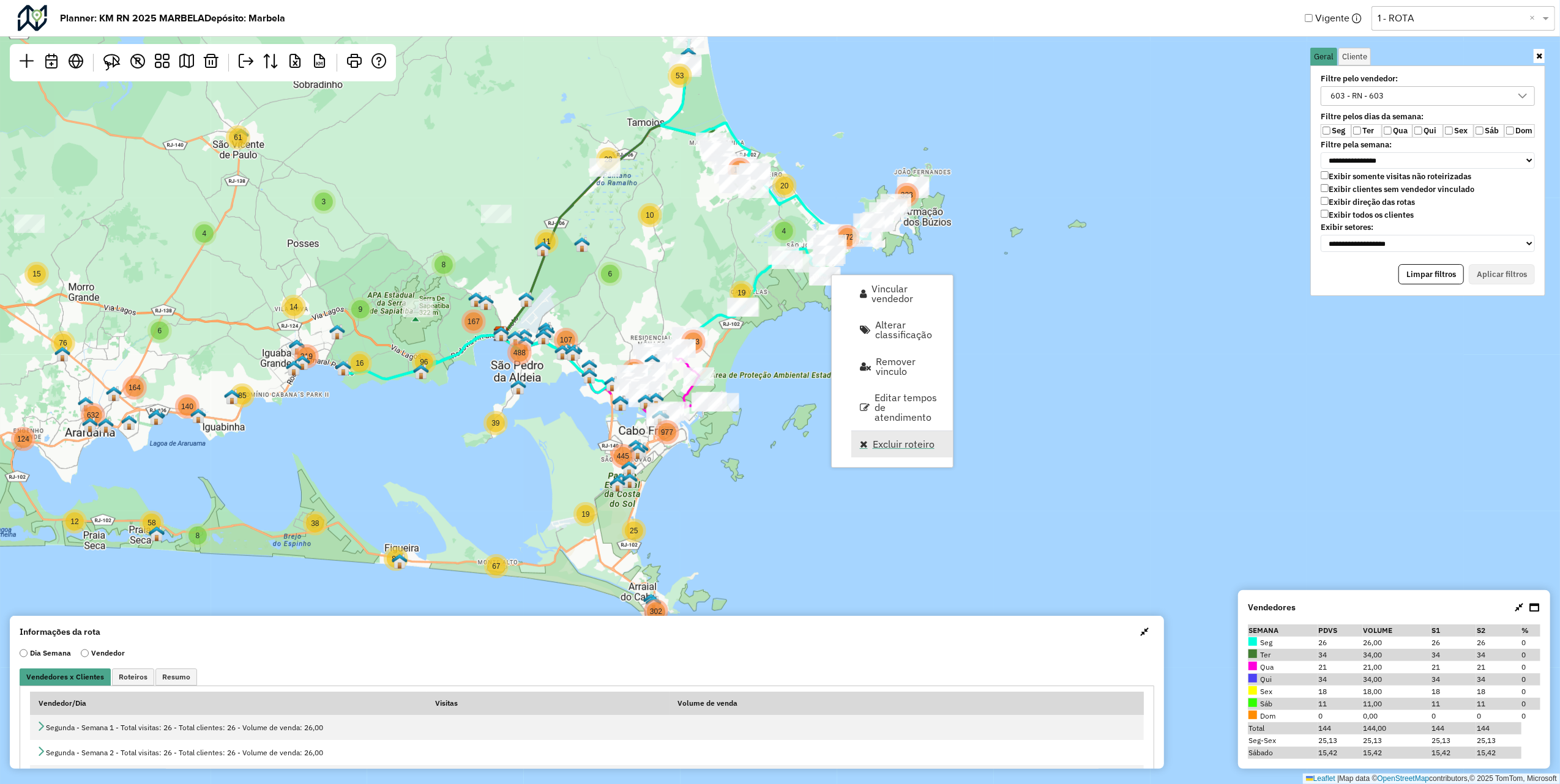
click at [882, 439] on span "Excluir roteiro" at bounding box center [904, 444] width 62 height 10
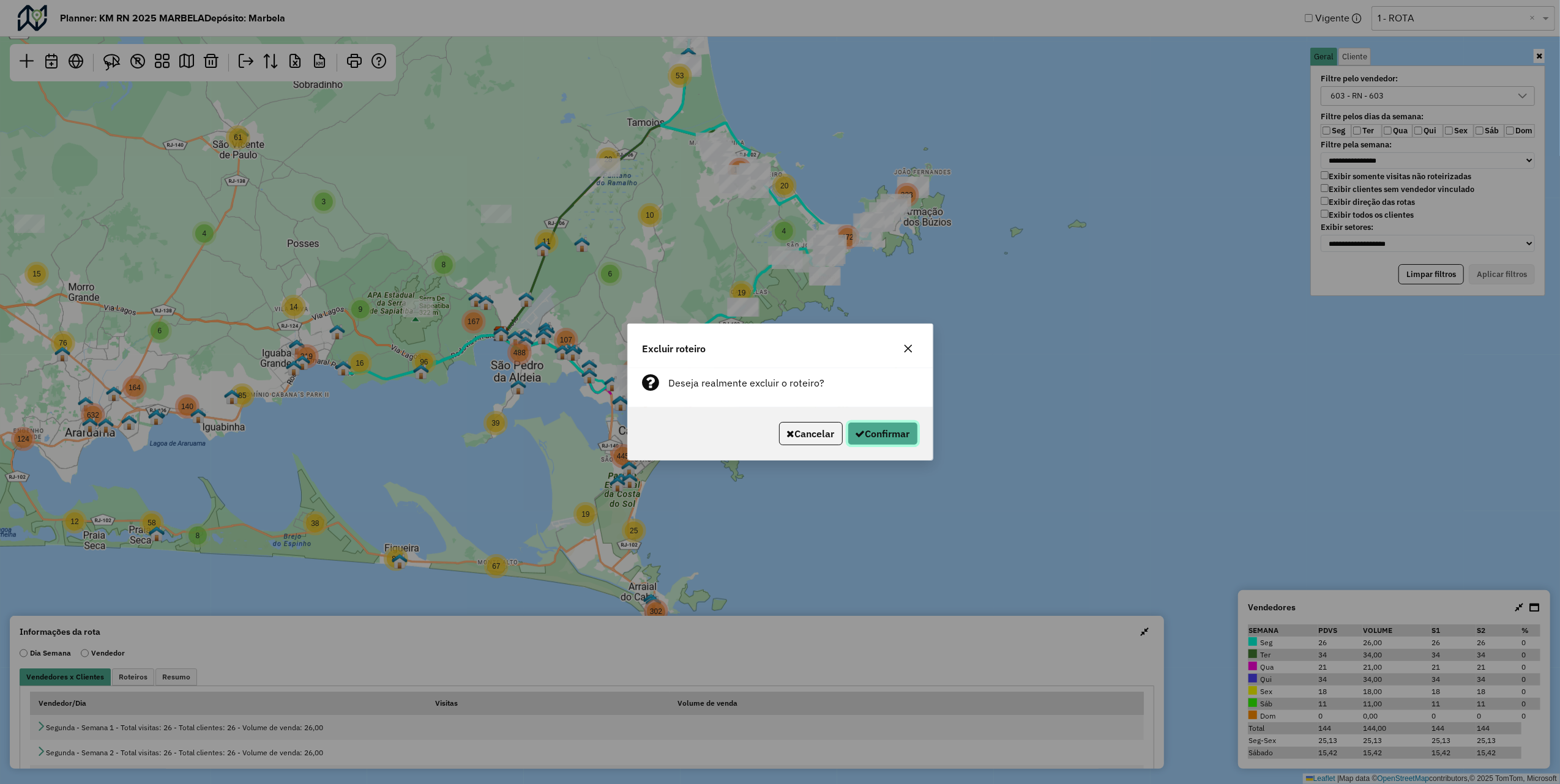
click at [881, 426] on button "Confirmar" at bounding box center [883, 434] width 71 height 23
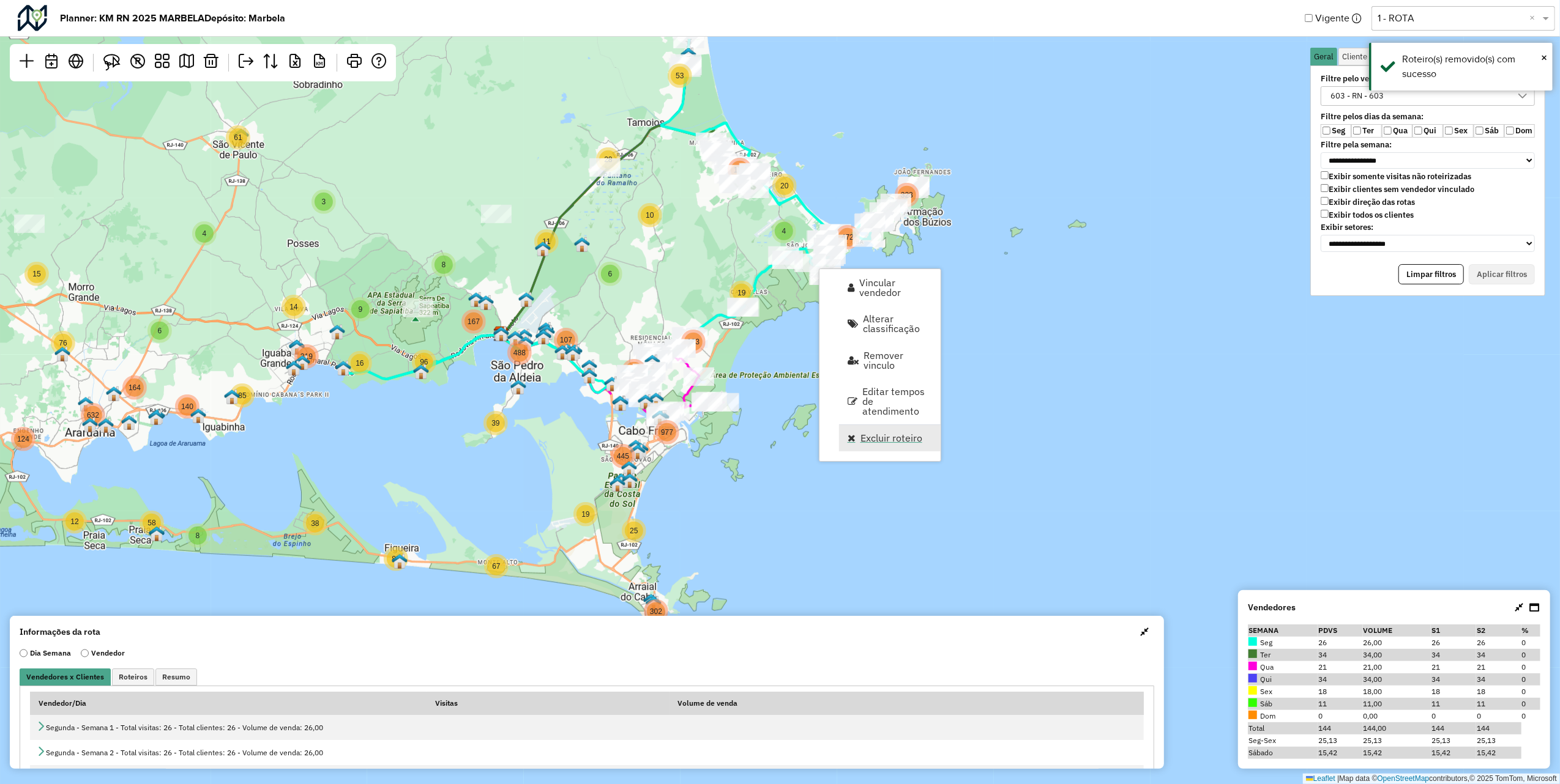
click at [867, 433] on span "Excluir roteiro" at bounding box center [891, 437] width 62 height 10
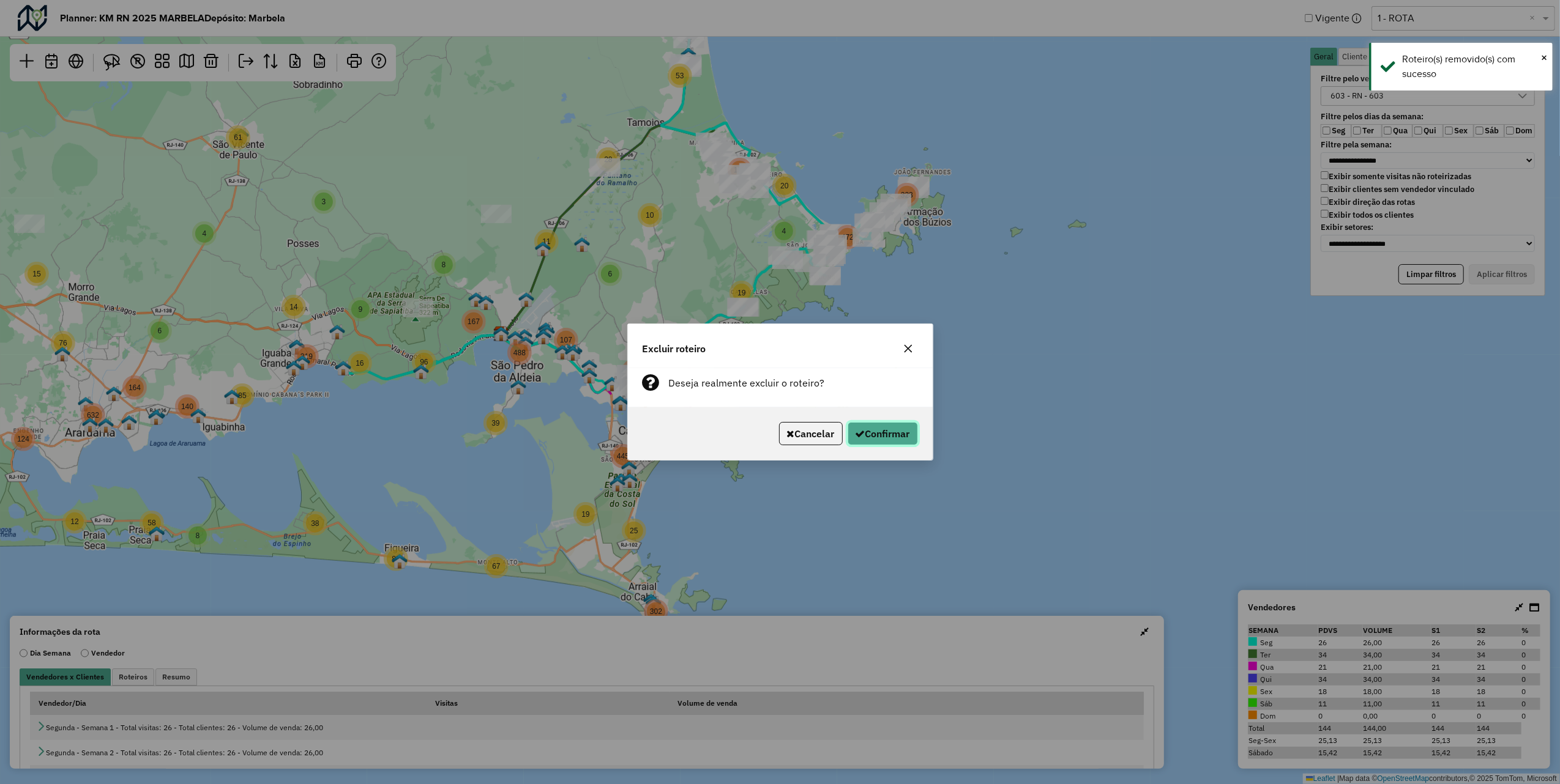
click at [884, 429] on button "Confirmar" at bounding box center [883, 434] width 71 height 23
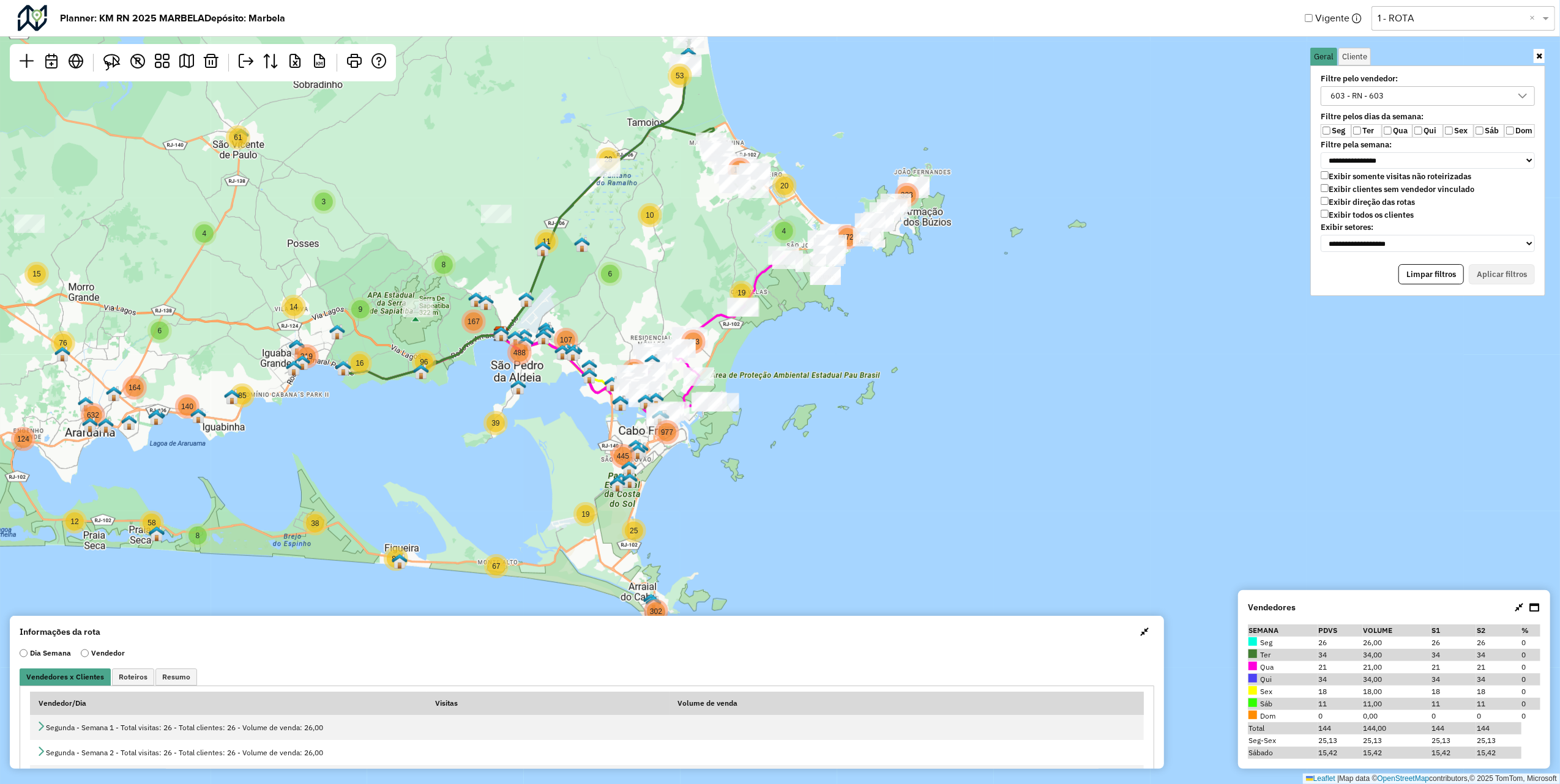
drag, startPoint x: 552, startPoint y: 218, endPoint x: 544, endPoint y: 555, distance: 337.1
click at [544, 549] on div "3 4 3 14 25 29 126 5 3 7 53 261 5 61 4 6 14 85 319 11 50 11 13 29 282 43 240 12…" at bounding box center [780, 392] width 1560 height 784
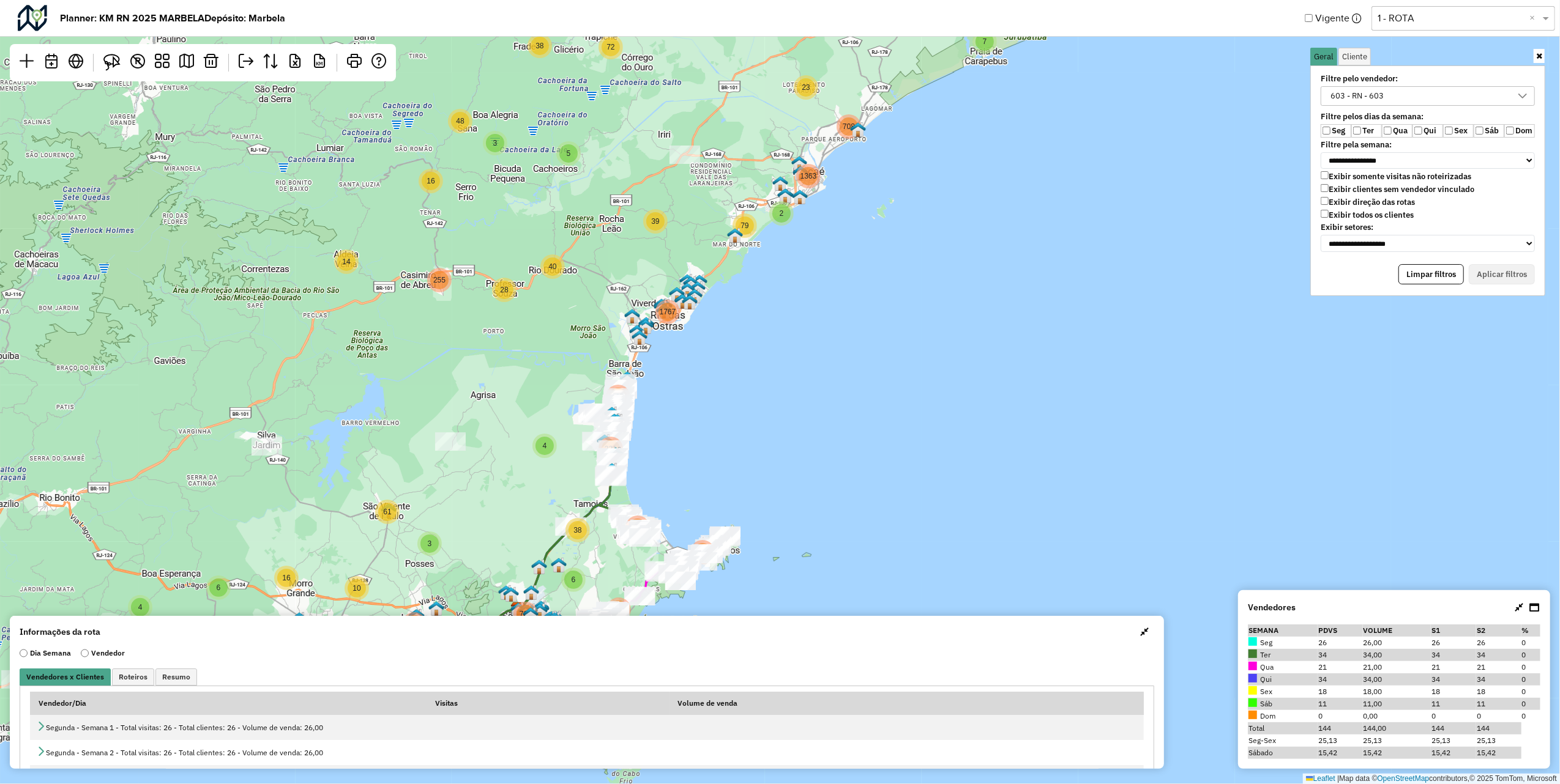
click at [1437, 99] on div "603 - RN - 603" at bounding box center [1419, 96] width 185 height 19
type input "***"
click at [1367, 145] on span "105 - RN - 105" at bounding box center [1379, 146] width 53 height 10
click at [1334, 123] on icon "All items selected" at bounding box center [1333, 121] width 9 height 9
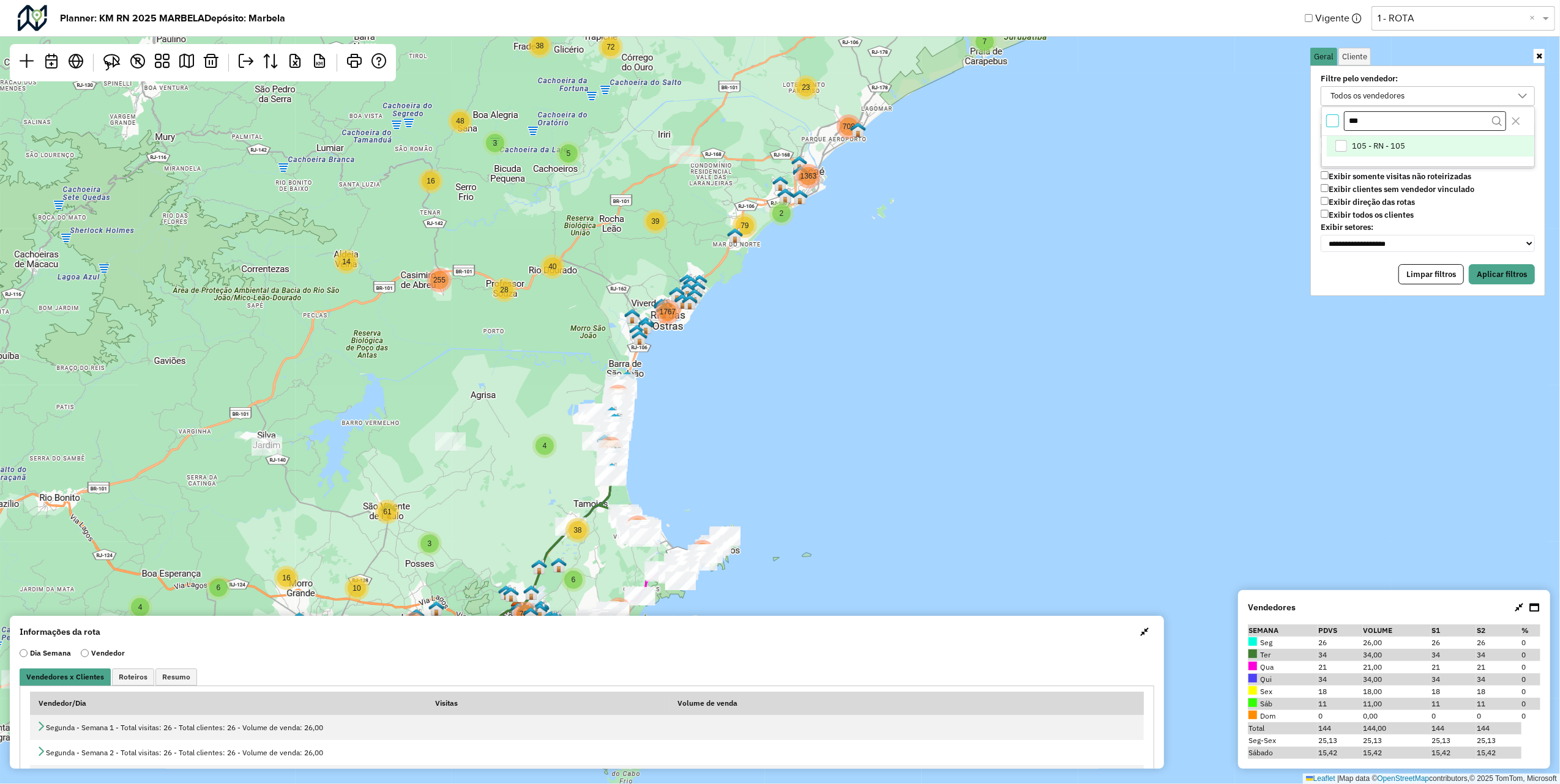
scroll to position [4, 4]
drag, startPoint x: 1336, startPoint y: 147, endPoint x: 1362, endPoint y: 137, distance: 27.9
click at [1338, 147] on div "105 - RN - 105" at bounding box center [1341, 146] width 11 height 11
drag, startPoint x: 1374, startPoint y: 123, endPoint x: 1331, endPoint y: 126, distance: 43.1
click at [1331, 126] on div "***" at bounding box center [1428, 121] width 213 height 29
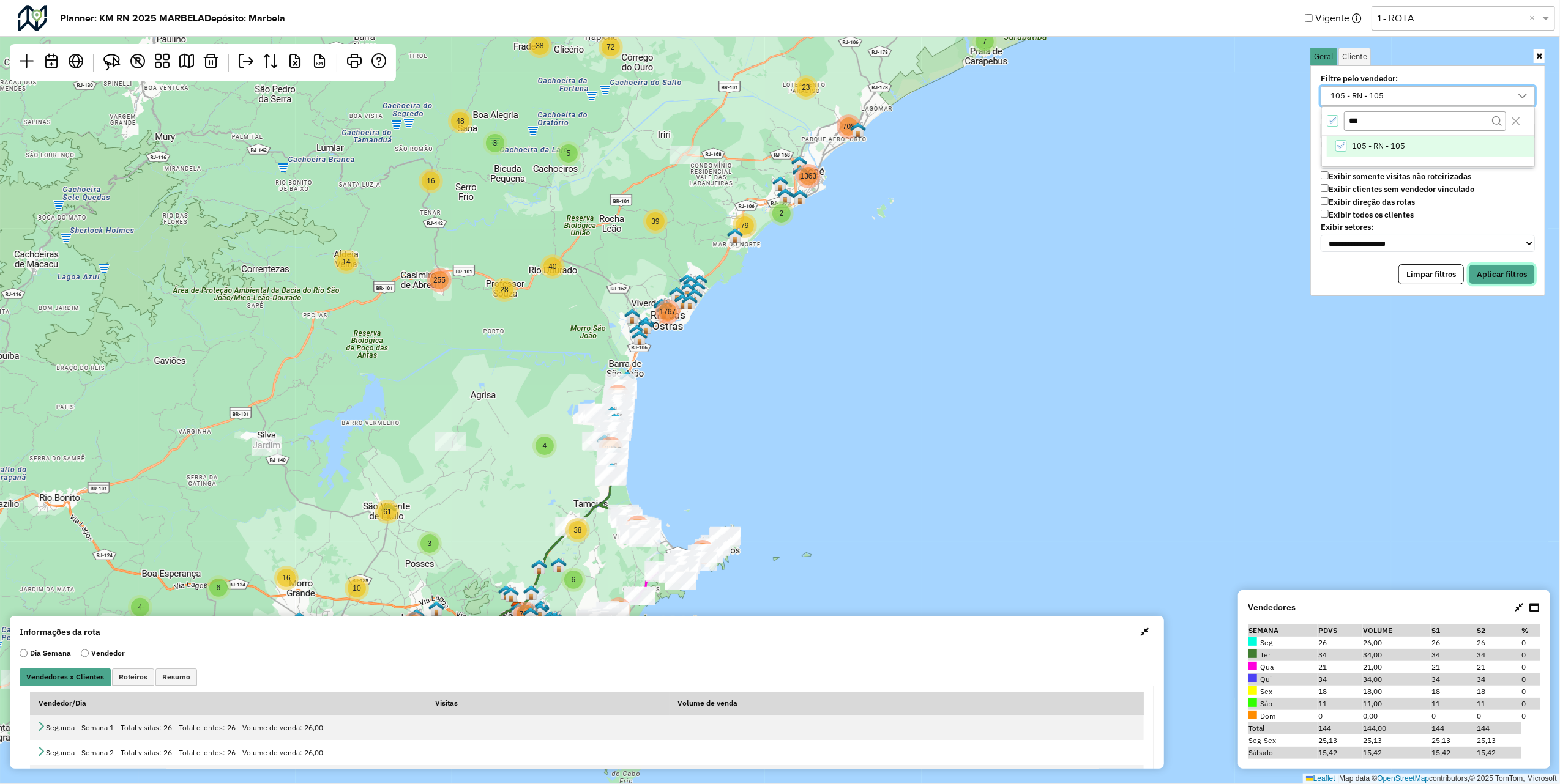
click at [1512, 274] on button "Aplicar filtros" at bounding box center [1502, 275] width 66 height 21
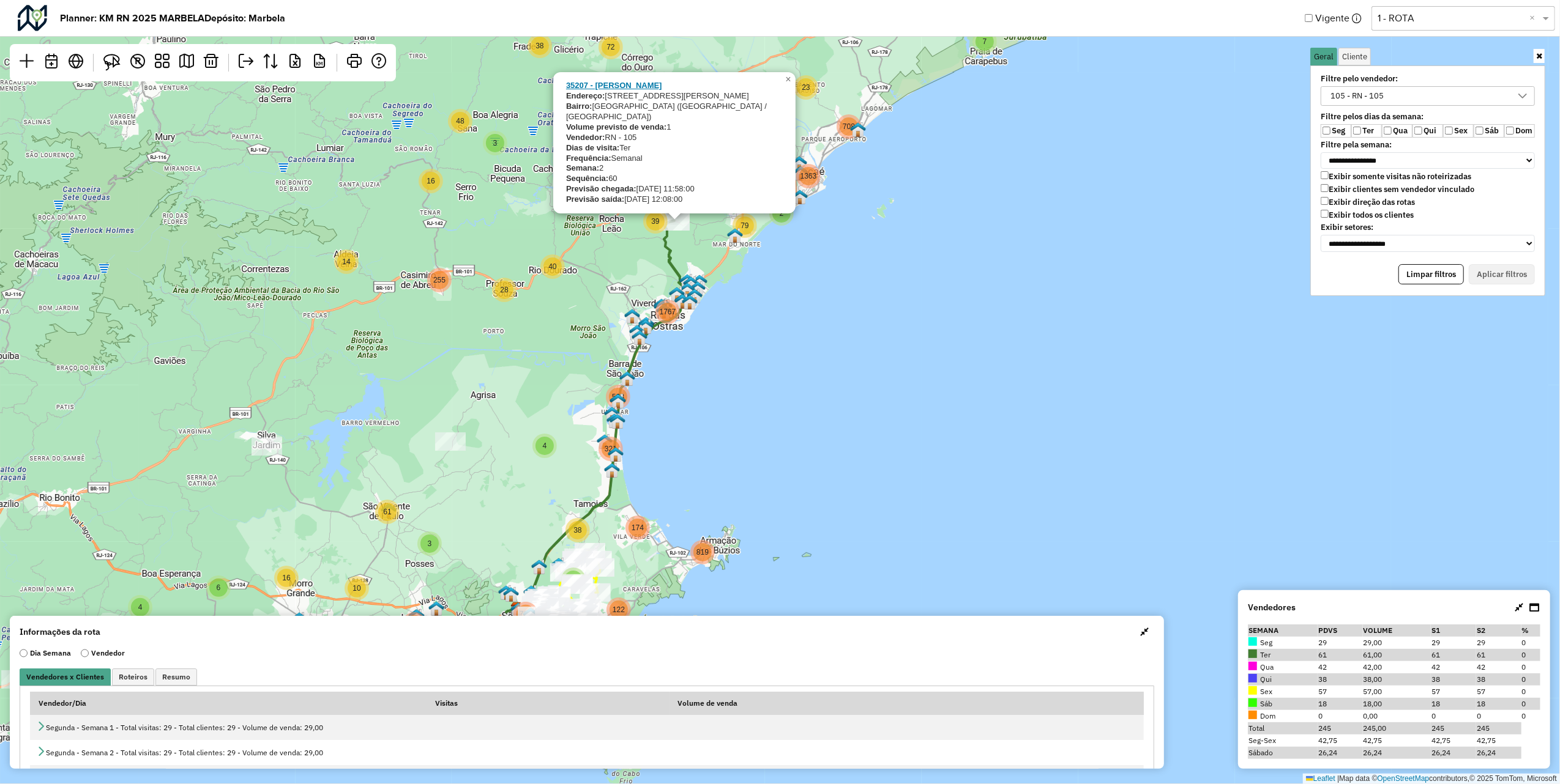
click at [613, 90] on strong "35207 - [PERSON_NAME]" at bounding box center [614, 86] width 96 height 9
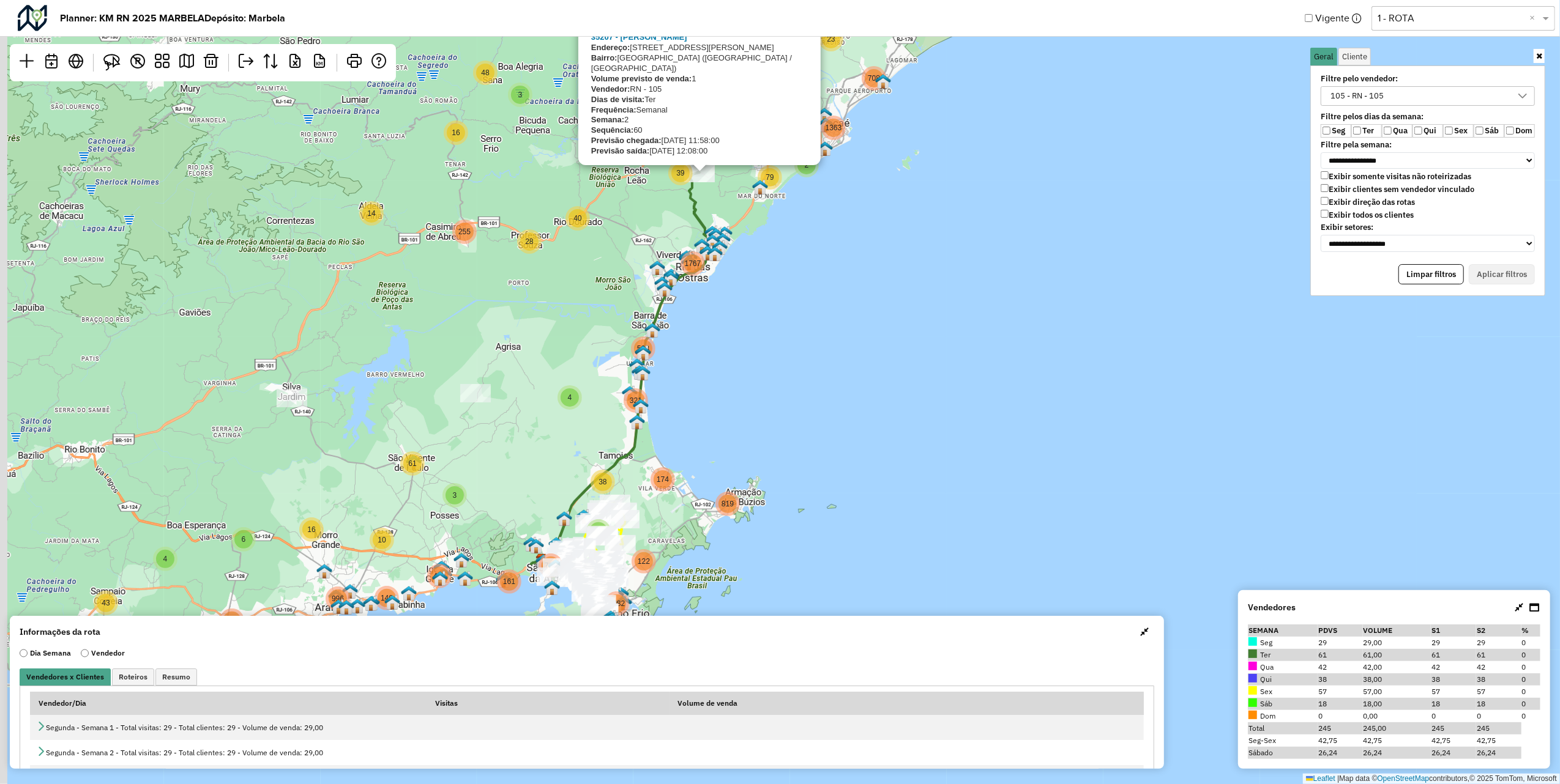
drag, startPoint x: 514, startPoint y: 331, endPoint x: 563, endPoint y: 241, distance: 102.5
click at [563, 243] on div "12 5 5 2 3 14 5 38 7 16 2 3 3 16 39 156 4 72 79 17 48 16 94 40 6 161 28 708 23 …" at bounding box center [780, 392] width 1560 height 784
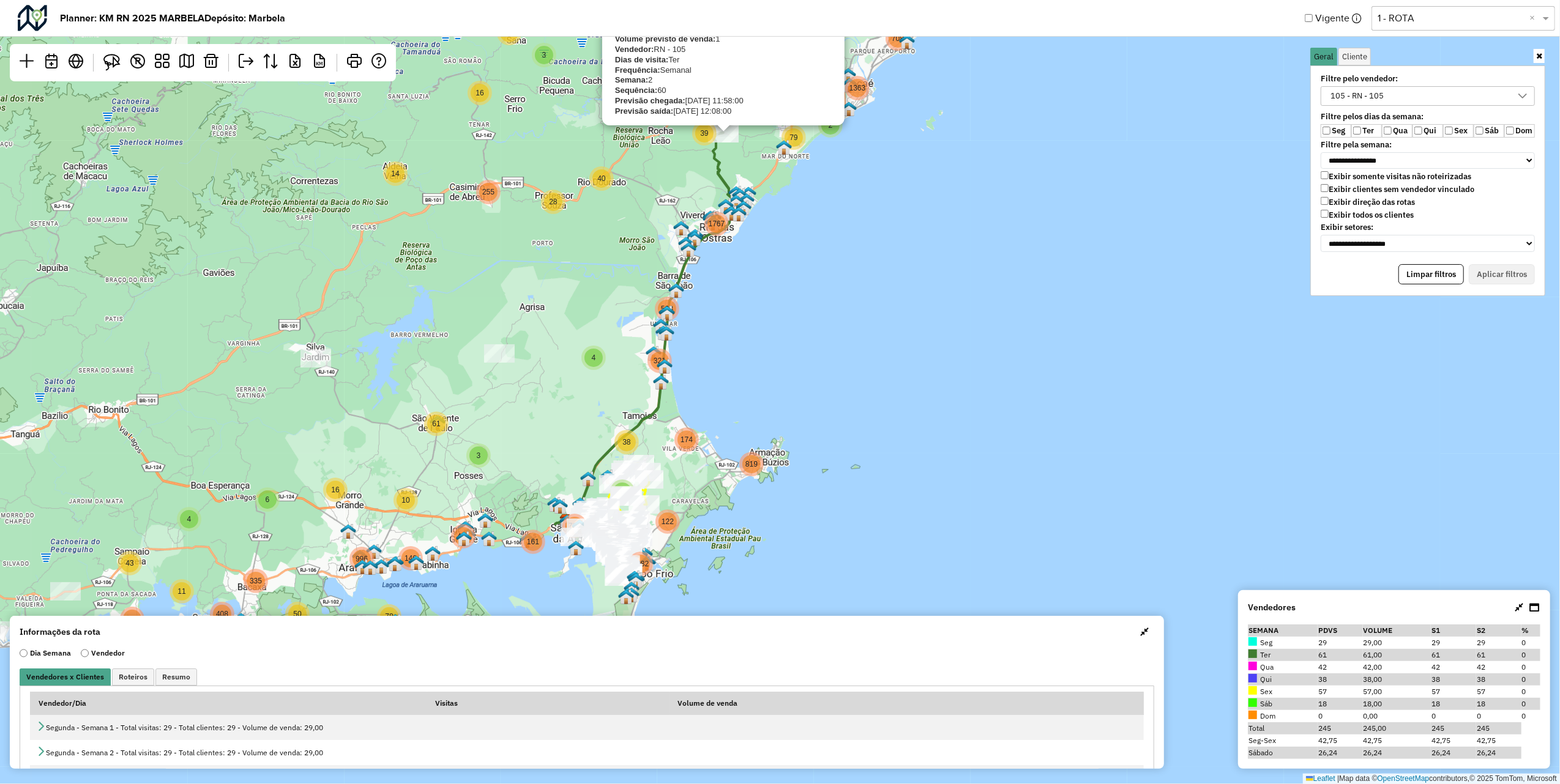
click at [537, 228] on div "12 5 5 2 3 14 5 38 7 16 2 3 3 16 39 156 4 72 79 17 48 16 94 40 6 161 28 708 23 …" at bounding box center [780, 392] width 1560 height 784
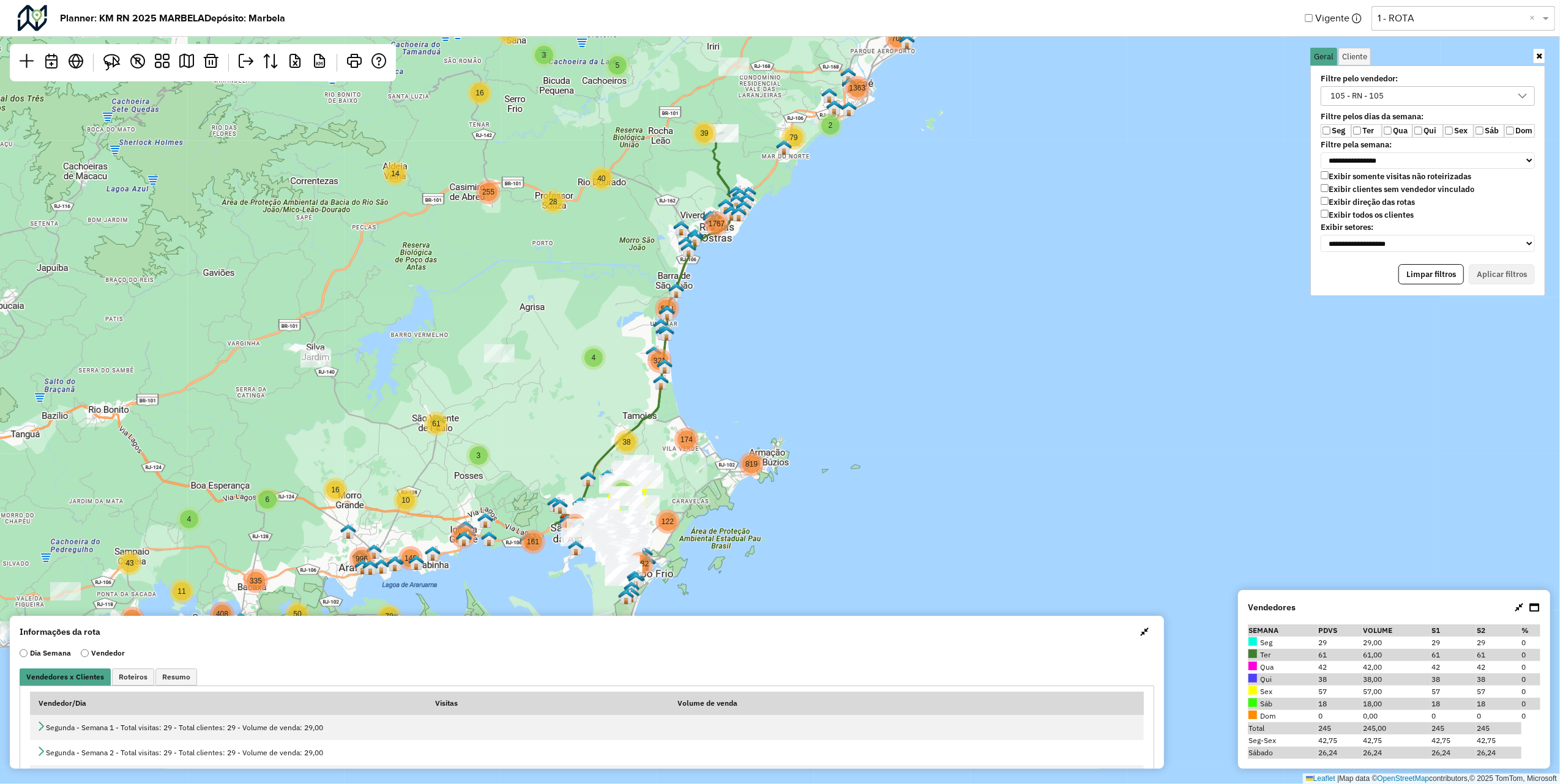
click at [214, 78] on div "R KM" at bounding box center [203, 63] width 386 height 37
click at [214, 69] on link at bounding box center [211, 62] width 25 height 27
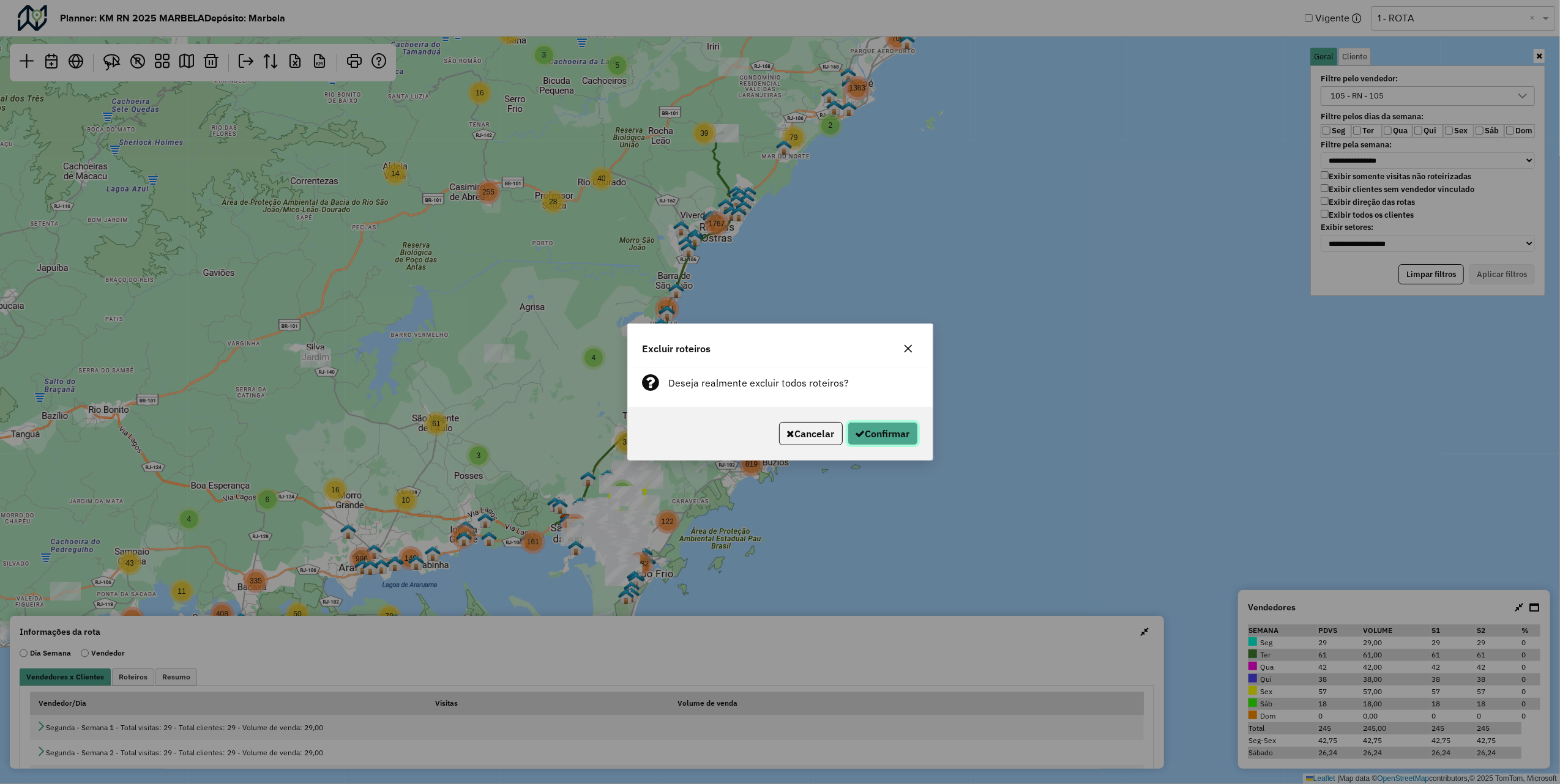
click at [887, 432] on button "Confirmar" at bounding box center [883, 434] width 71 height 23
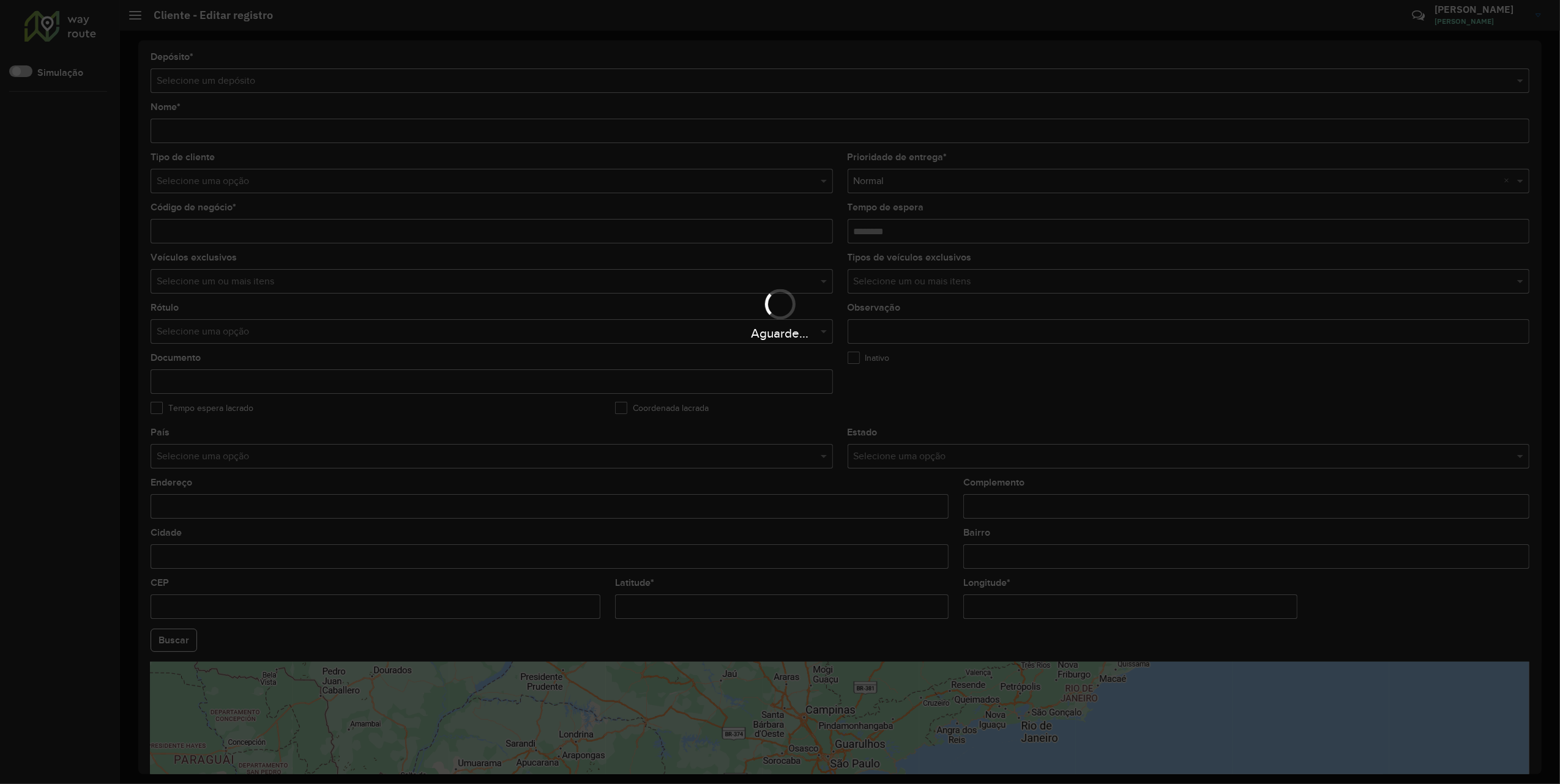
type input "**********"
type input "*****"
type input "********"
type input "**********"
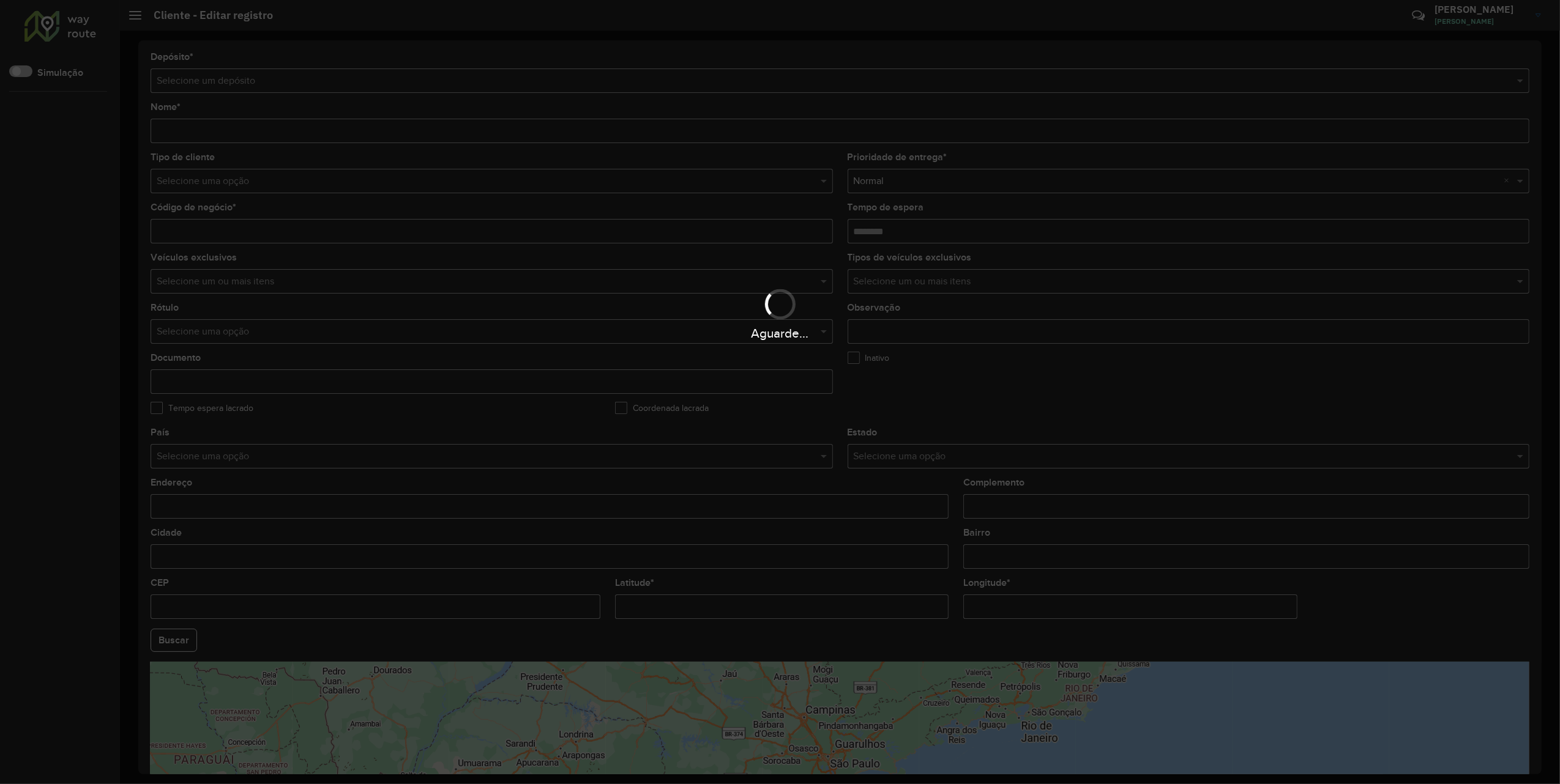
type input "**********"
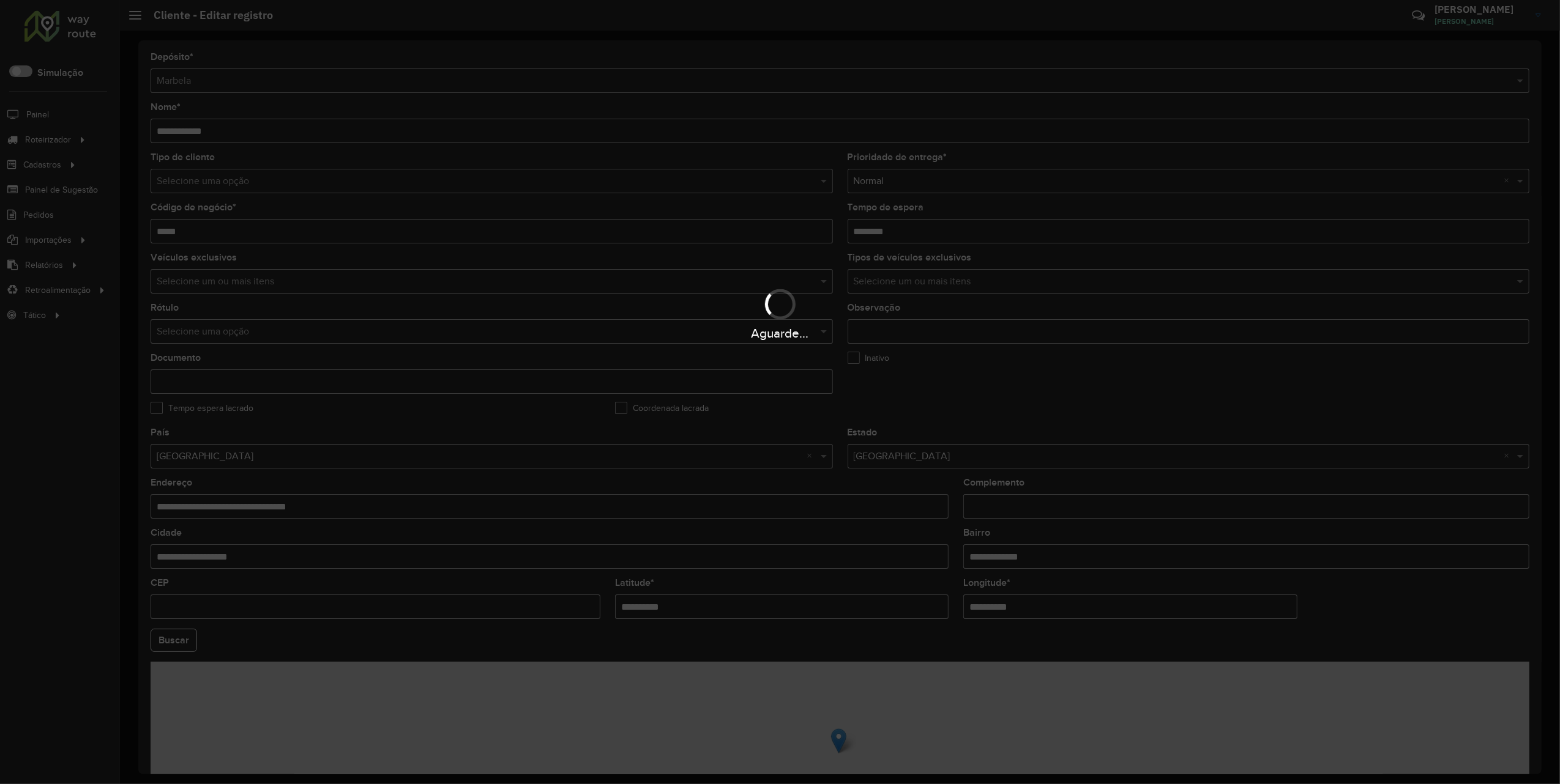
click at [691, 605] on div "Aguarde..." at bounding box center [780, 392] width 1560 height 784
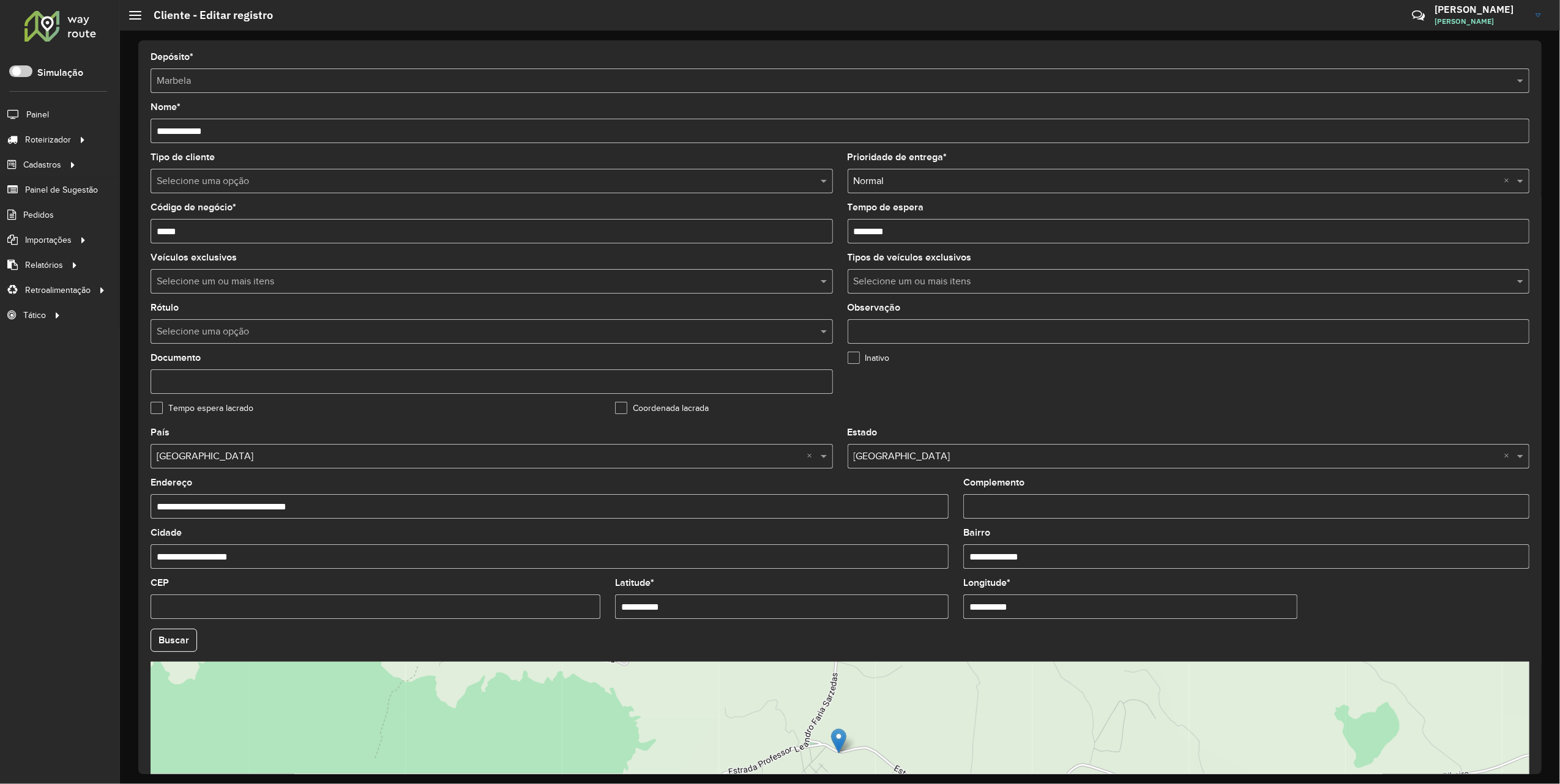
click at [691, 605] on input "**********" at bounding box center [782, 607] width 334 height 25
type input "*"
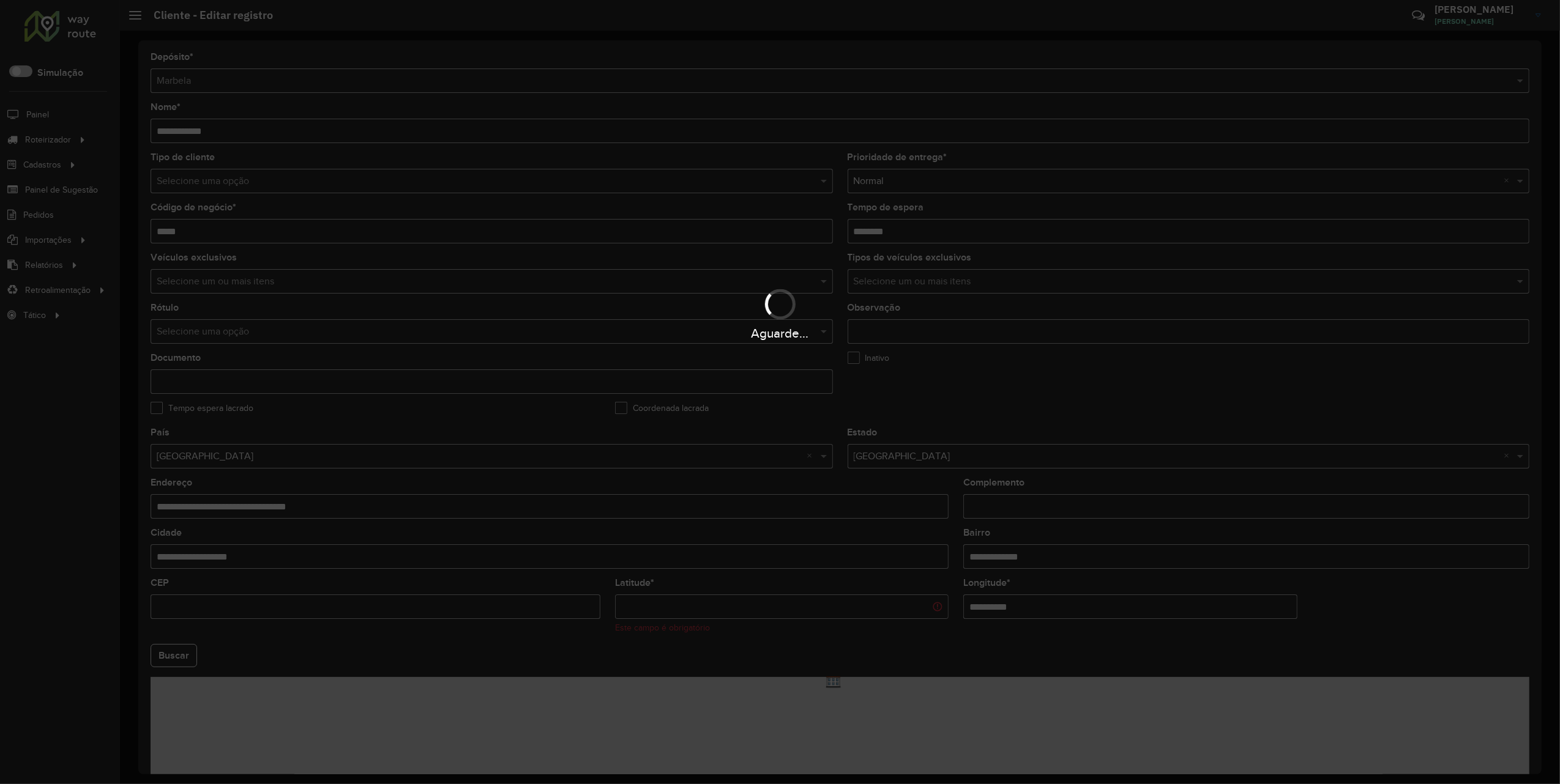
click at [1016, 600] on hb-app "Aguarde... Pop-up bloqueado! Seu navegador bloqueou automáticamente a abertura …" at bounding box center [780, 392] width 1560 height 784
click at [1016, 601] on div "Aguarde..." at bounding box center [780, 392] width 1560 height 784
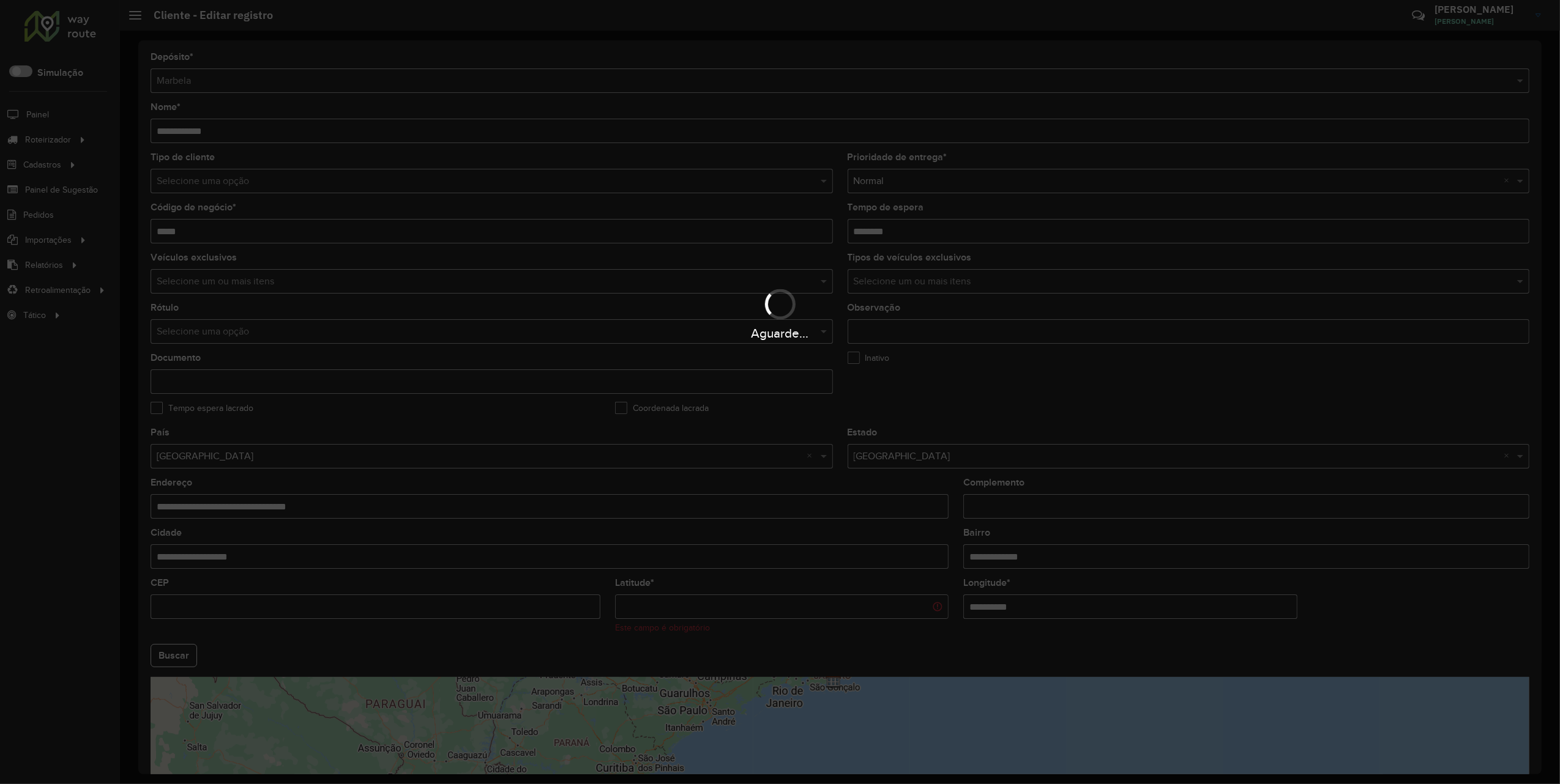
click at [1016, 601] on div "Aguarde..." at bounding box center [780, 392] width 1560 height 784
click at [1018, 605] on input "**********" at bounding box center [1130, 607] width 334 height 25
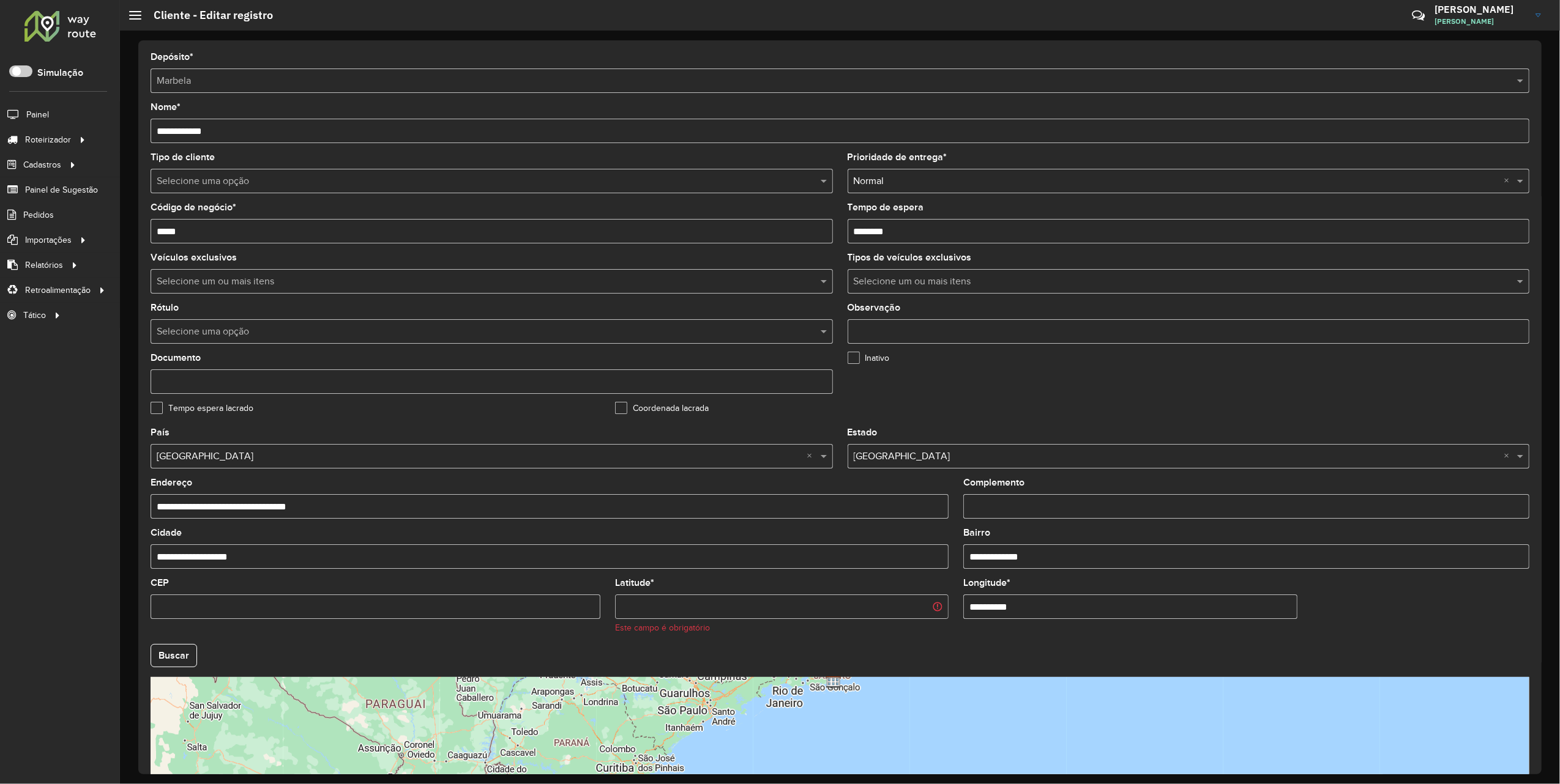
click at [1018, 605] on input "**********" at bounding box center [1130, 607] width 334 height 25
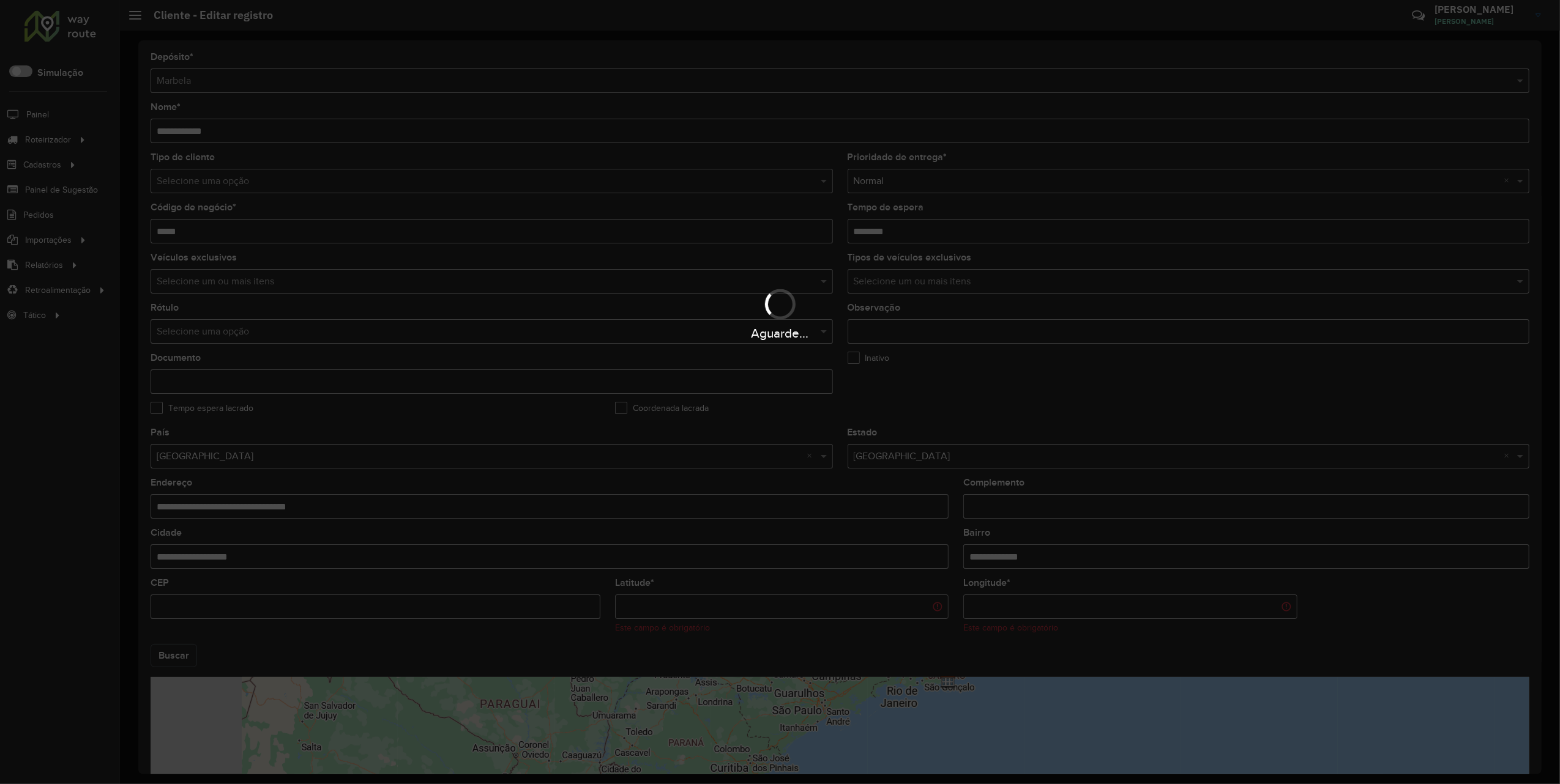
click at [175, 653] on hb-app "Aguarde... Pop-up bloqueado! Seu navegador bloqueou automáticamente a abertura …" at bounding box center [780, 392] width 1560 height 784
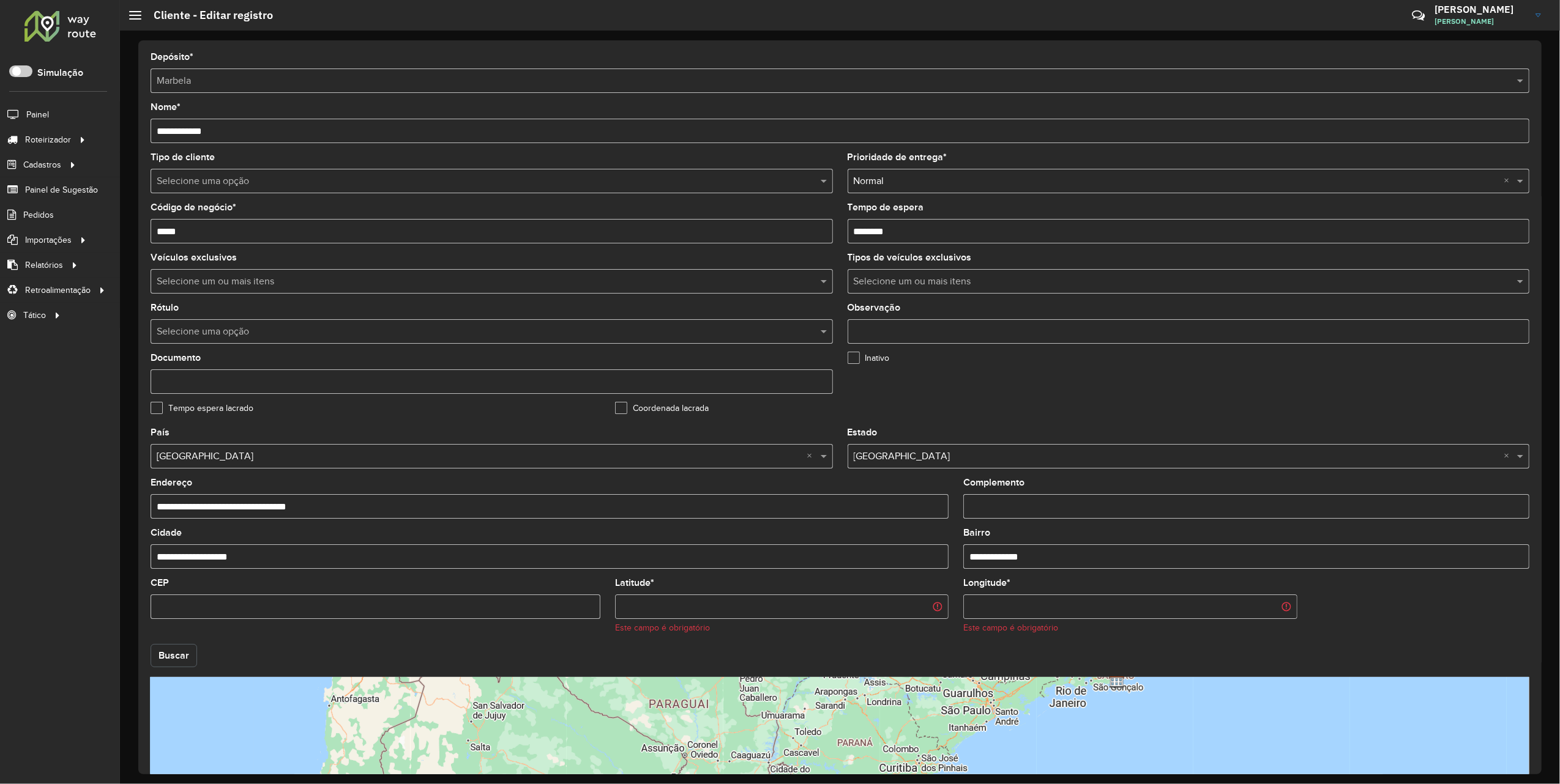
click at [186, 650] on button "Buscar" at bounding box center [174, 656] width 47 height 23
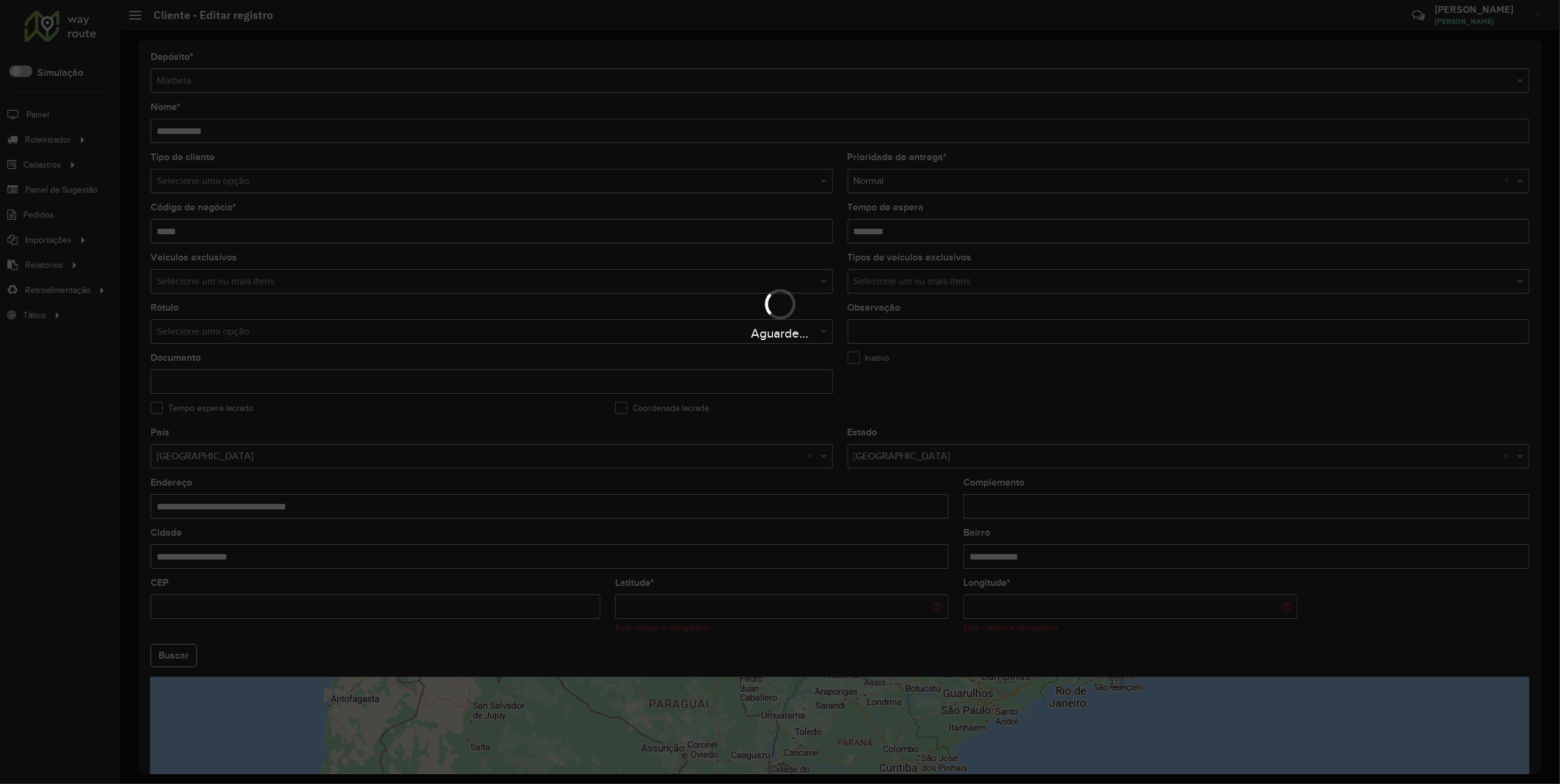
type input "**********"
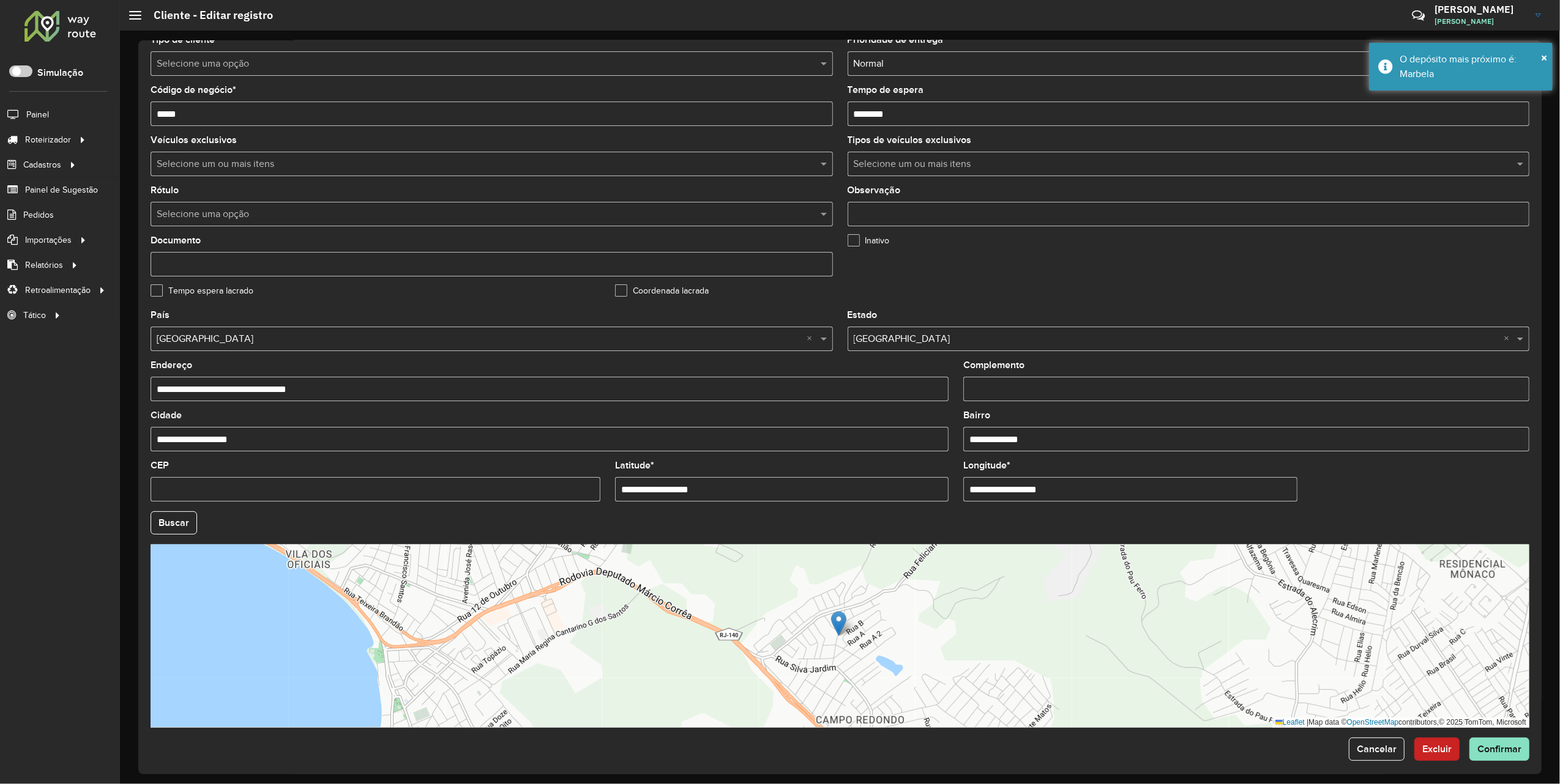
scroll to position [123, 0]
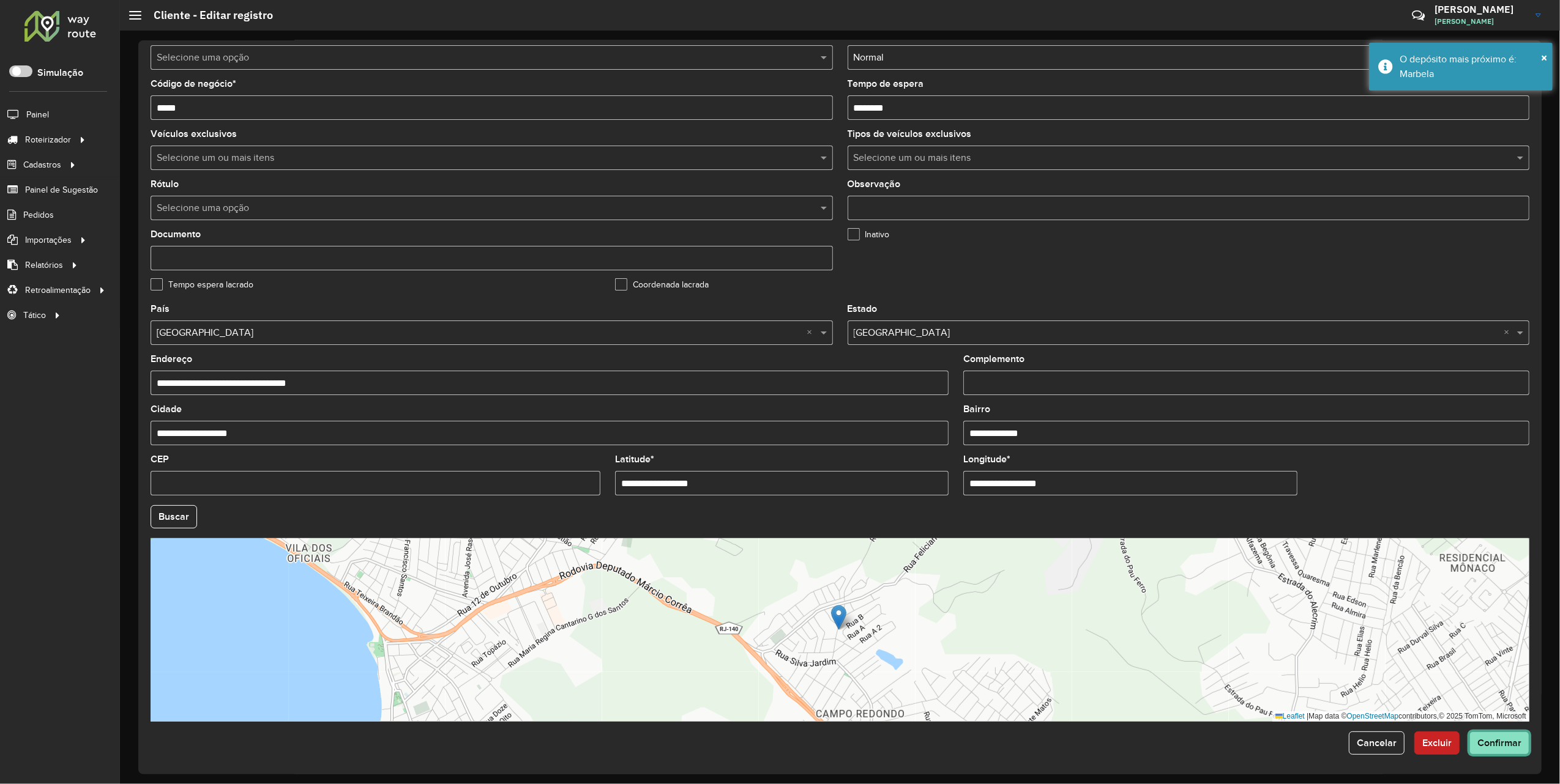
click at [1496, 746] on button "Confirmar" at bounding box center [1500, 743] width 60 height 23
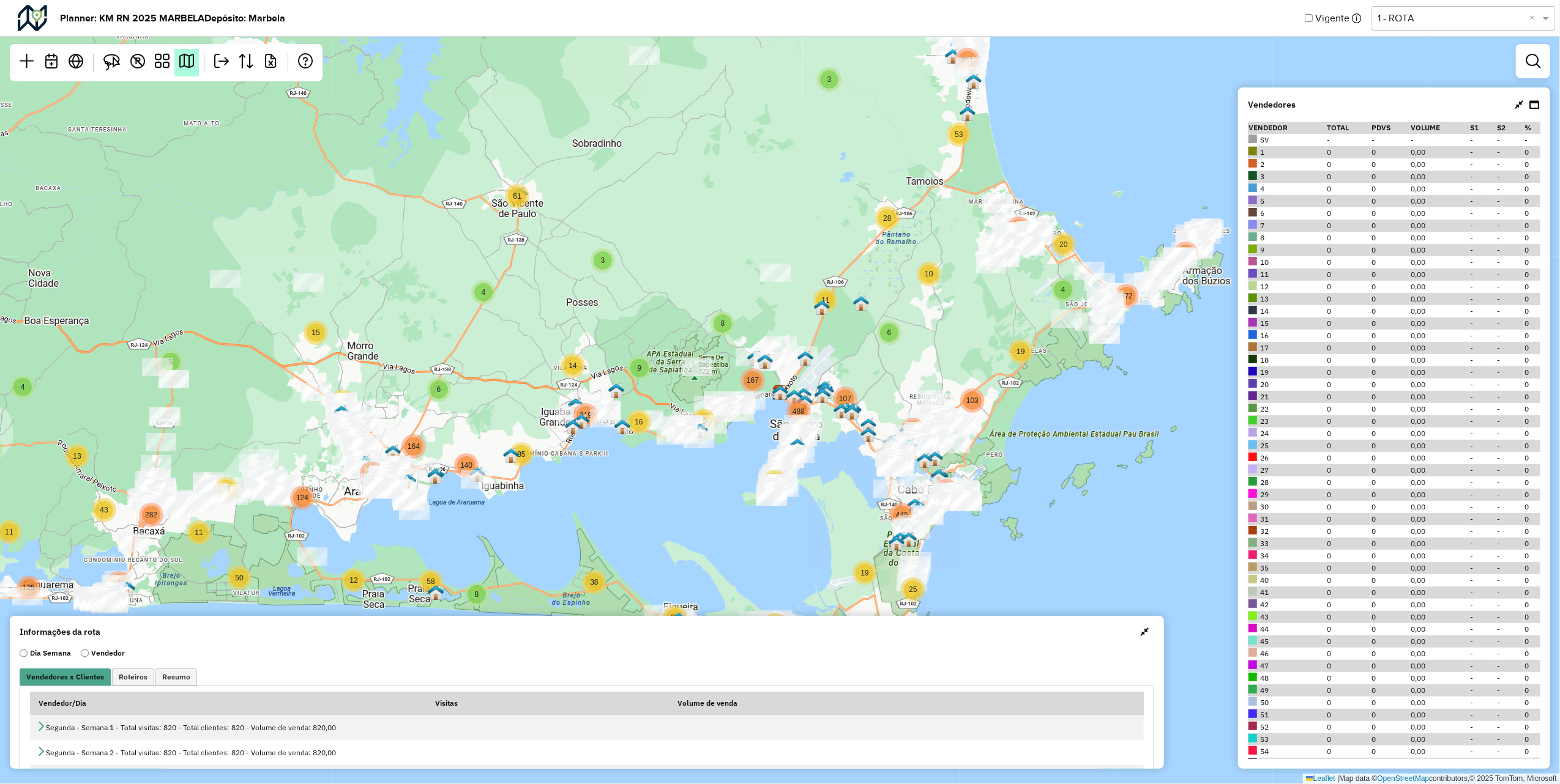
click at [187, 55] on em at bounding box center [186, 61] width 15 height 15
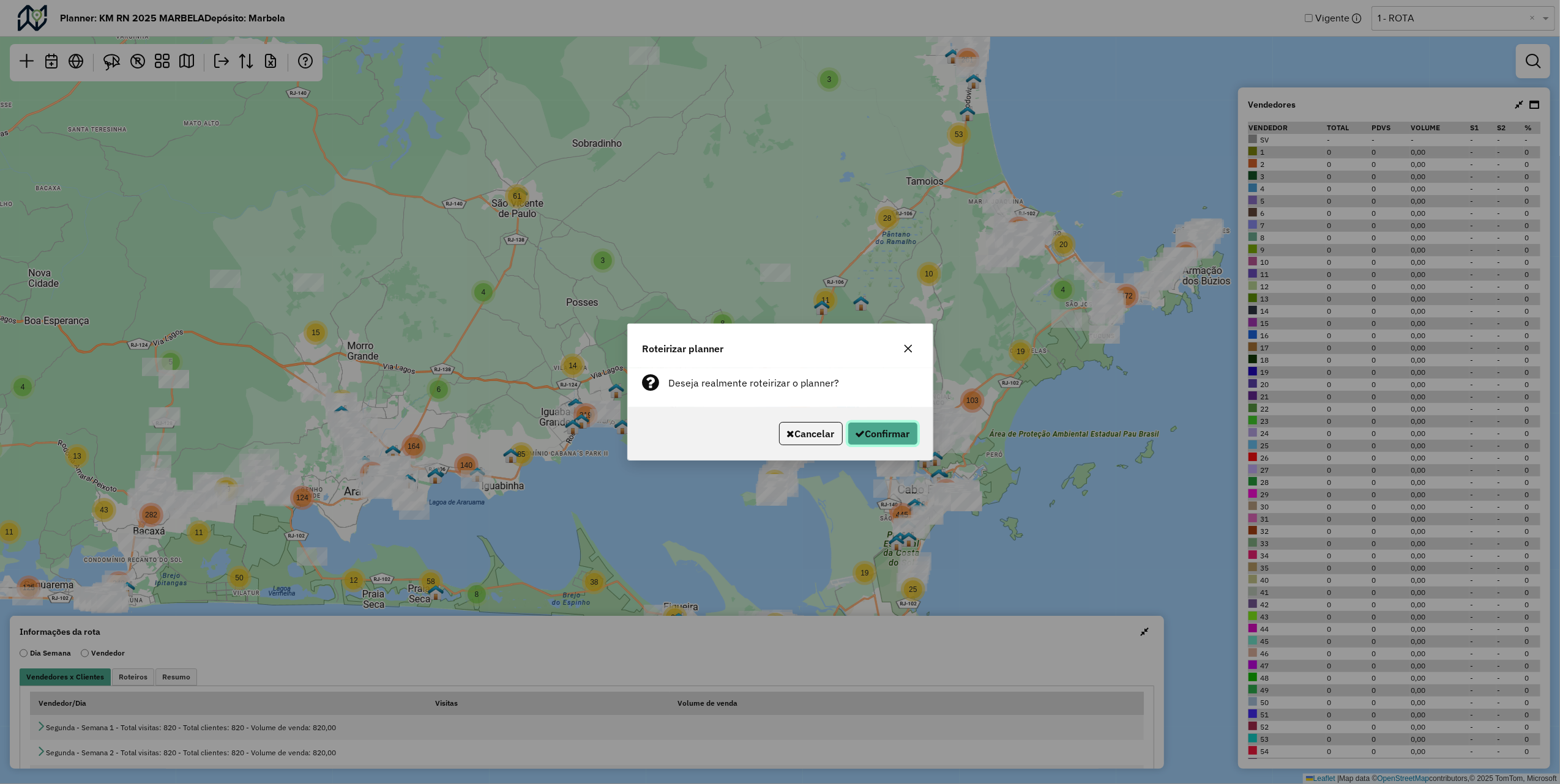
click at [894, 439] on button "Confirmar" at bounding box center [883, 434] width 71 height 23
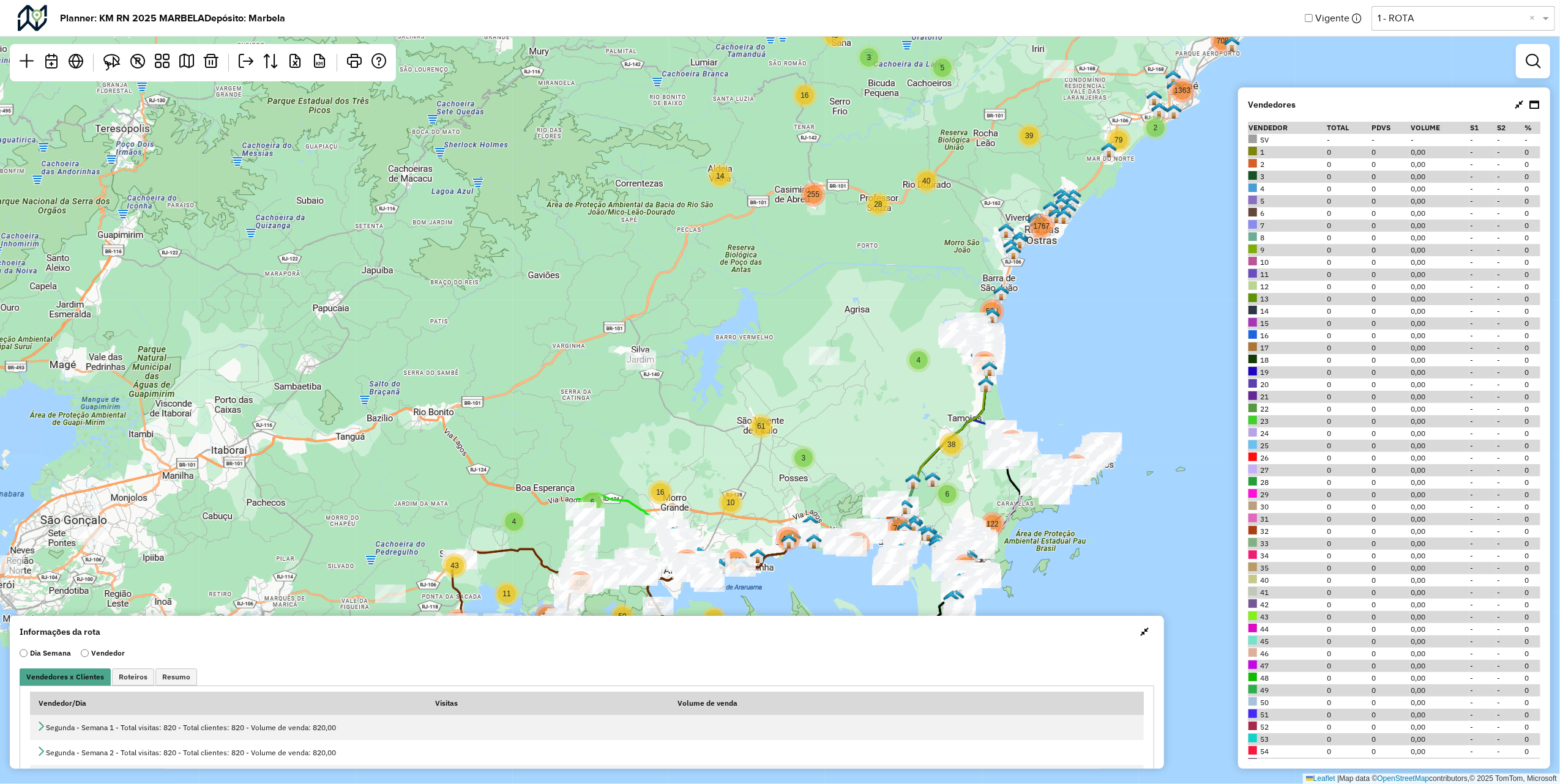
click at [1143, 630] on span "button" at bounding box center [1144, 631] width 9 height 10
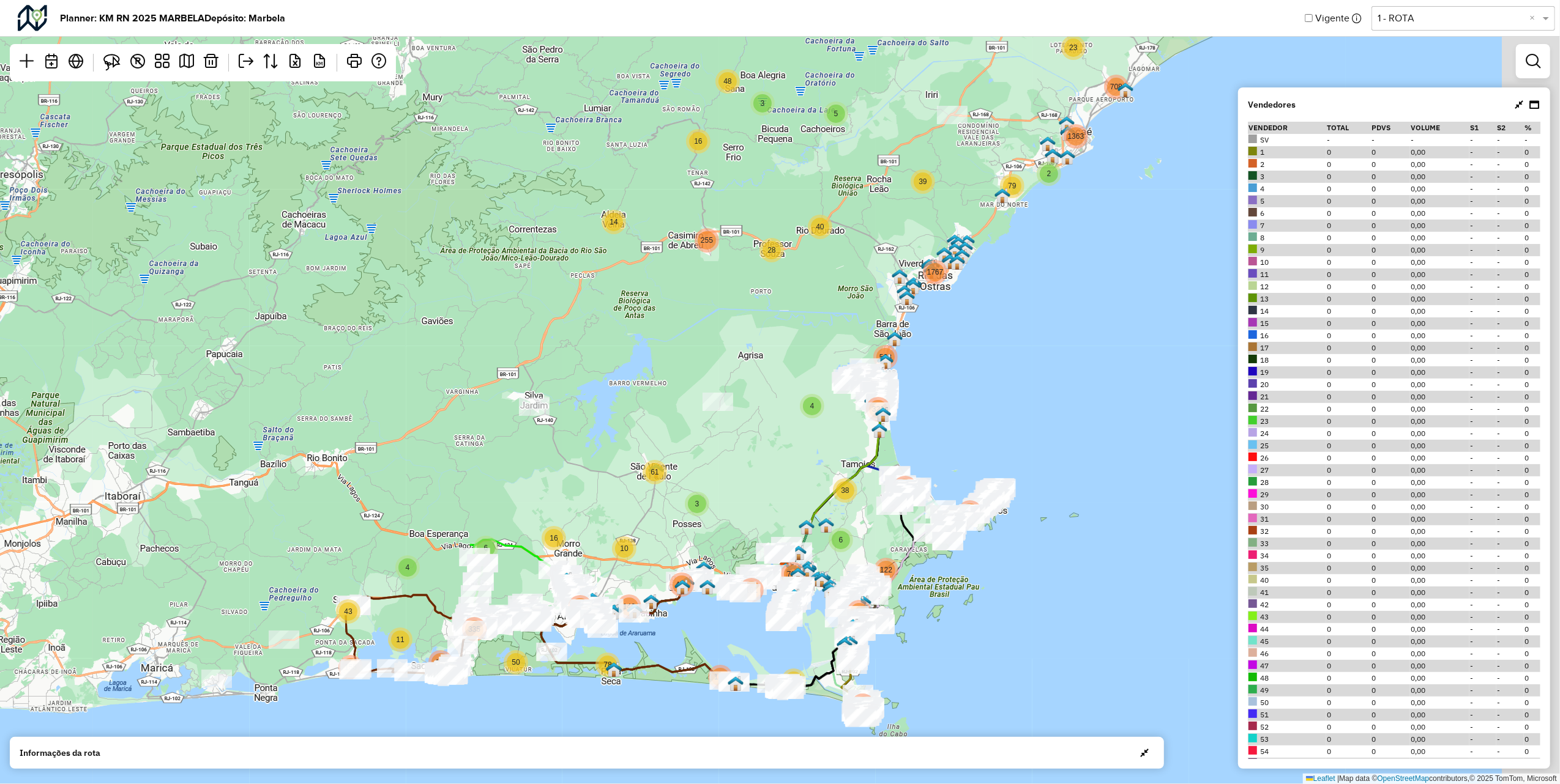
drag, startPoint x: 604, startPoint y: 331, endPoint x: 726, endPoint y: 417, distance: 149.3
click at [550, 339] on div "5 3 4 43 155 17 156 2 5 16 16 161 7 12 94 4 321 6 61 10 418 11 50 335 408 16 14…" at bounding box center [780, 392] width 1560 height 784
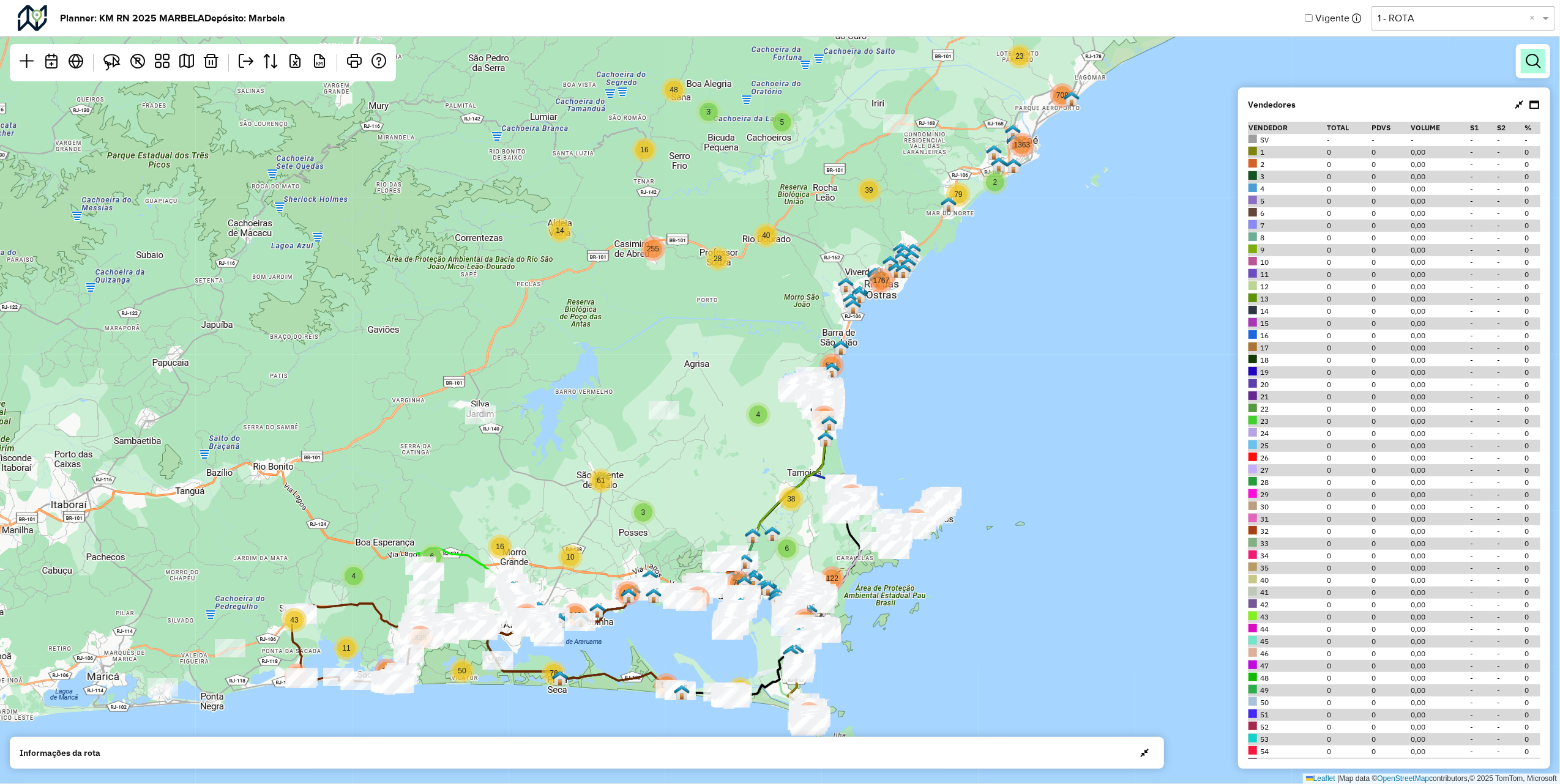
click at [1533, 63] on em at bounding box center [1534, 61] width 15 height 15
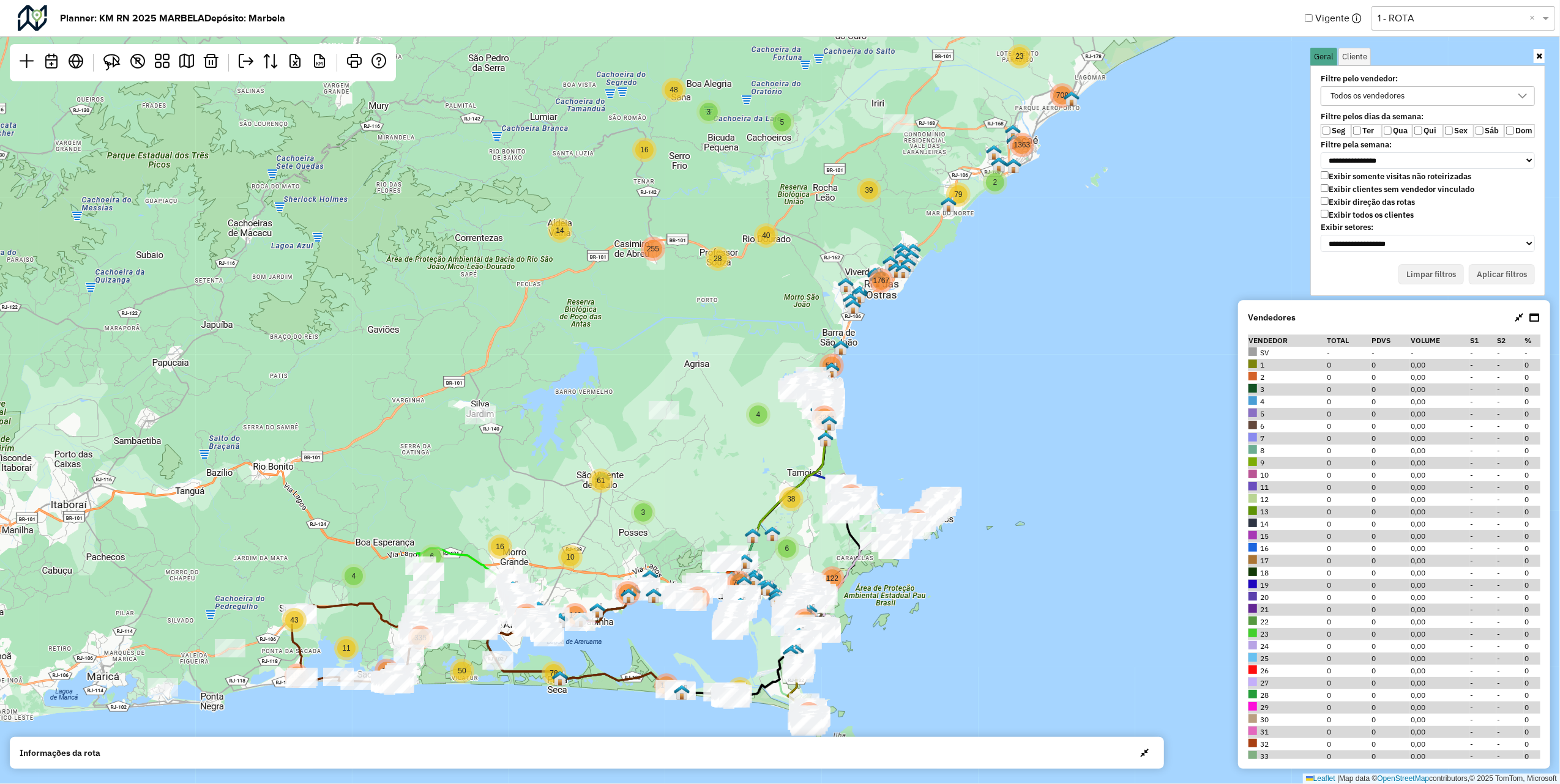
click at [1367, 91] on div "Todos os vendedores" at bounding box center [1368, 96] width 83 height 19
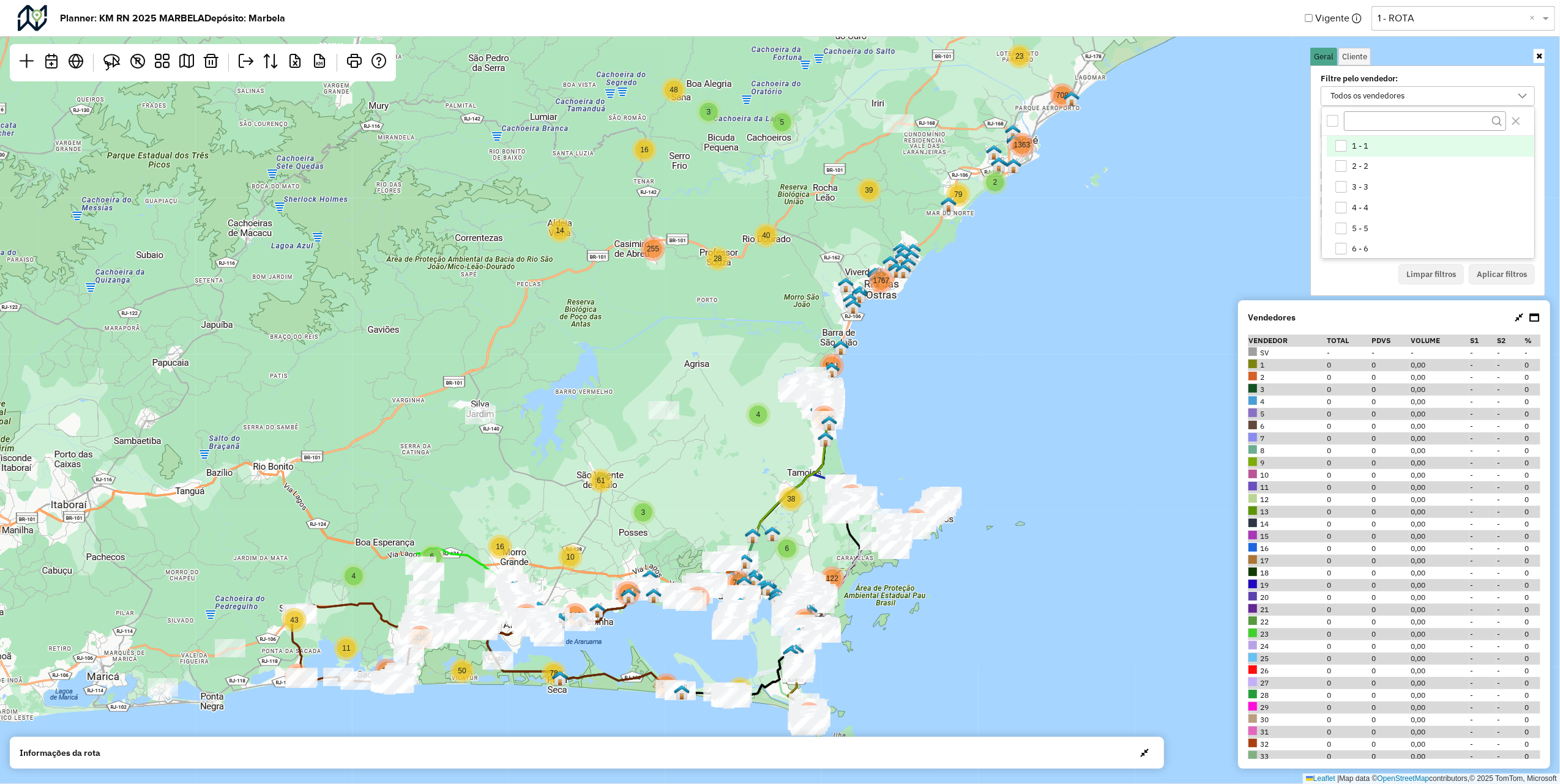
scroll to position [6, 45]
type input "***"
click at [1362, 146] on span "105 - RN - 105" at bounding box center [1379, 146] width 53 height 10
click at [1484, 270] on button "Aplicar filtros" at bounding box center [1502, 275] width 66 height 21
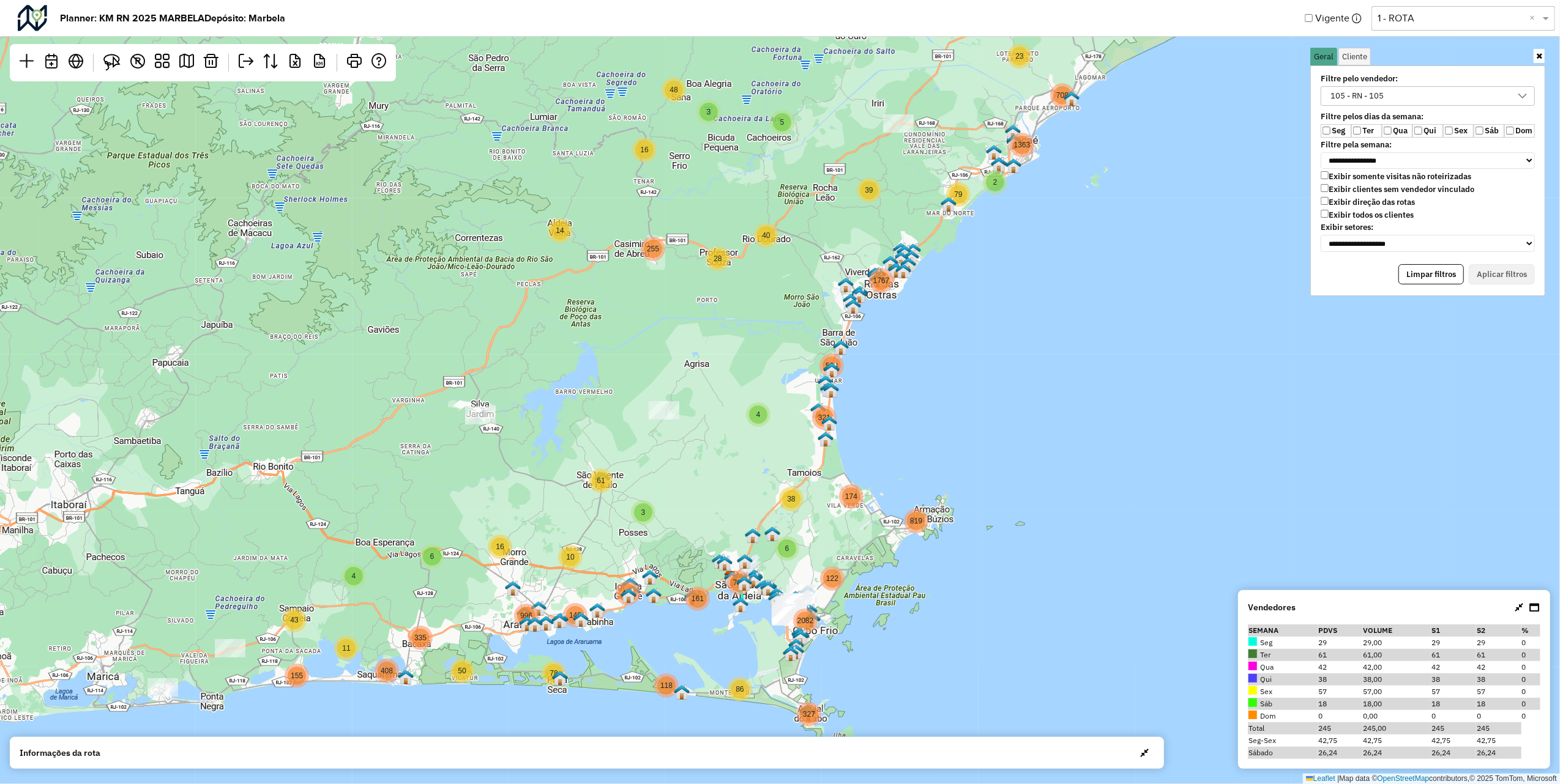
click at [1374, 131] on label "Ter" at bounding box center [1367, 131] width 31 height 13
click at [1404, 135] on label "Qua" at bounding box center [1397, 131] width 31 height 13
click at [1430, 135] on label "Qui" at bounding box center [1428, 131] width 31 height 13
click at [1484, 133] on label "Sáb" at bounding box center [1489, 131] width 31 height 13
click at [1510, 273] on button "Aplicar filtros" at bounding box center [1502, 275] width 66 height 21
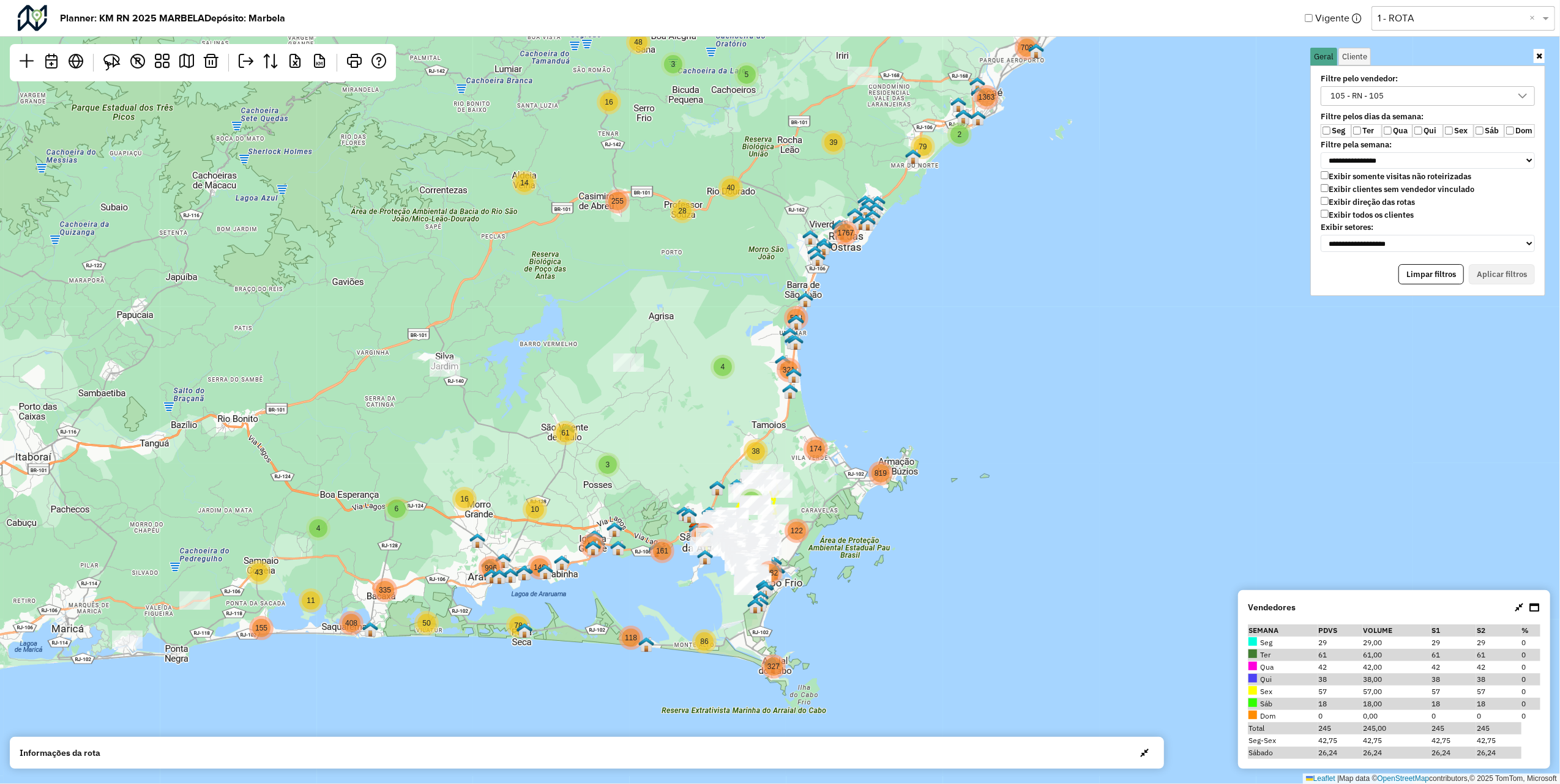
drag, startPoint x: 701, startPoint y: 429, endPoint x: 575, endPoint y: 294, distance: 184.7
click at [575, 294] on div "12 5 5 2 3 14 5 38 7 16 2 3 3 16 39 156 4 72 79 17 48 16 94 40 6 161 28 708 23 …" at bounding box center [780, 392] width 1560 height 784
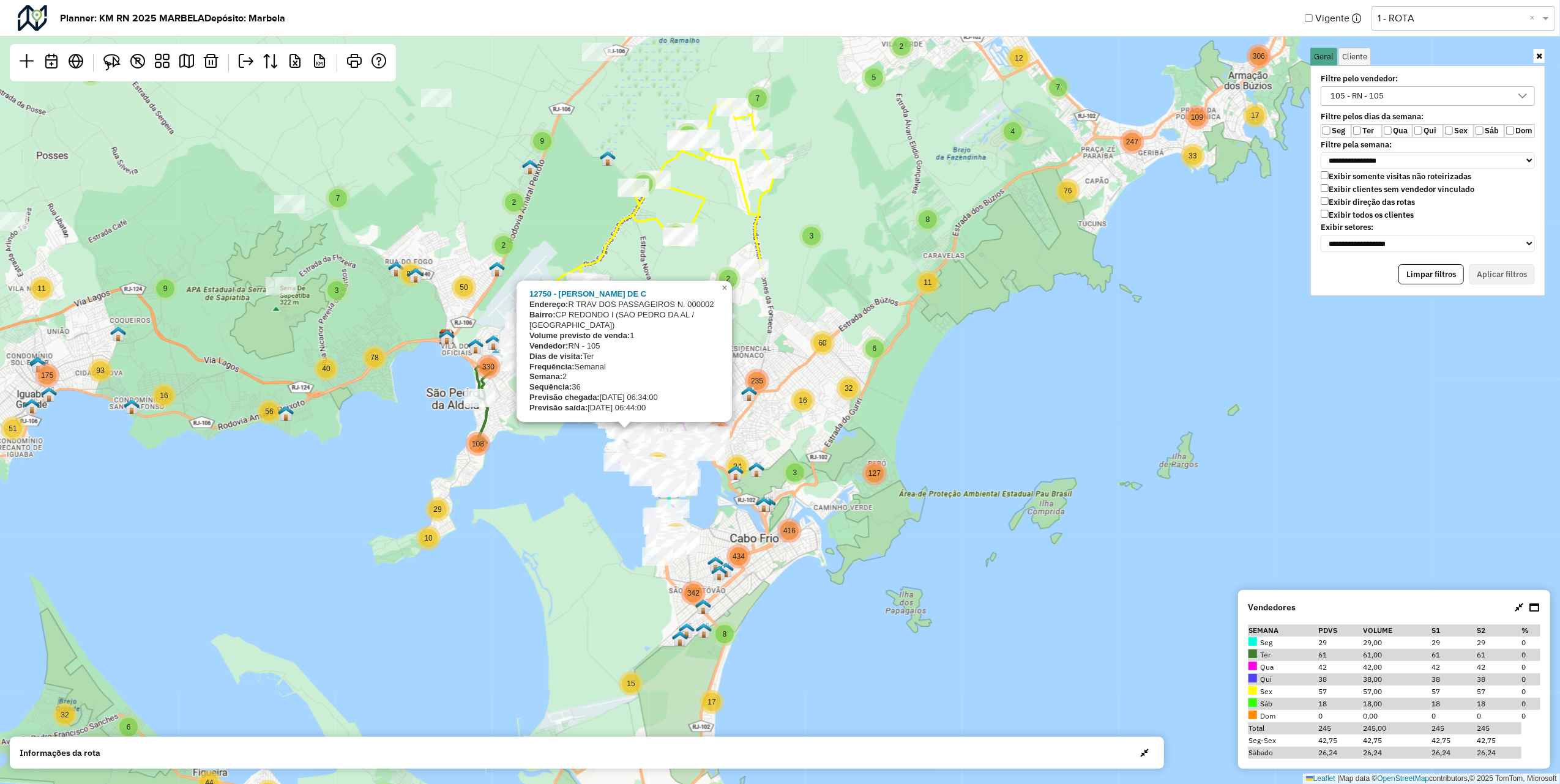
click at [1149, 752] on span "button" at bounding box center [1144, 752] width 9 height 10
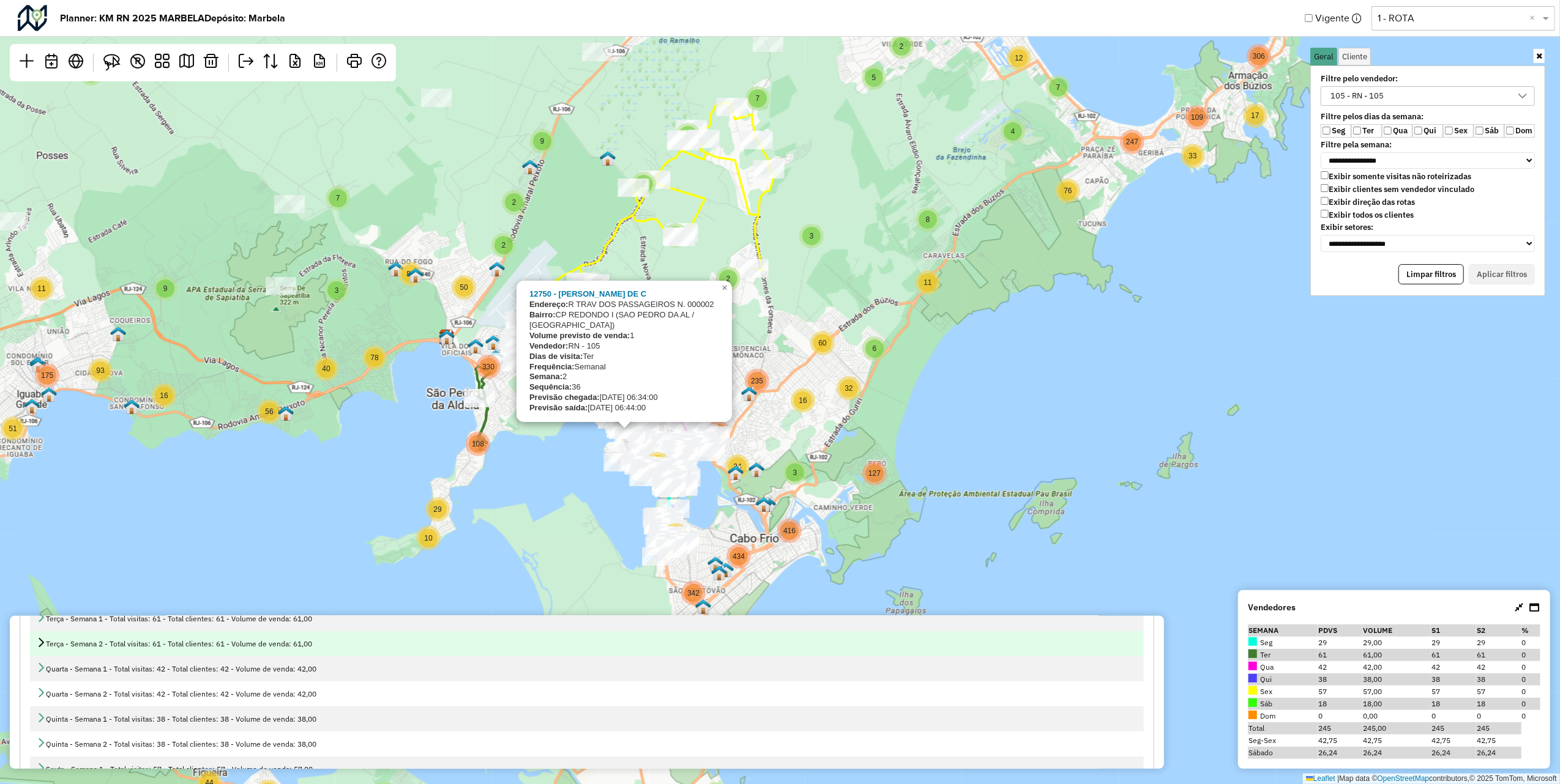
scroll to position [163, 0]
click at [37, 645] on div "Terça - Semana 2 - Total visitas: 61 - Total clientes: 61 - Volume de venda: 61…" at bounding box center [587, 640] width 1101 height 12
click at [41, 641] on icon at bounding box center [41, 638] width 10 height 10
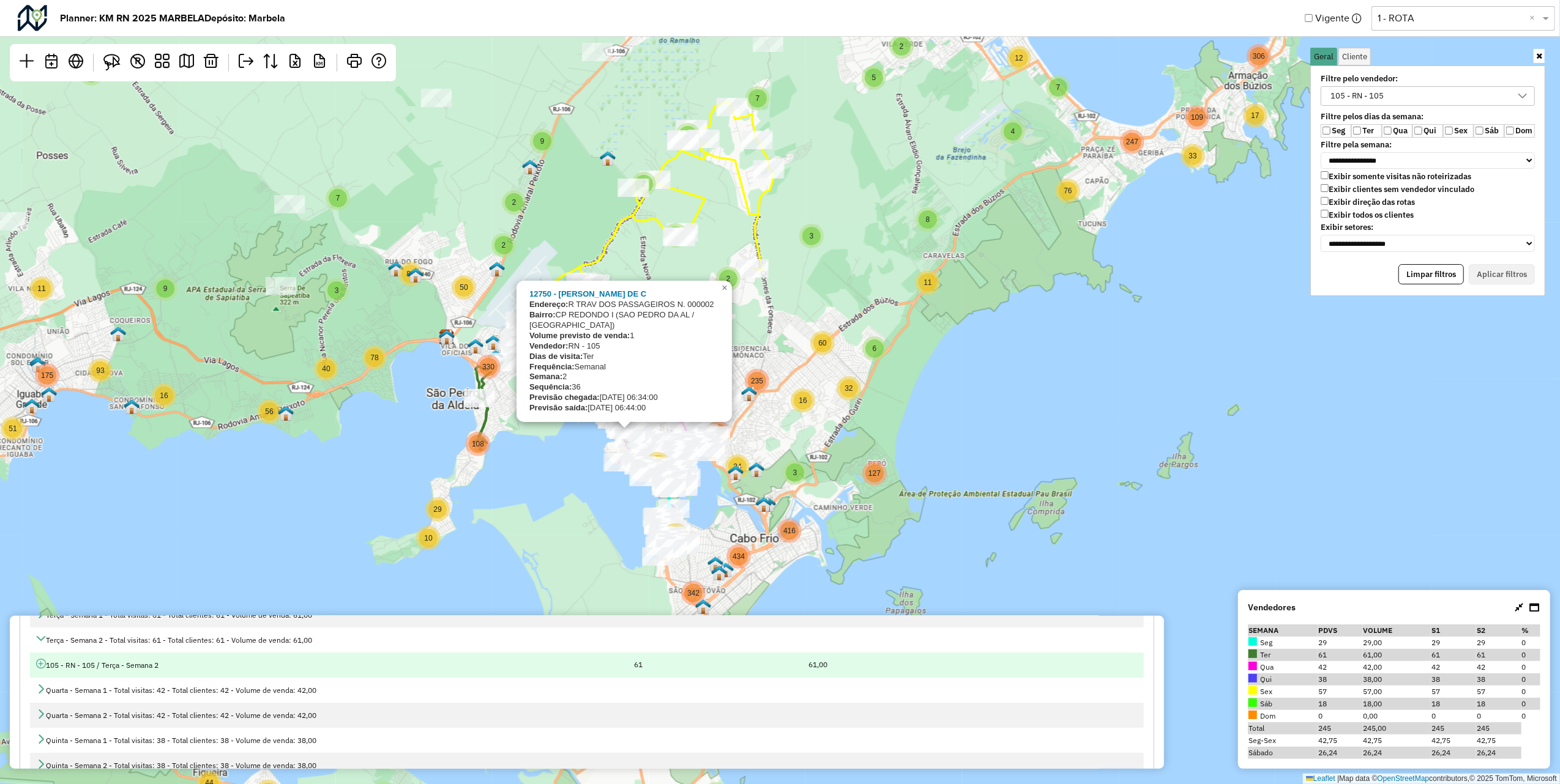
click at [44, 663] on icon at bounding box center [41, 663] width 10 height 10
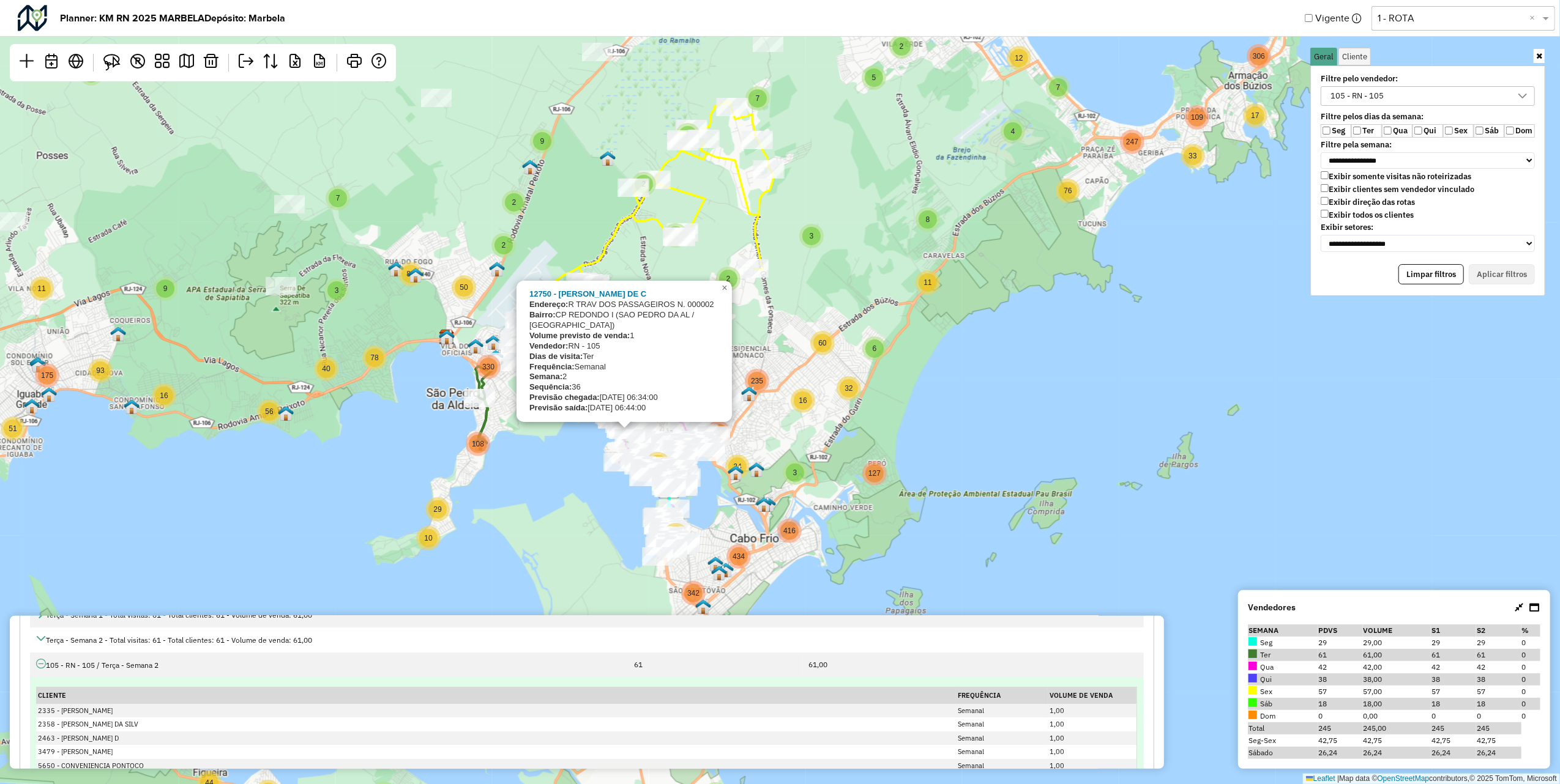
scroll to position [0, 0]
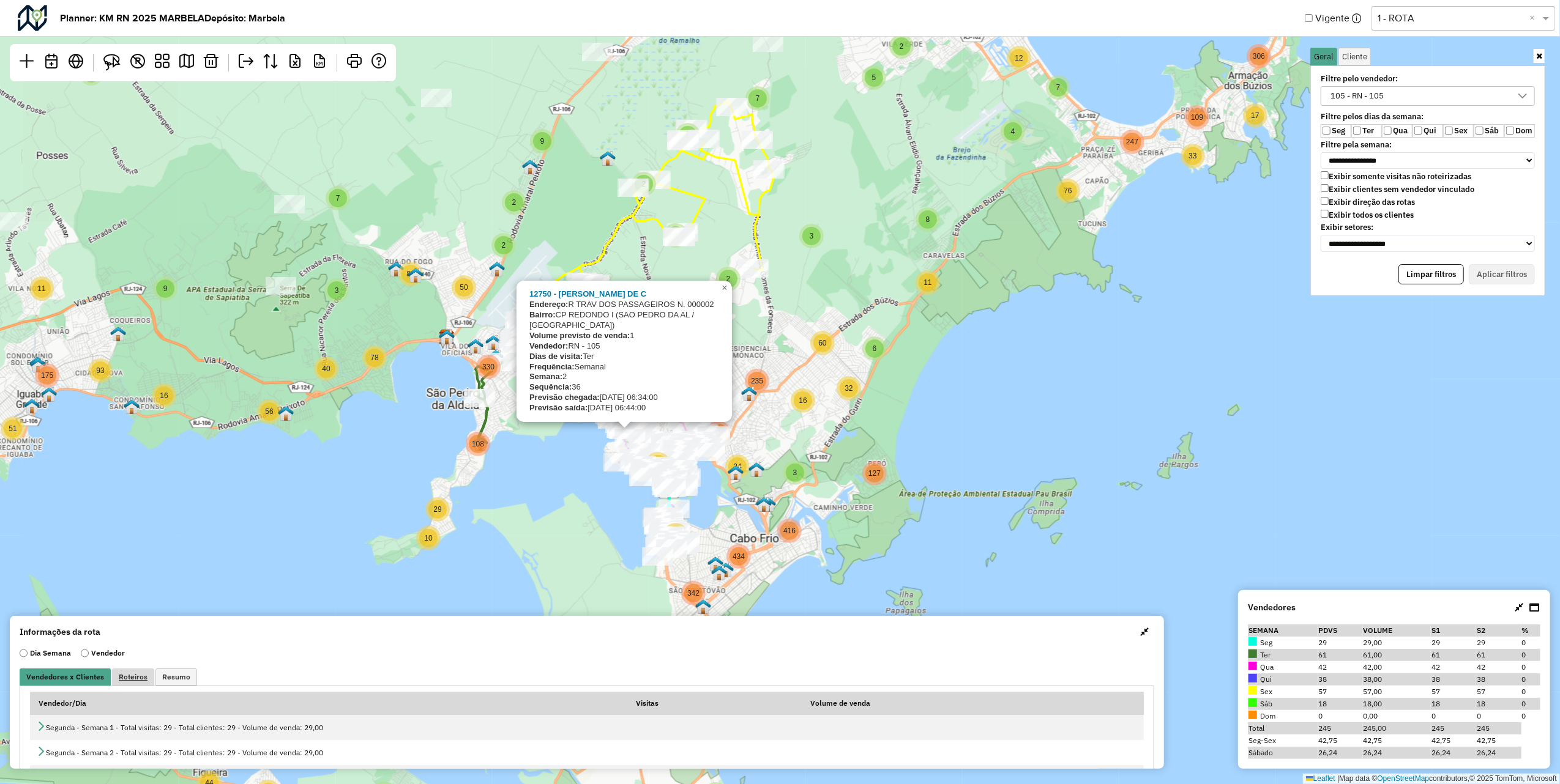
click at [139, 676] on span "Roteiros" at bounding box center [133, 677] width 29 height 7
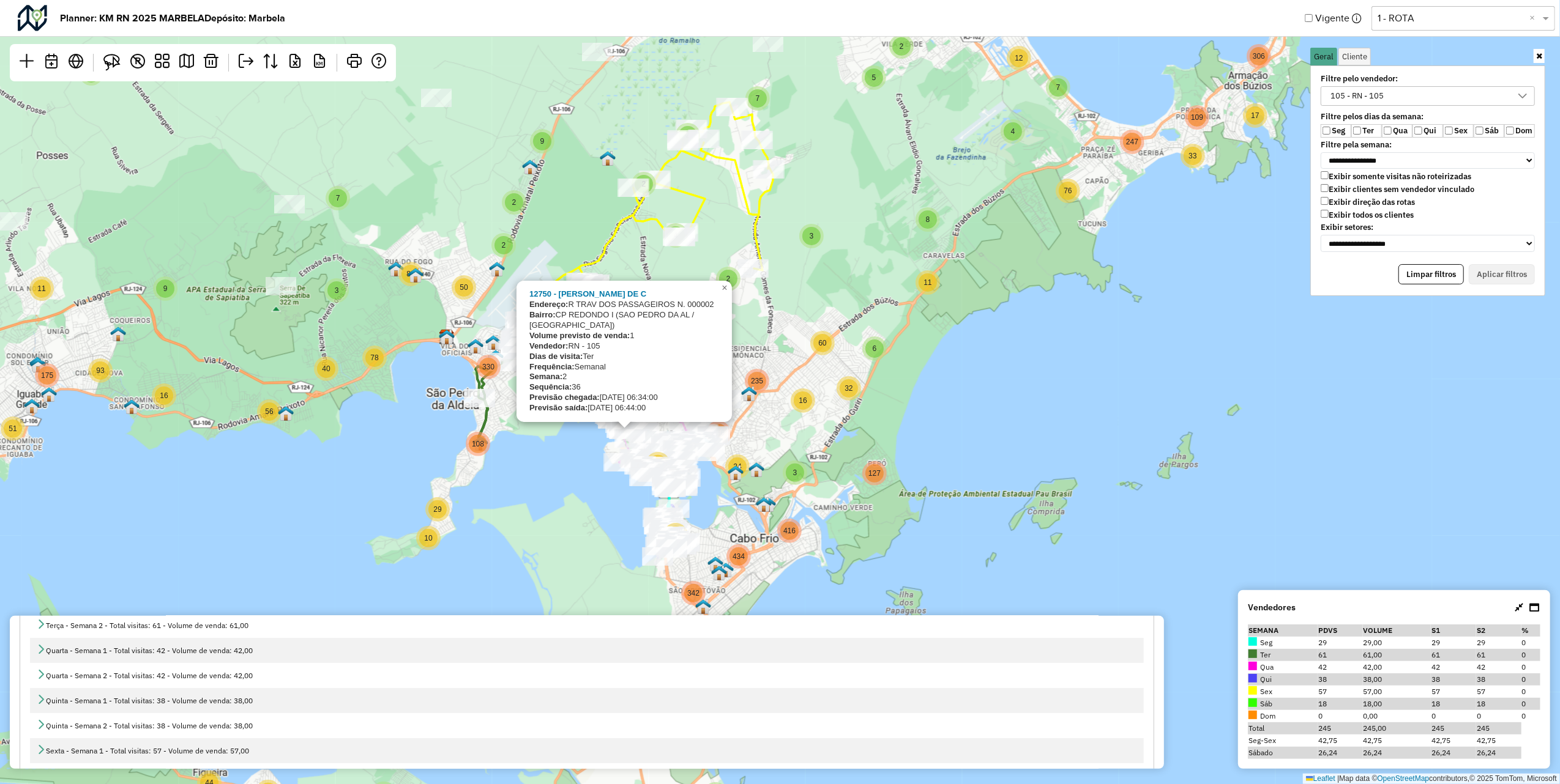
scroll to position [99, 0]
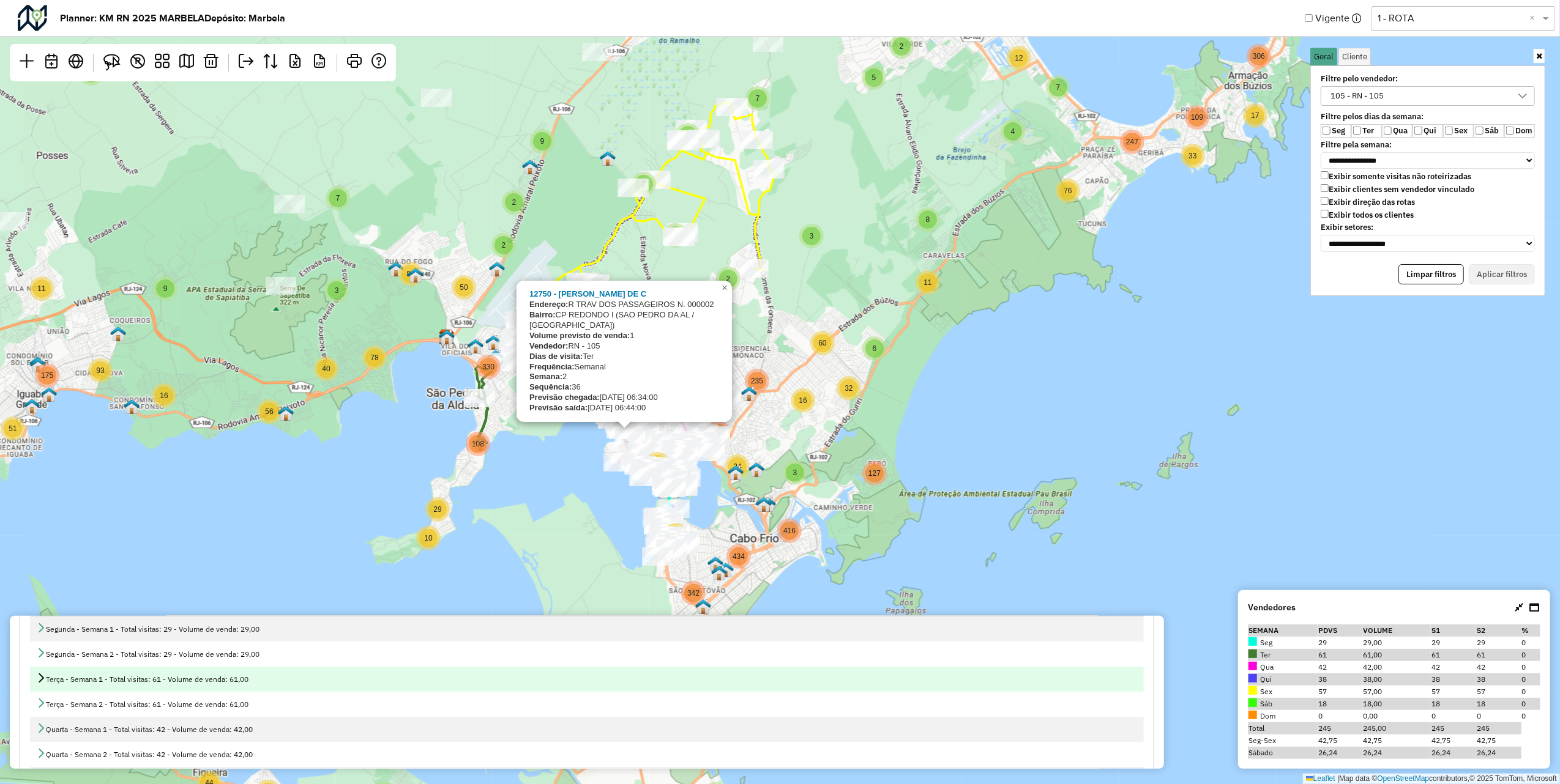
click at [36, 678] on icon at bounding box center [41, 677] width 10 height 10
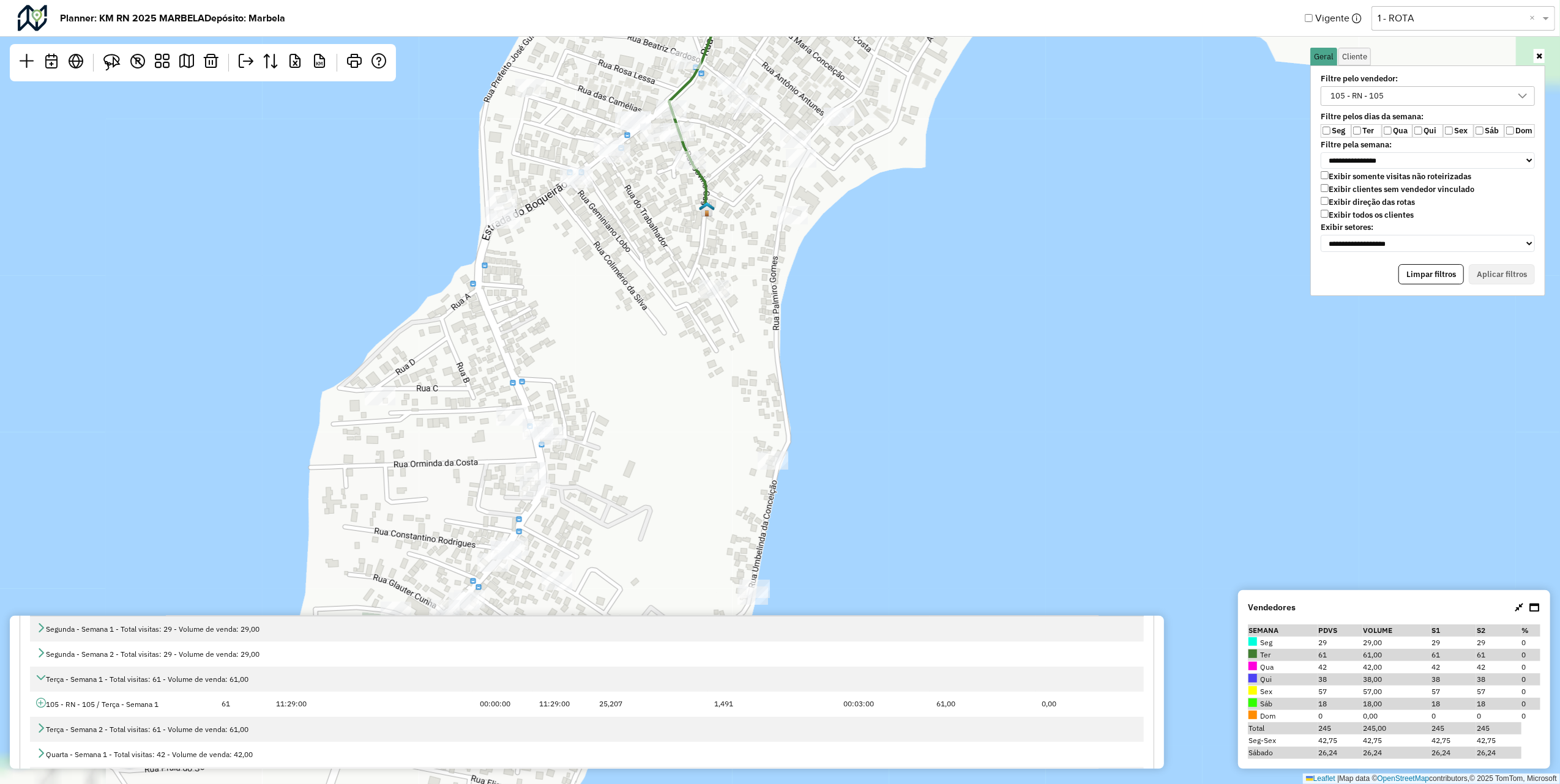
click at [710, 213] on img at bounding box center [707, 209] width 16 height 16
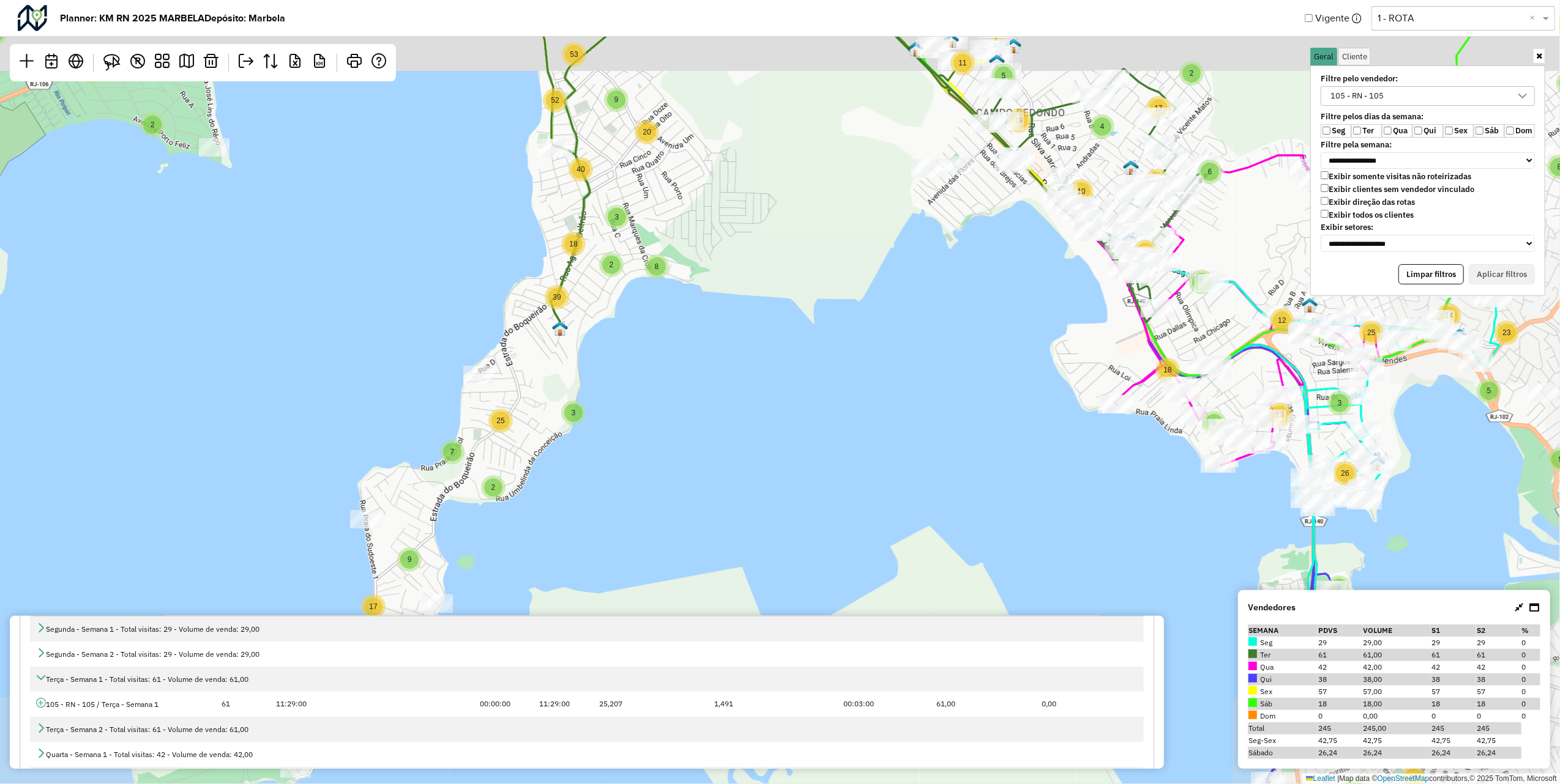
drag, startPoint x: 442, startPoint y: 273, endPoint x: 407, endPoint y: 391, distance: 123.1
click at [407, 412] on div "4 6 4 15 3 3 2 4 4 9 15 11 3 5 4 18 13 9 2 2 5 29 5 2 3 2 2 2 6 2 8 7 27 2 16 2…" at bounding box center [780, 392] width 1560 height 784
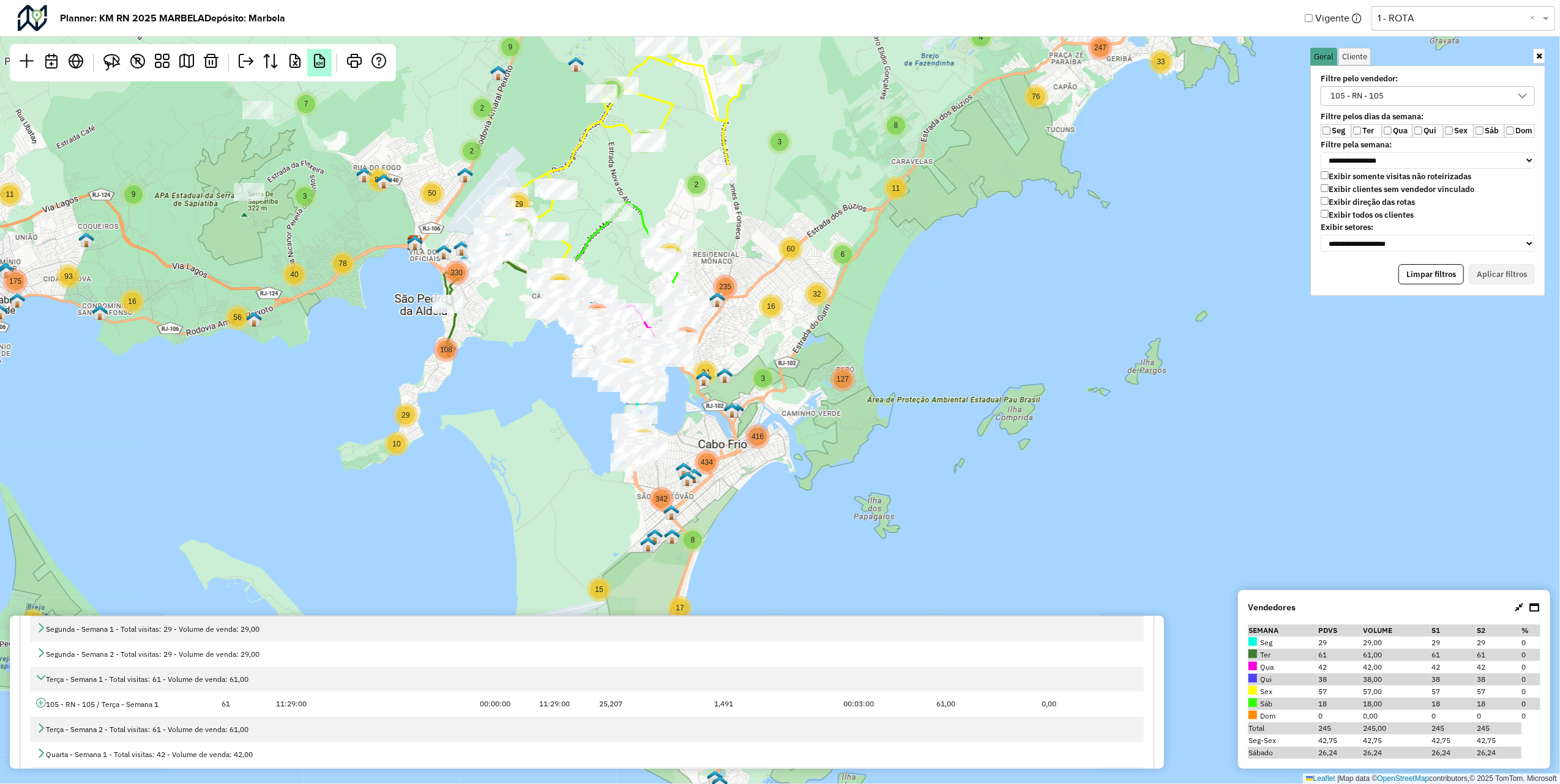
click at [325, 61] on em "KM" at bounding box center [319, 61] width 15 height 15
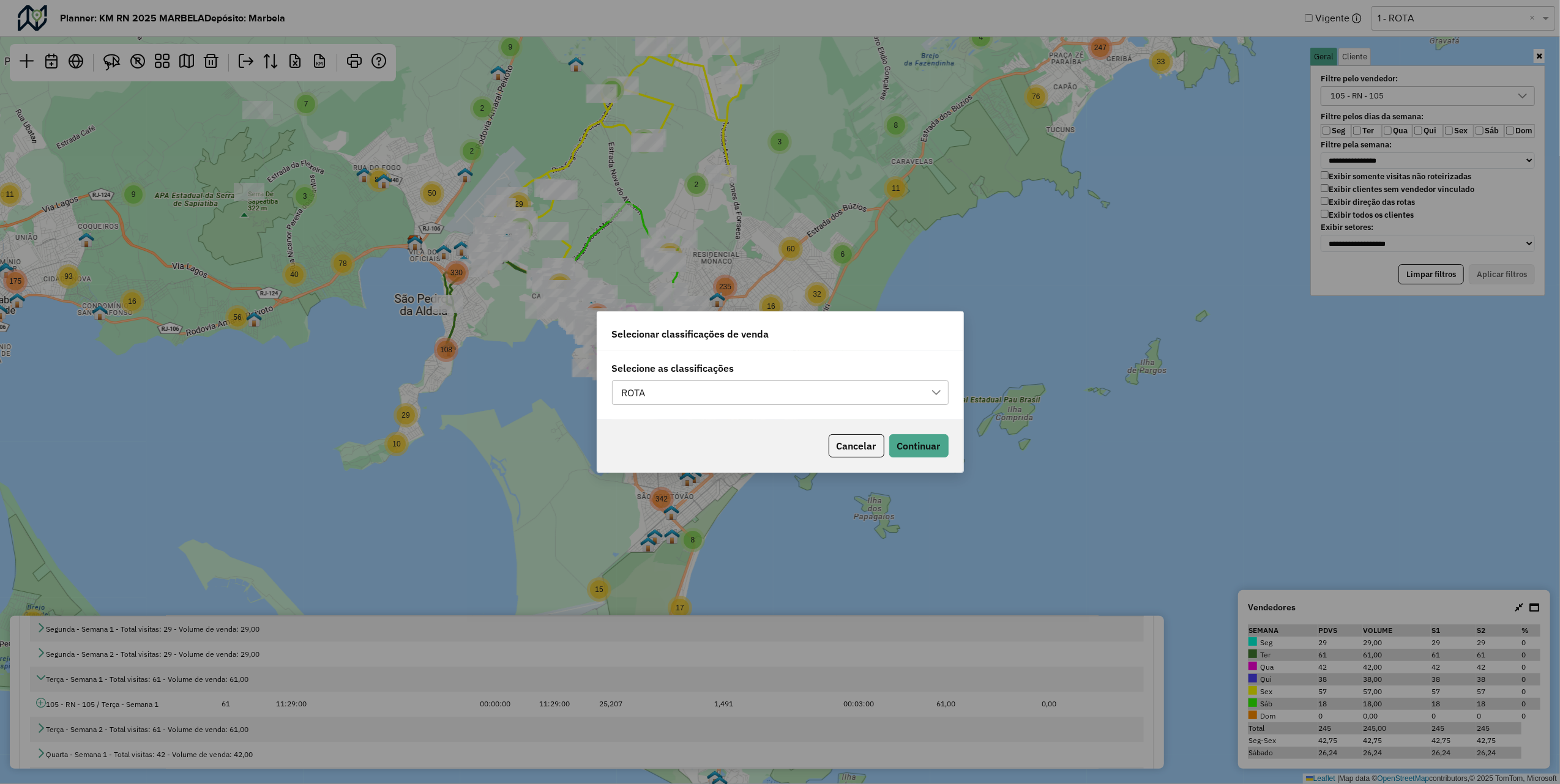
scroll to position [8, 55]
click at [910, 439] on button "Continuar" at bounding box center [919, 446] width 59 height 23
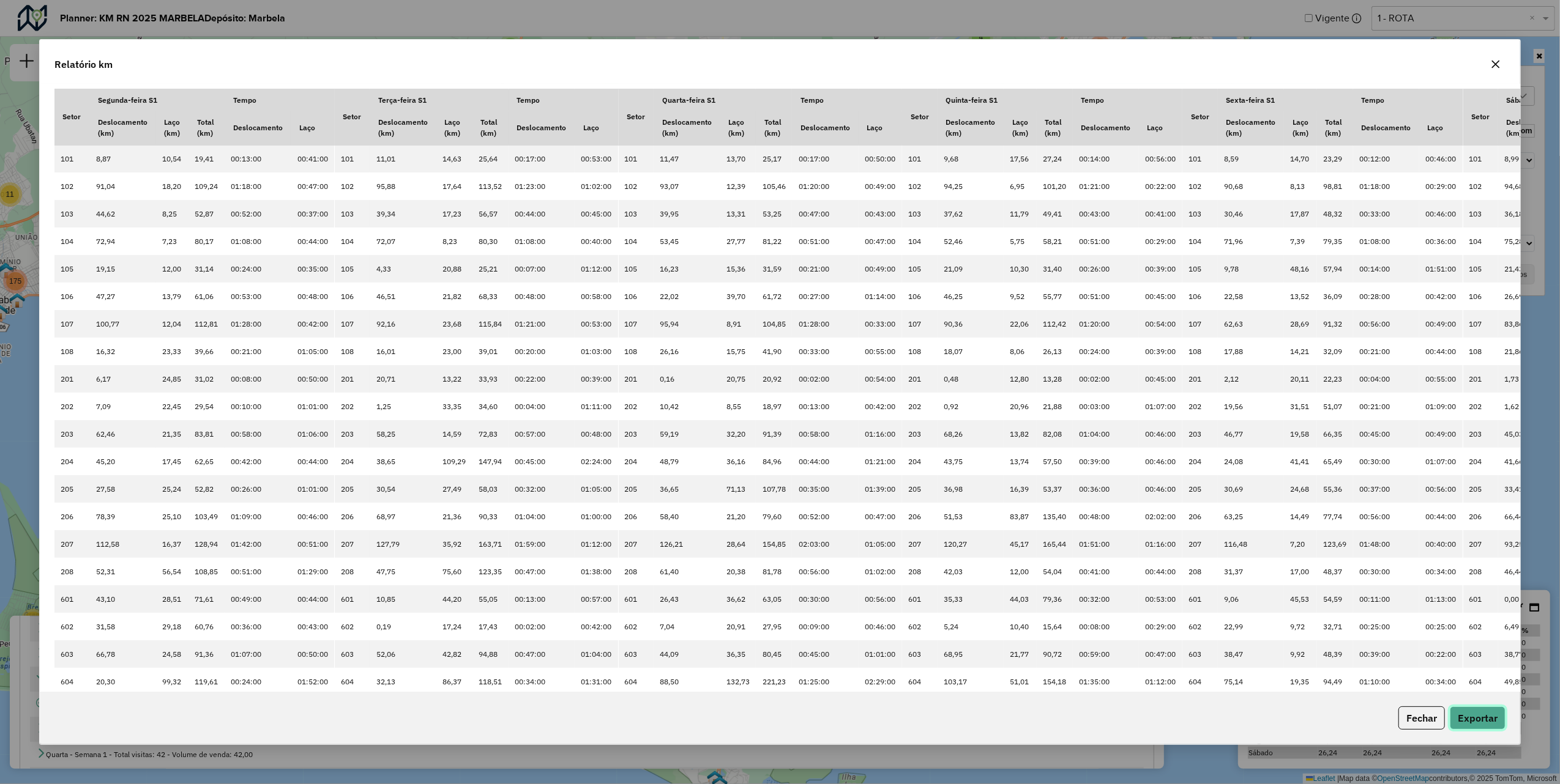
click at [1492, 722] on button "Exportar" at bounding box center [1477, 718] width 56 height 23
drag, startPoint x: 1499, startPoint y: 63, endPoint x: 1474, endPoint y: 64, distance: 25.0
click at [1499, 63] on icon "button" at bounding box center [1496, 63] width 10 height 10
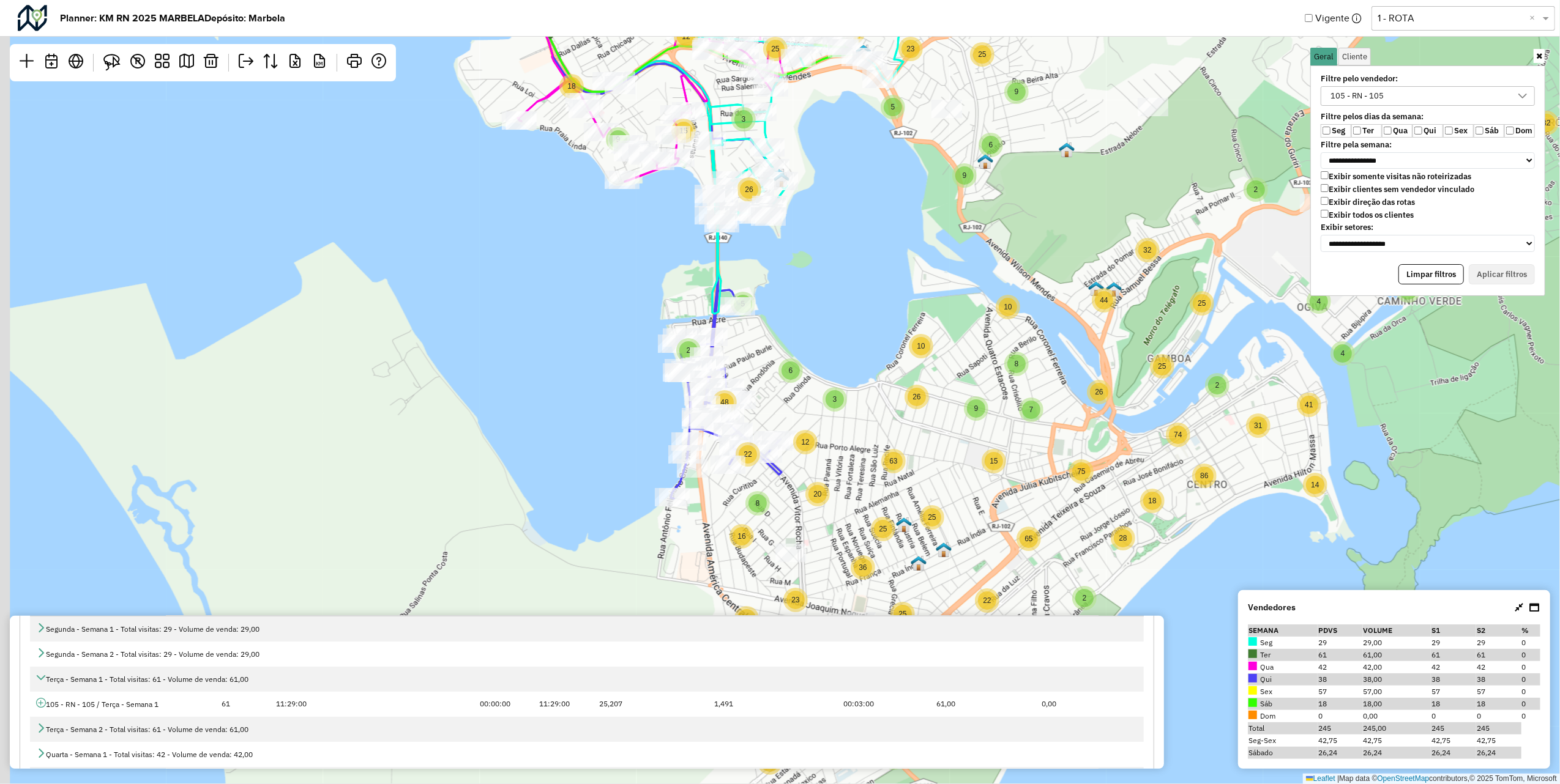
drag, startPoint x: 421, startPoint y: 381, endPoint x: 495, endPoint y: 348, distance: 81.0
click at [495, 348] on div "3 4 2 4 3 5 12 14 3 3 7 29 2 3 5 12 10 12 22 2 15 2 2 8 3 5 2 3 4 10 3 9 6 7 13…" at bounding box center [780, 392] width 1560 height 784
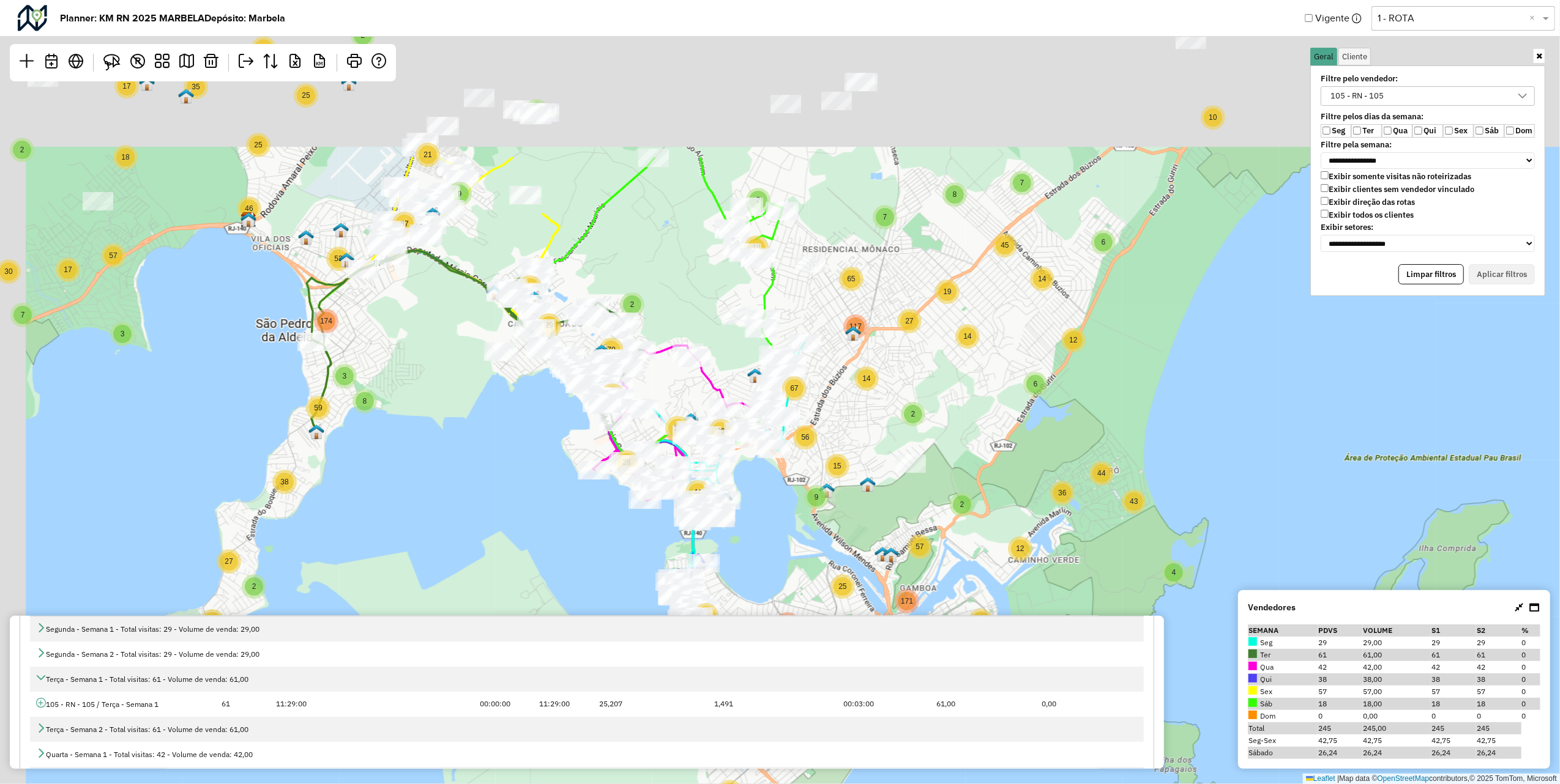
drag, startPoint x: 486, startPoint y: 321, endPoint x: 575, endPoint y: 558, distance: 253.2
click at [575, 558] on div "7 4 6 18 2 2 2 10 5 8 22 14 2 16 18 6 45 3 5 22 22 40 5 2 4 14 42 108 6 4 4 8 4…" at bounding box center [780, 392] width 1560 height 784
